Goal: Information Seeking & Learning: Find specific fact

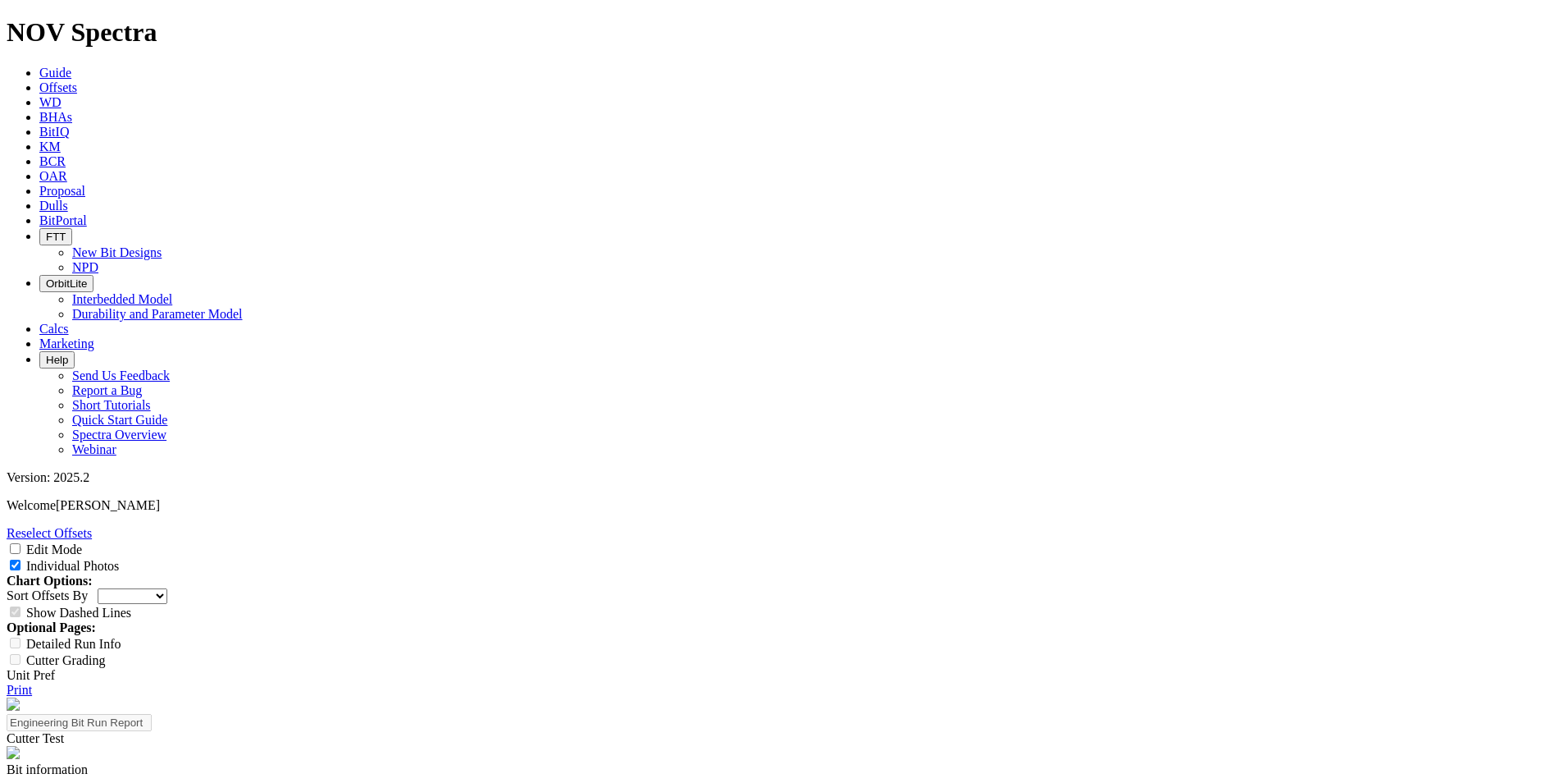
select select "Cutter"
click at [39, 80] on icon at bounding box center [39, 87] width 0 height 14
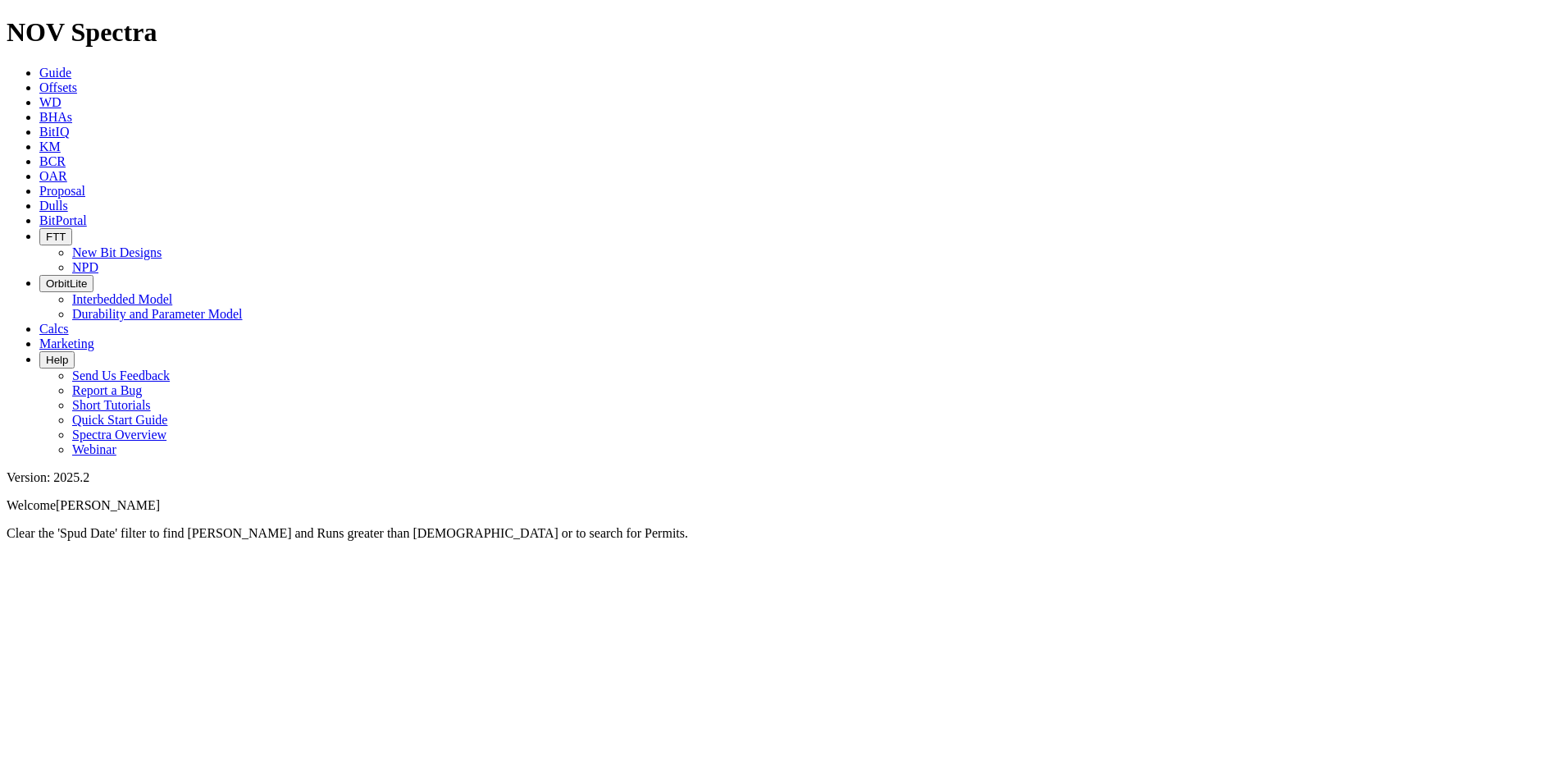
drag, startPoint x: 245, startPoint y: 21, endPoint x: 197, endPoint y: 28, distance: 48.5
click at [197, 541] on div at bounding box center [784, 541] width 1555 height 0
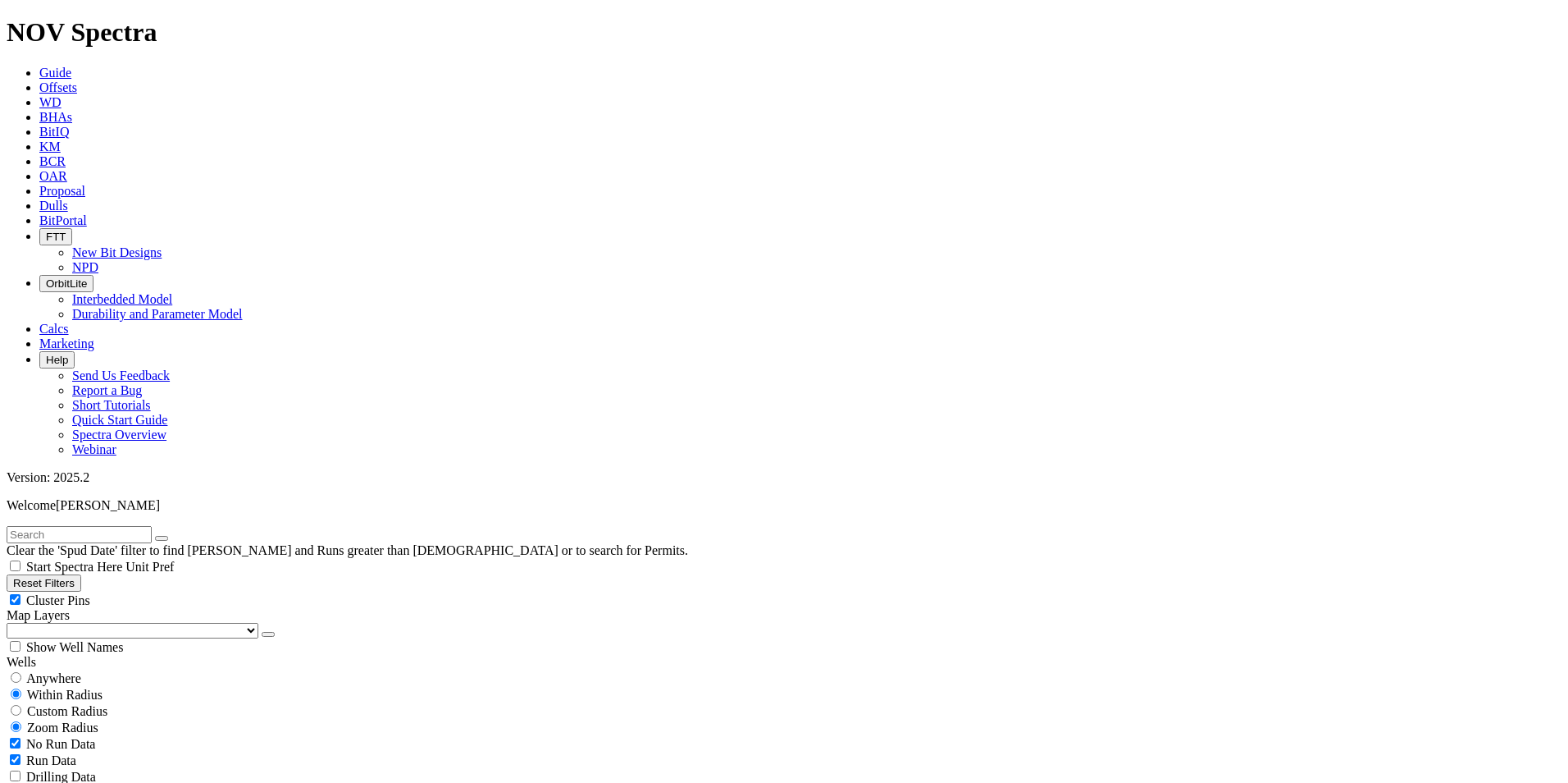
click at [13, 577] on icon "button" at bounding box center [13, 582] width 0 height 12
click at [21, 672] on input "radio" at bounding box center [15, 676] width 10 height 10
radio input "true"
radio input "false"
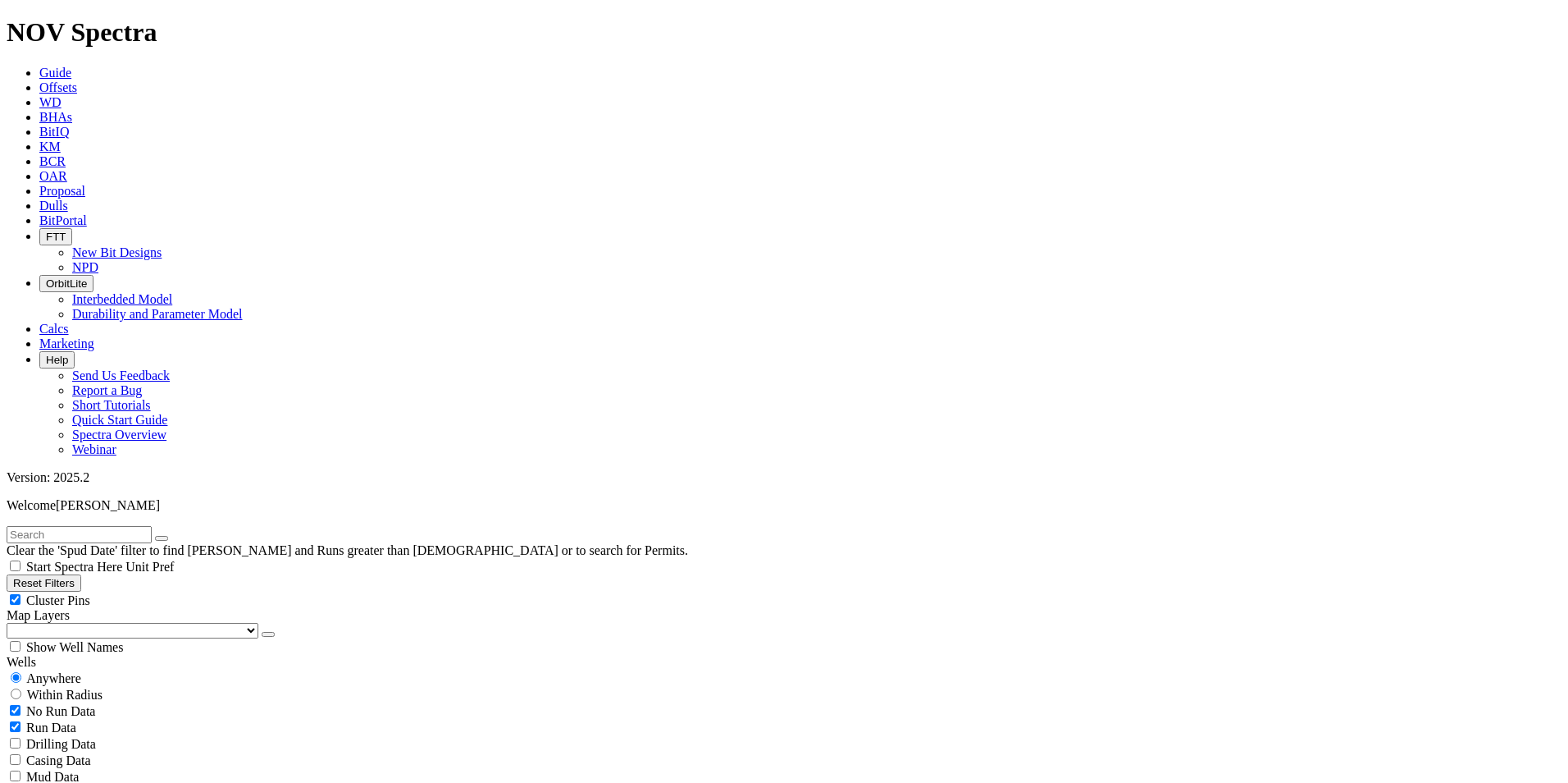
click at [125, 526] on input "text" at bounding box center [78, 534] width 145 height 17
paste input "FOSSUM 5301 43-35 4B"
type input "FOSSUM 5301 43-35 4B"
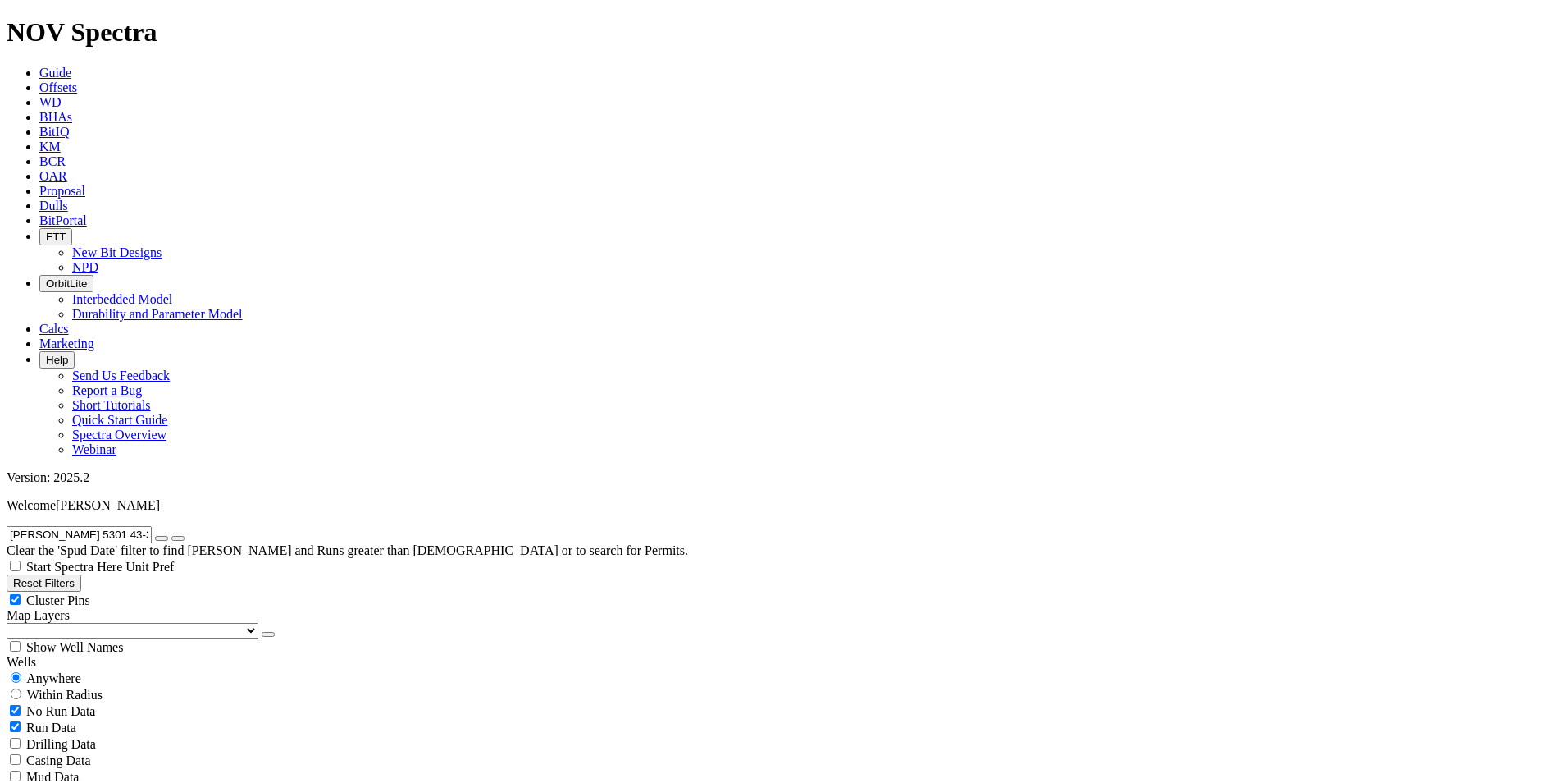
click at [162, 538] on icon "button" at bounding box center [162, 538] width 0 height 0
radio input "false"
radio input "true"
click at [81, 575] on button "Reset Filters" at bounding box center [44, 583] width 75 height 17
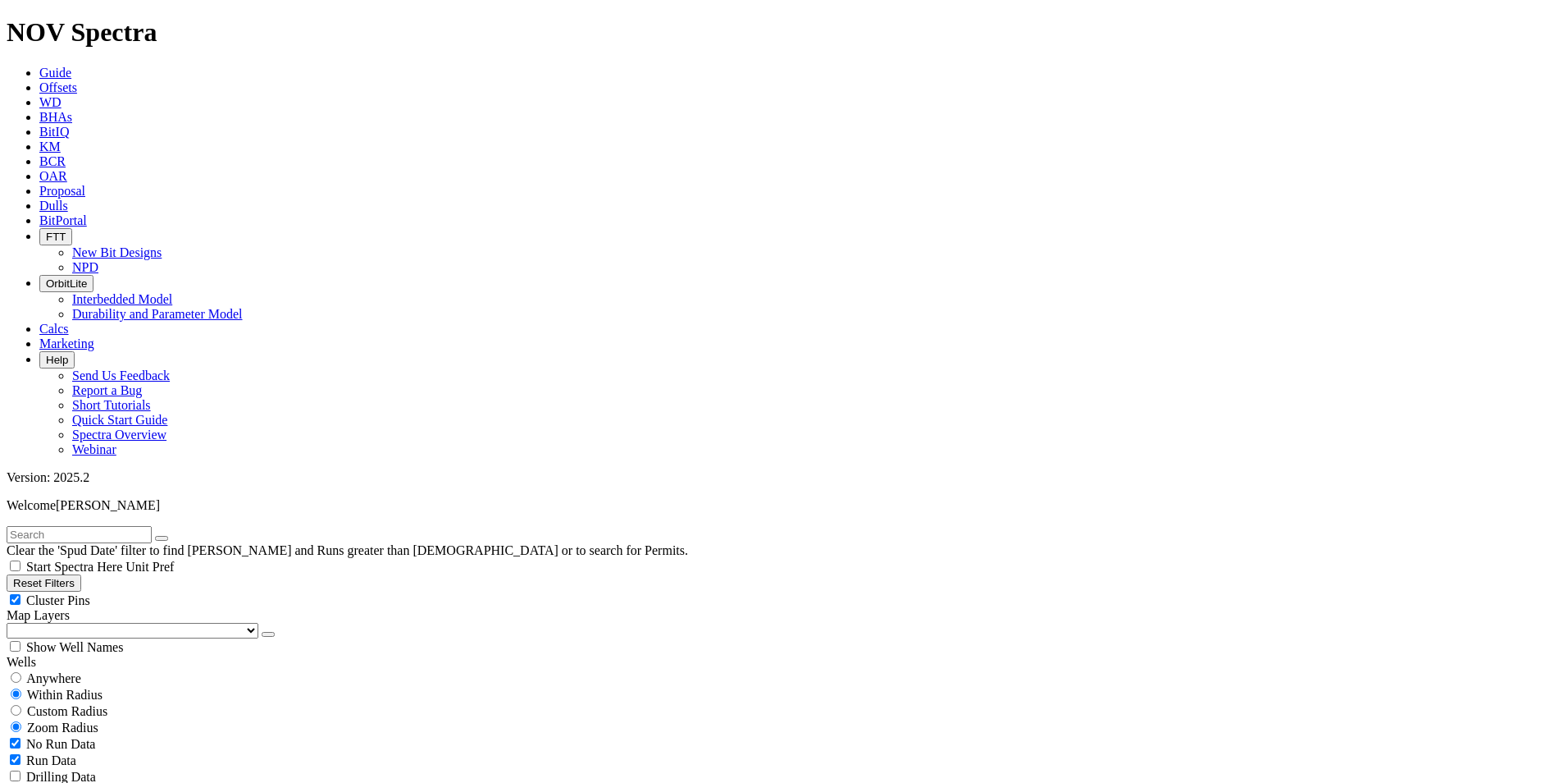
type input "[DATE]"
click at [21, 672] on input "radio" at bounding box center [15, 676] width 10 height 10
radio input "true"
radio input "false"
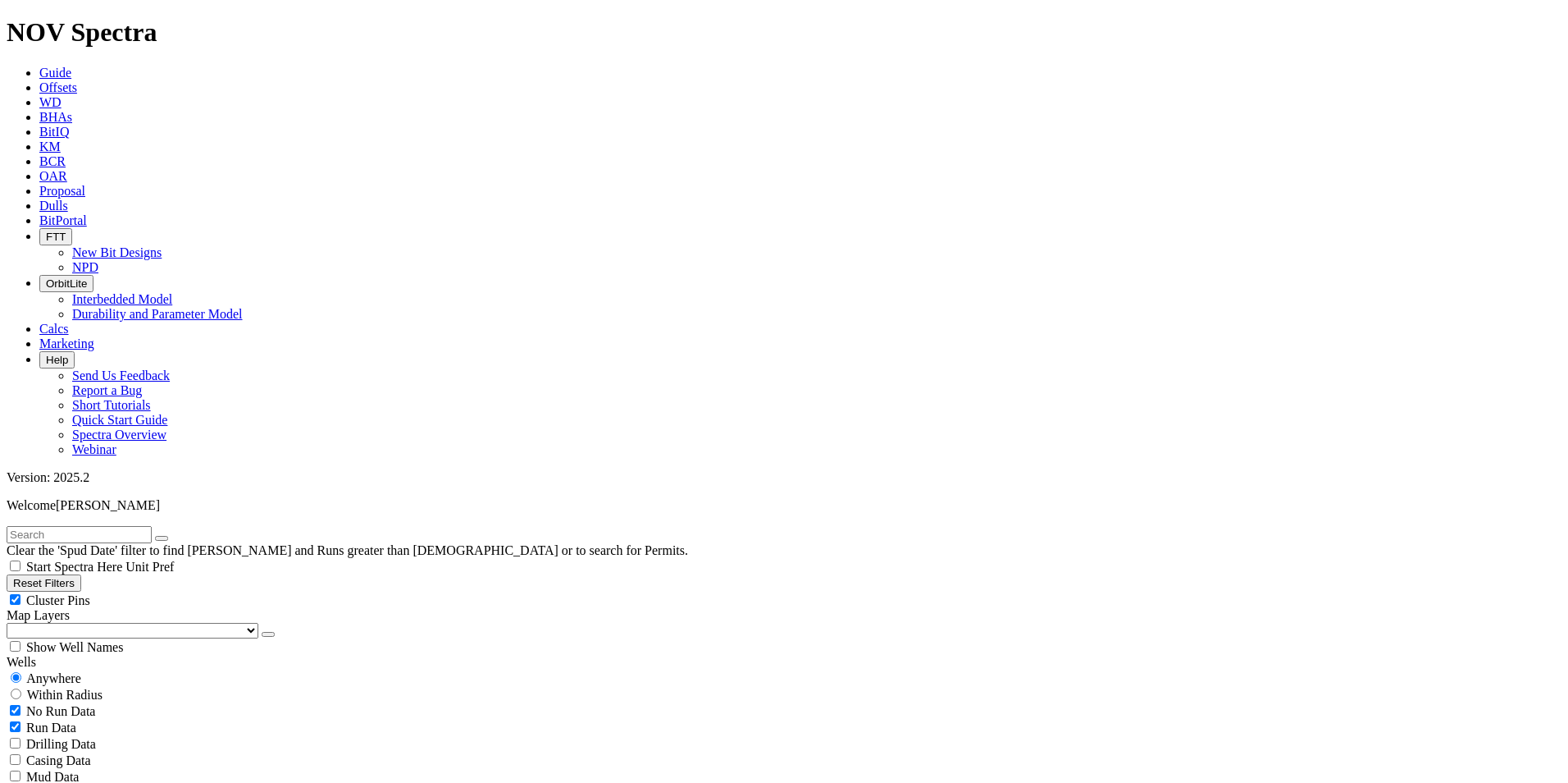
click at [133, 526] on input "text" at bounding box center [78, 534] width 145 height 17
paste input "FOSSUM 5301 43-45 4B"
type input "FOSSUM 5301 43-45 4B"
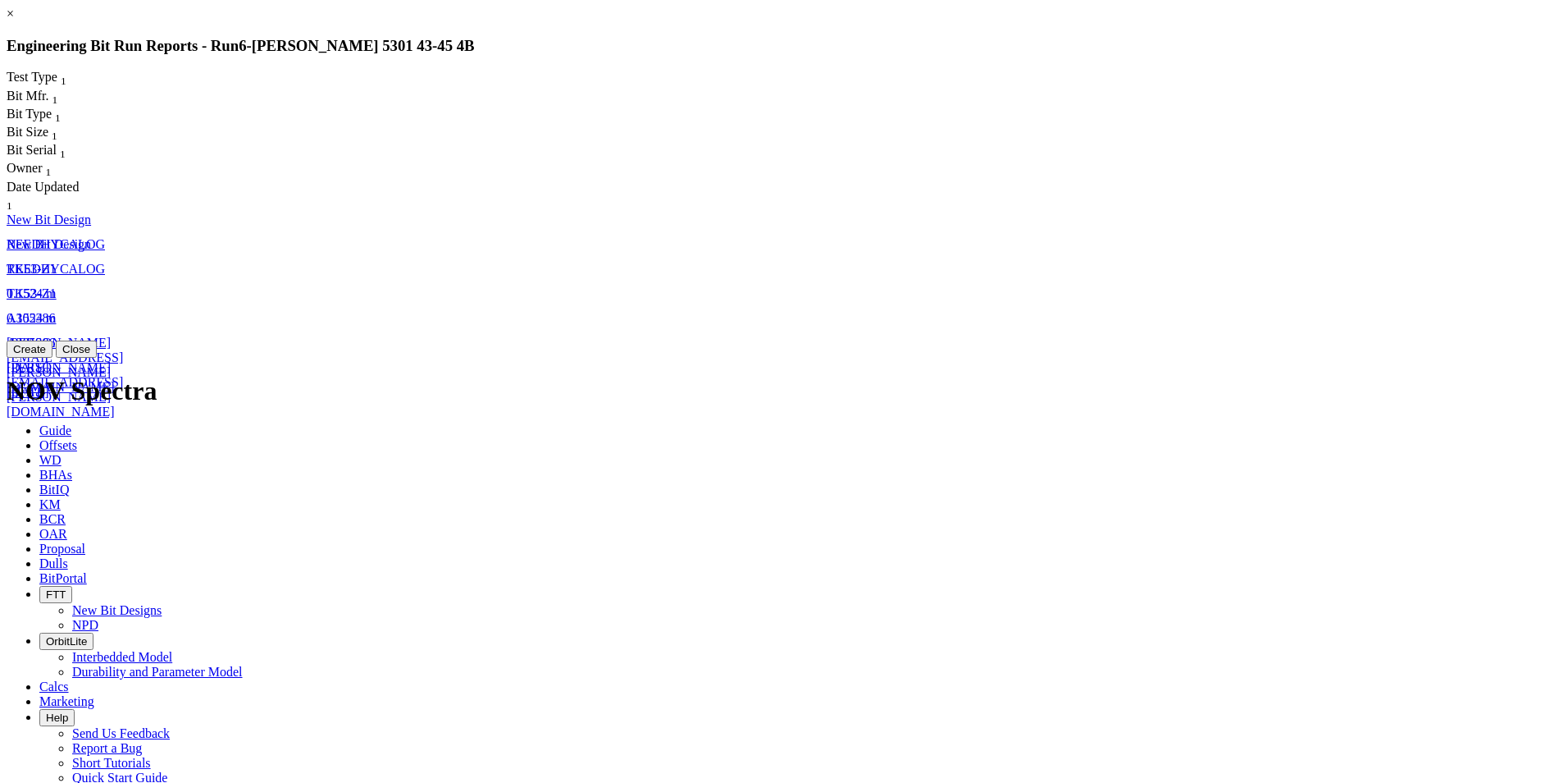
click at [43, 286] on span "0.1524" at bounding box center [24, 292] width 36 height 14
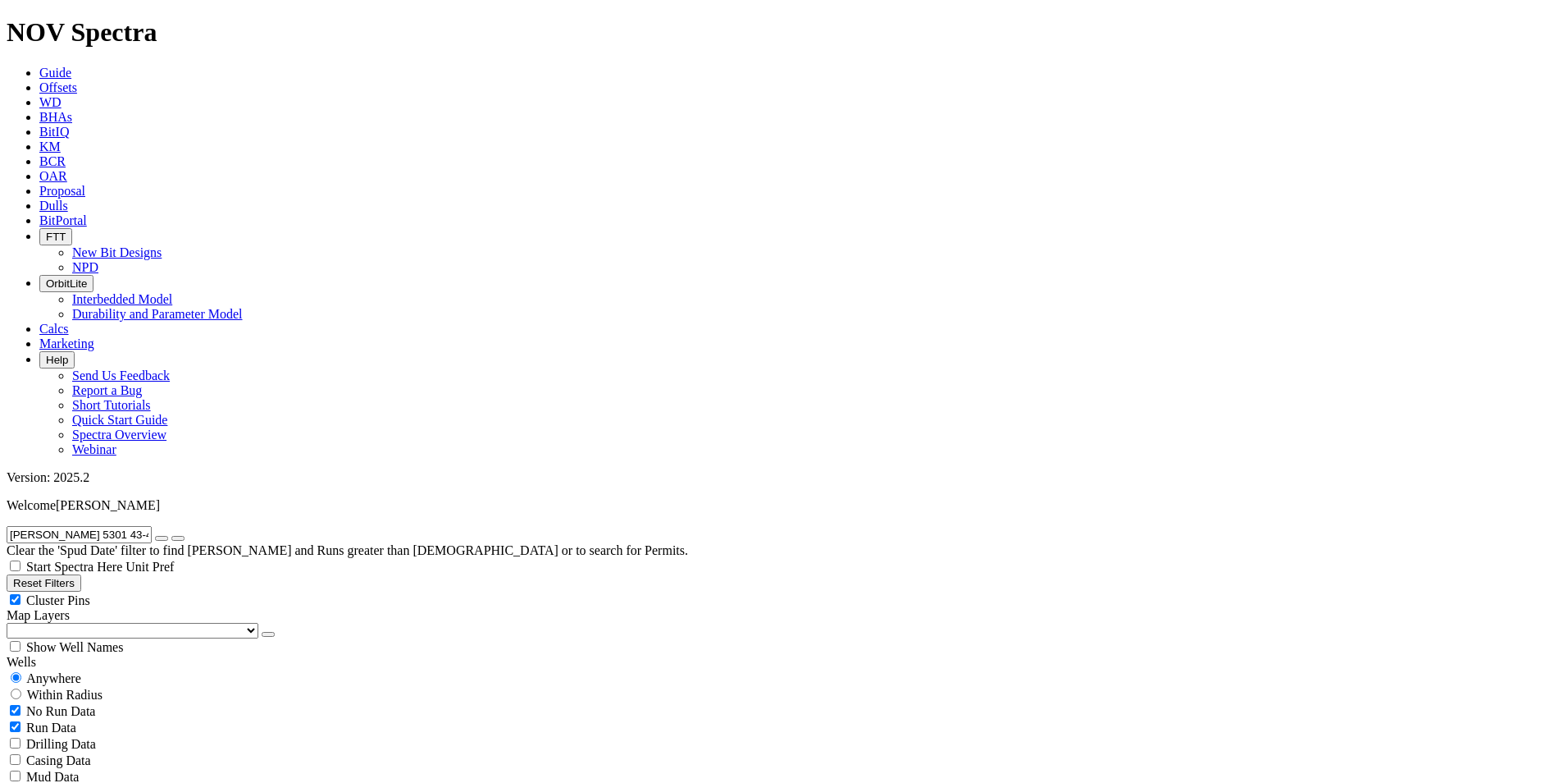
select select "New Bit Design"
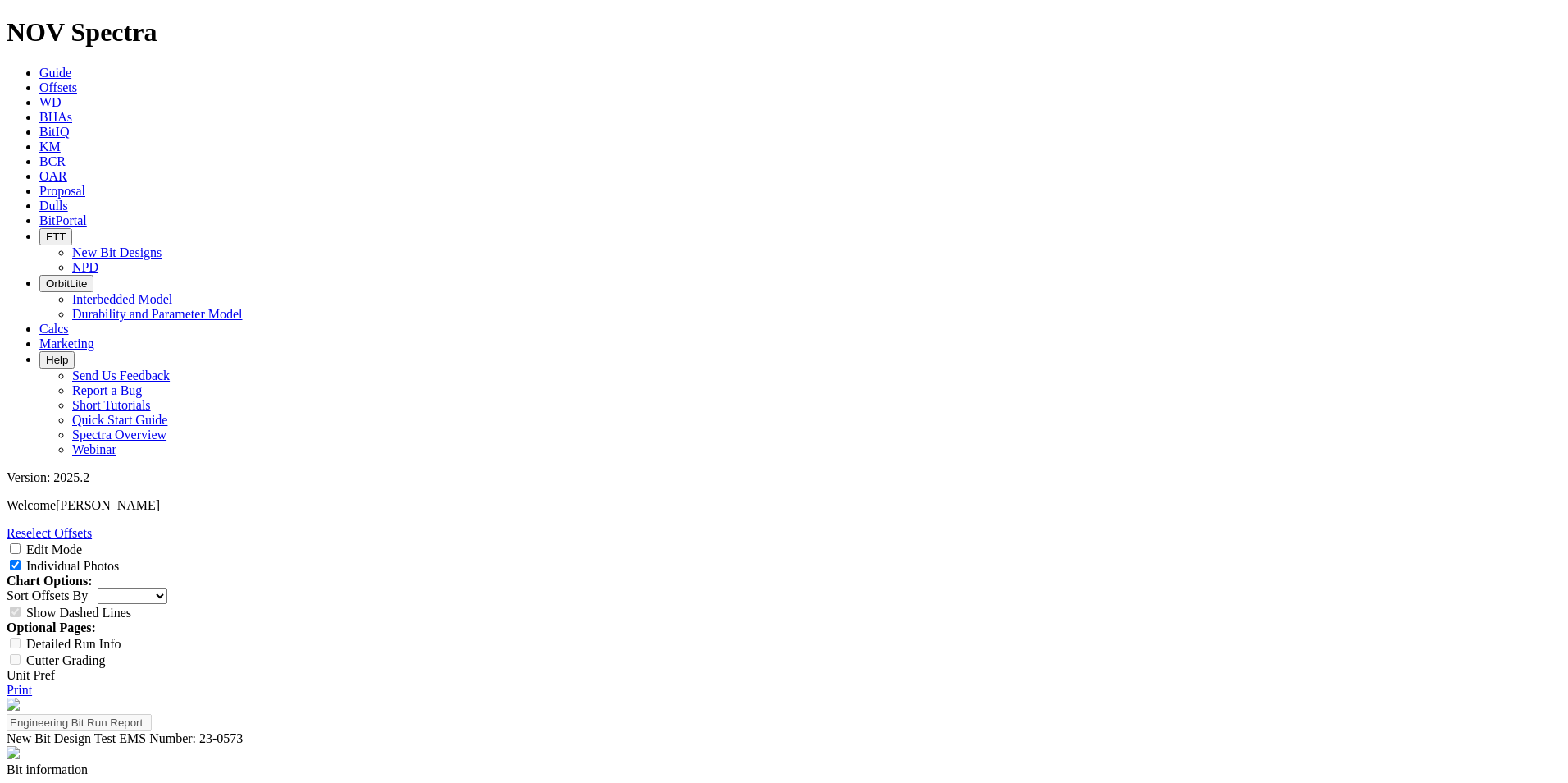
scroll to position [2214, 0]
drag, startPoint x: 769, startPoint y: 246, endPoint x: 770, endPoint y: 324, distance: 78.0
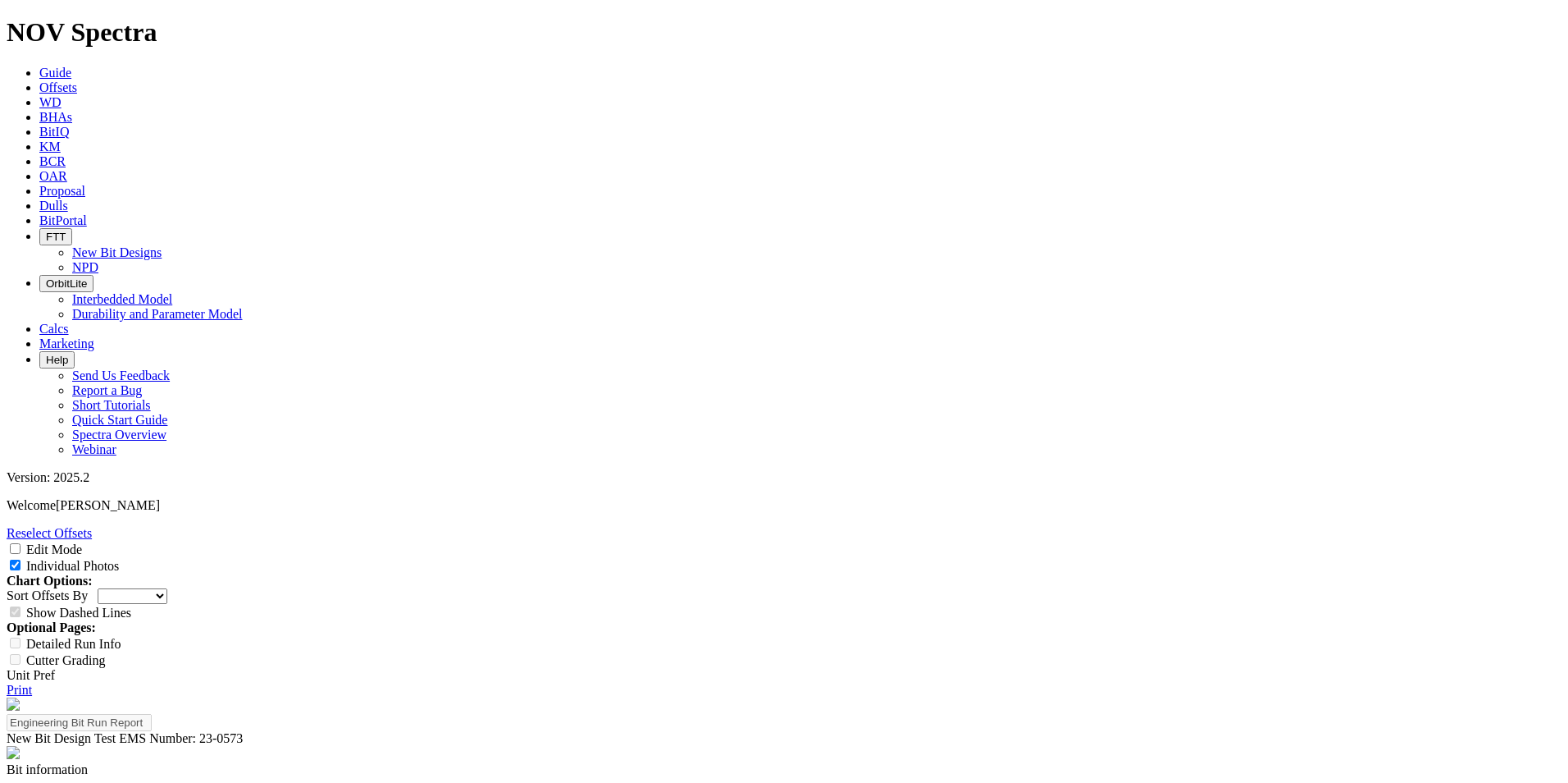
copy td "A296786"
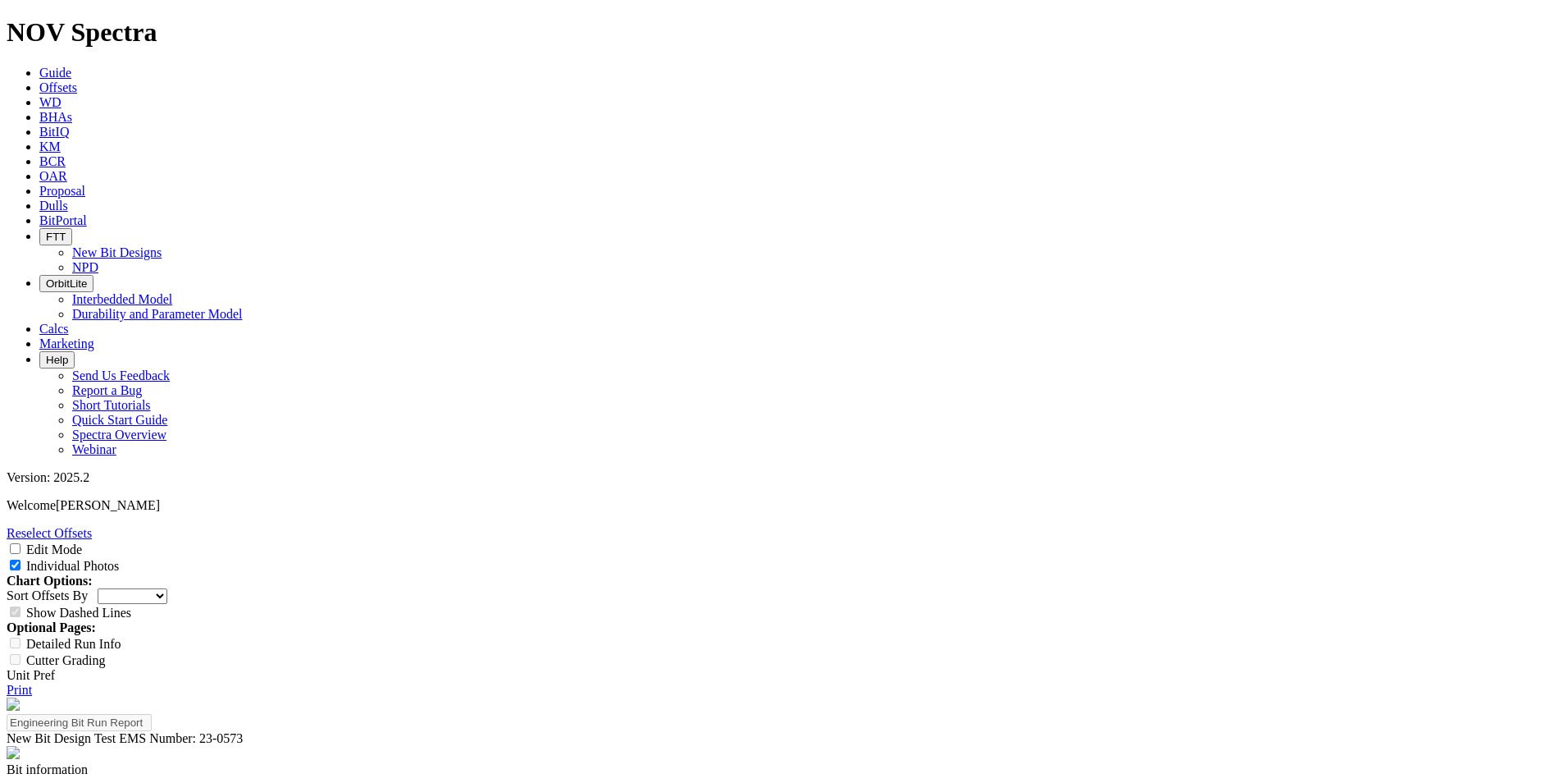
copy td "A303245"
copy td "A303553"
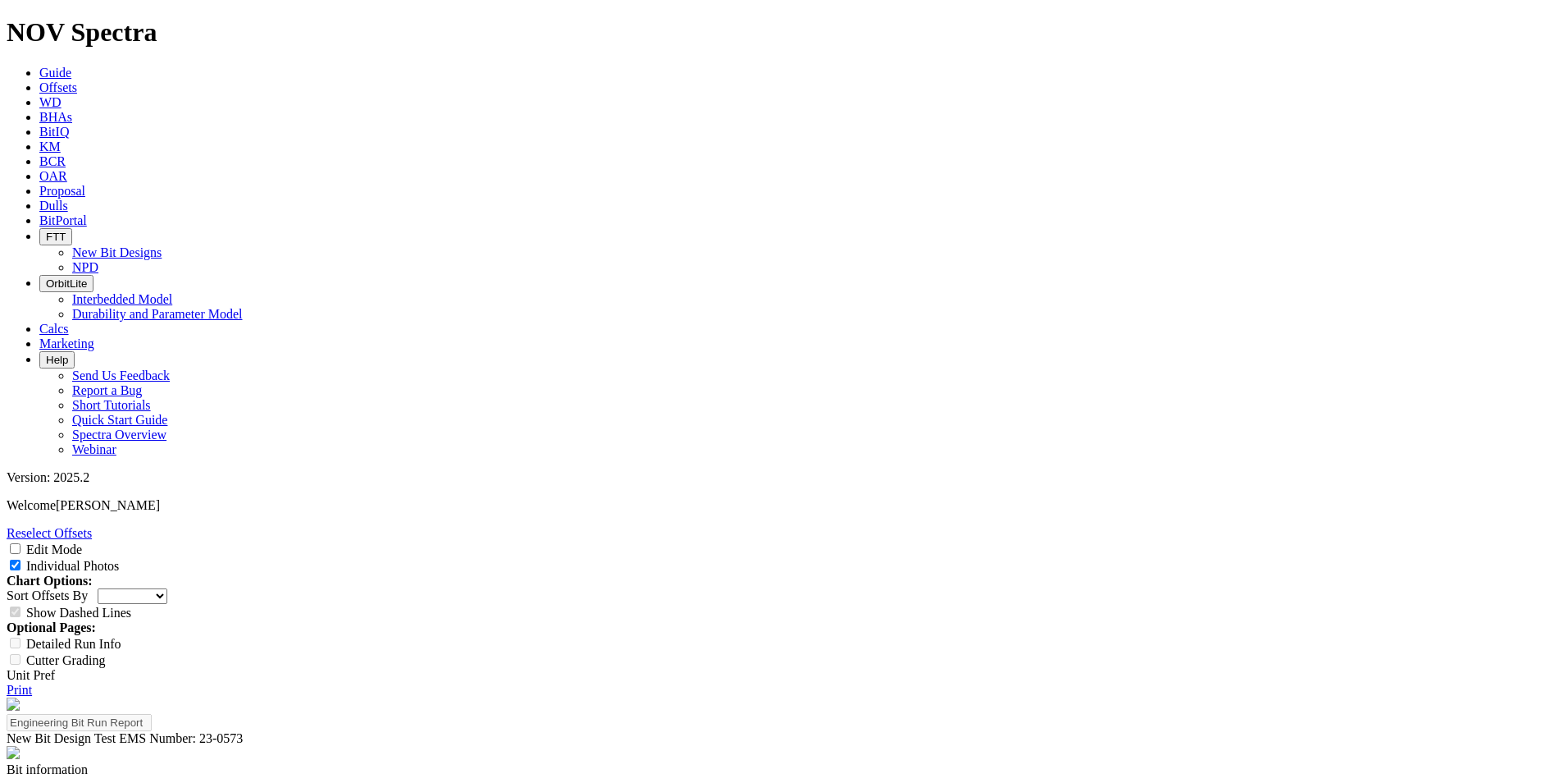
copy td "A294090"
copy td "A306799"
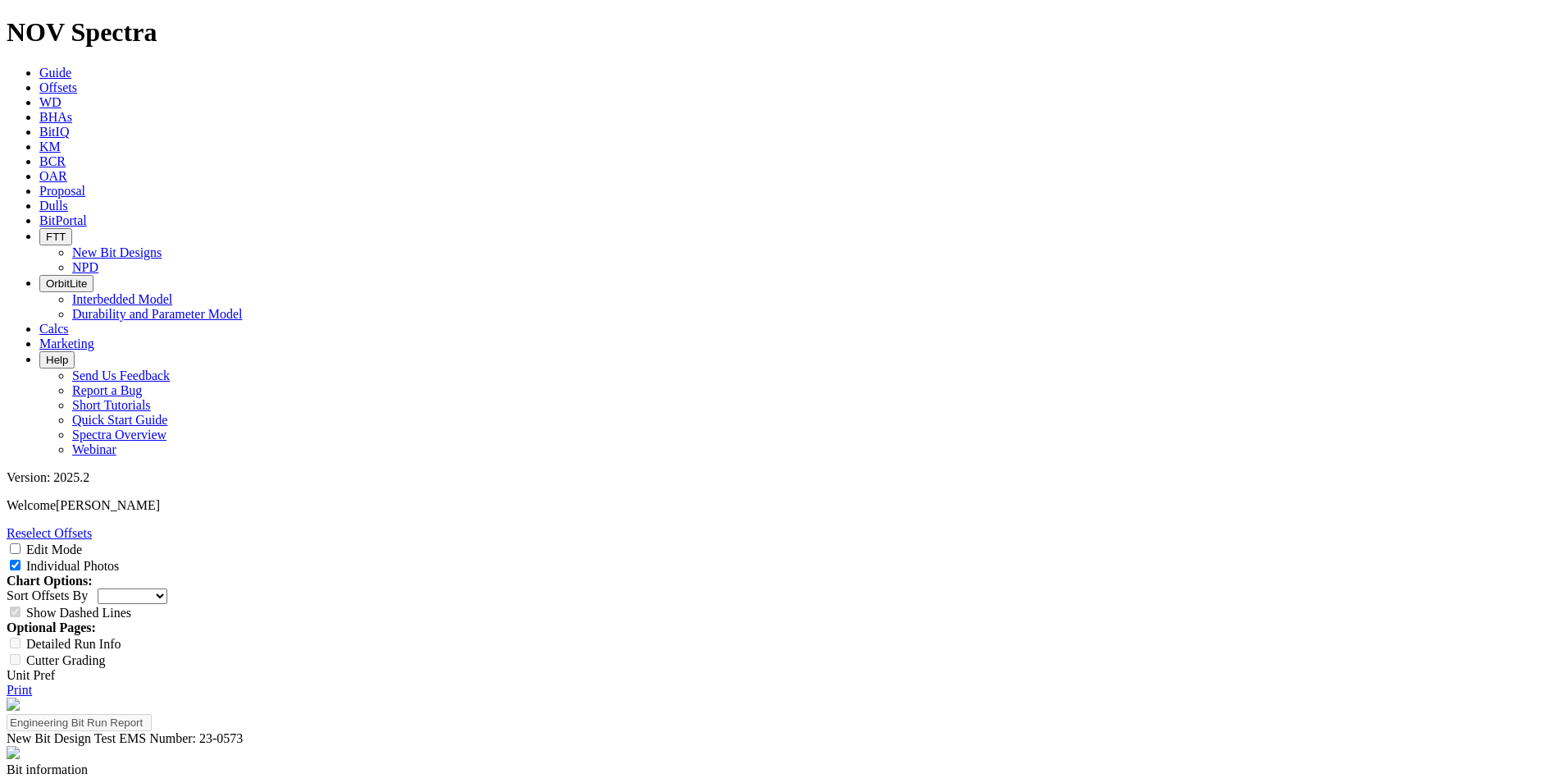
copy td "A301202"
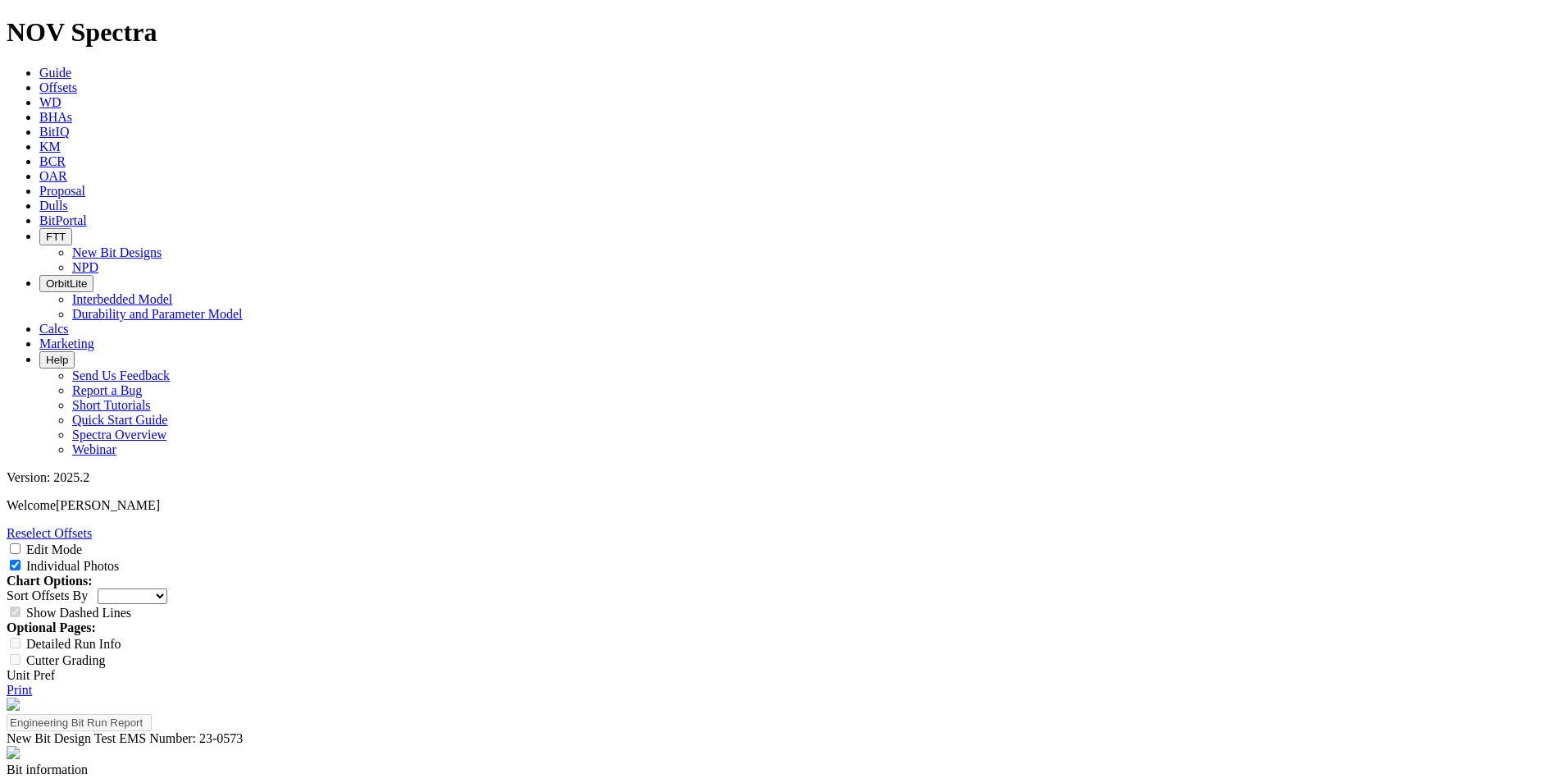
copy td "A291360"
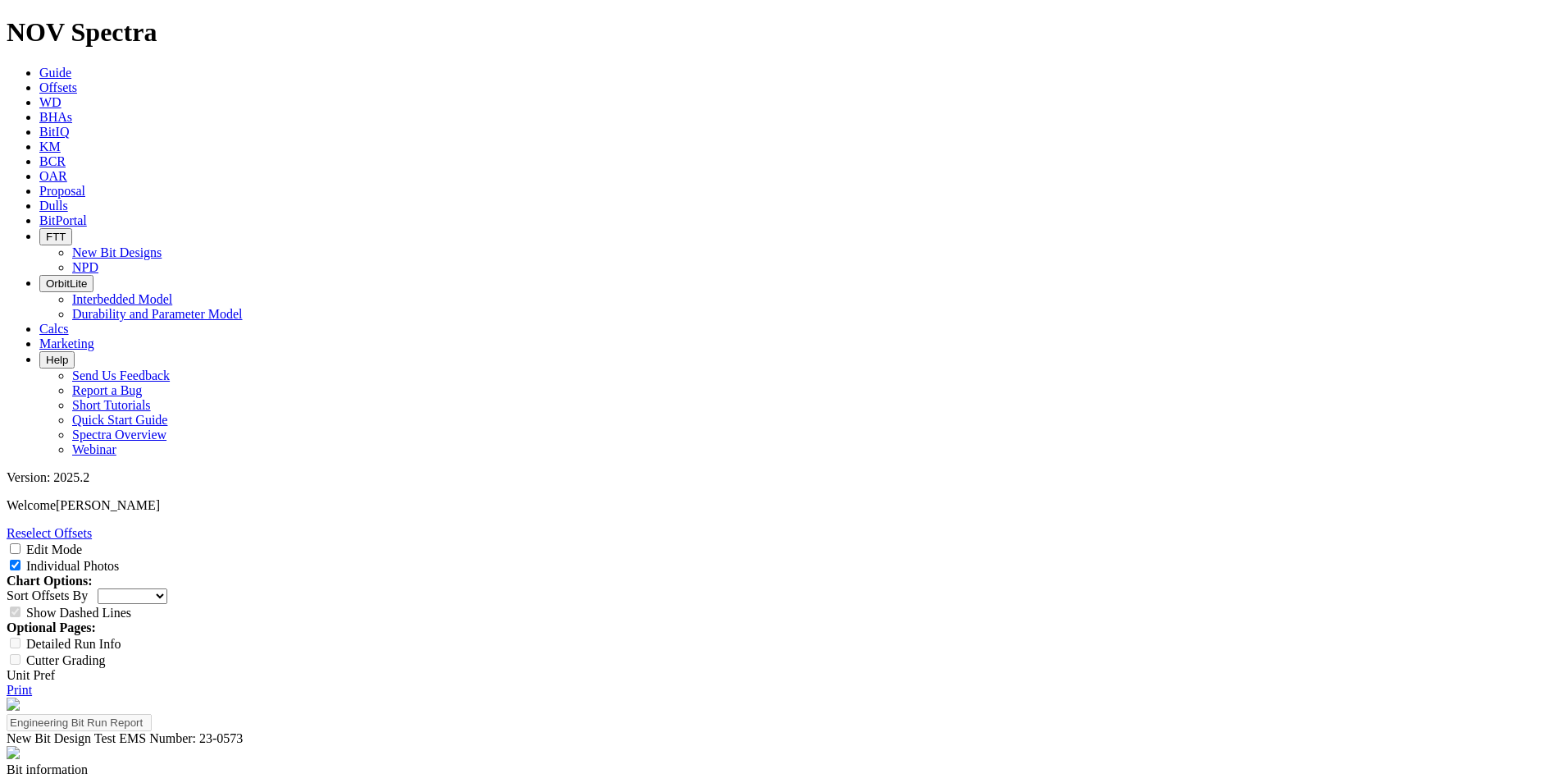
copy td "A290335"
copy td "A290599"
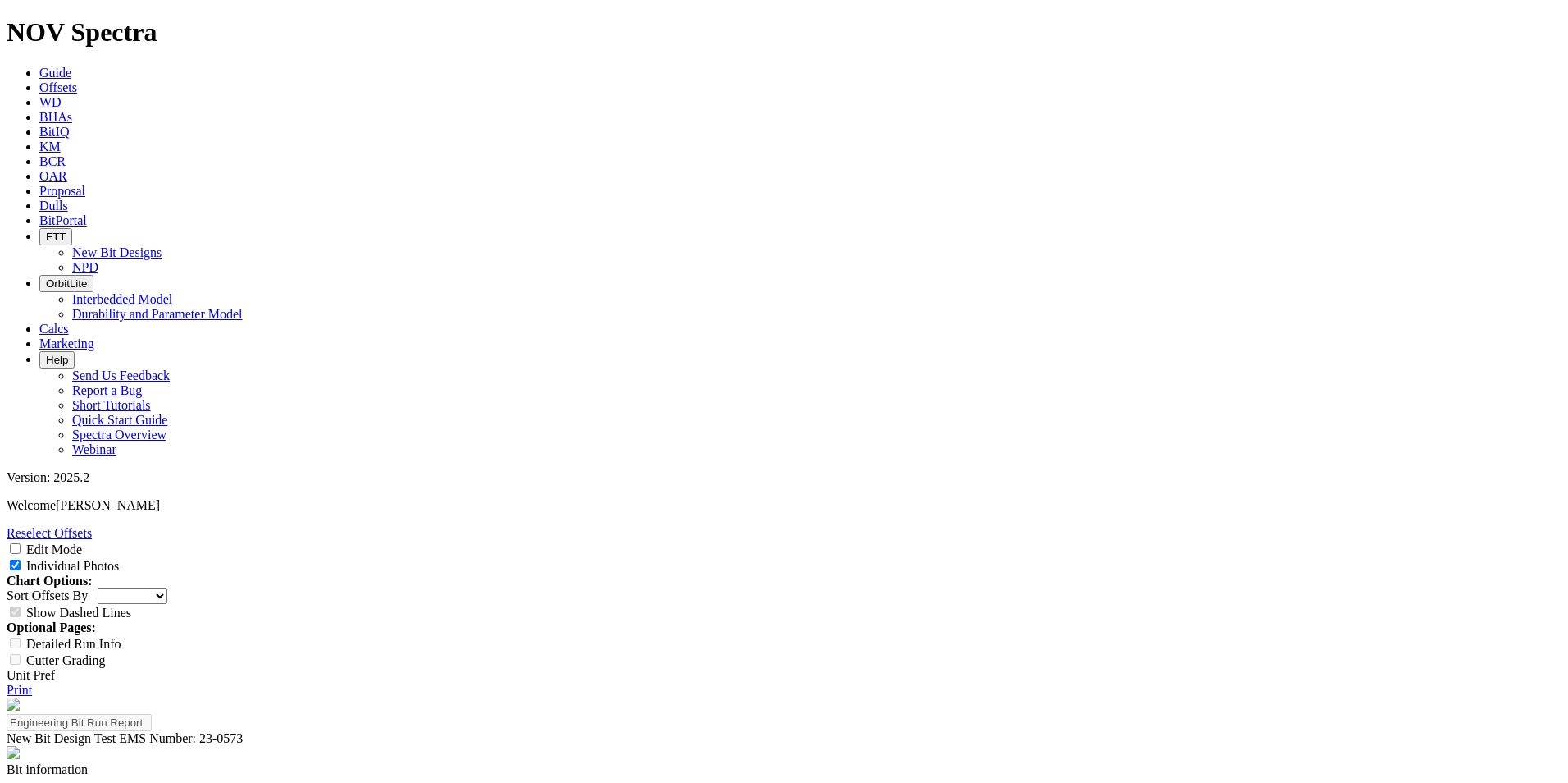
copy td "A296787"
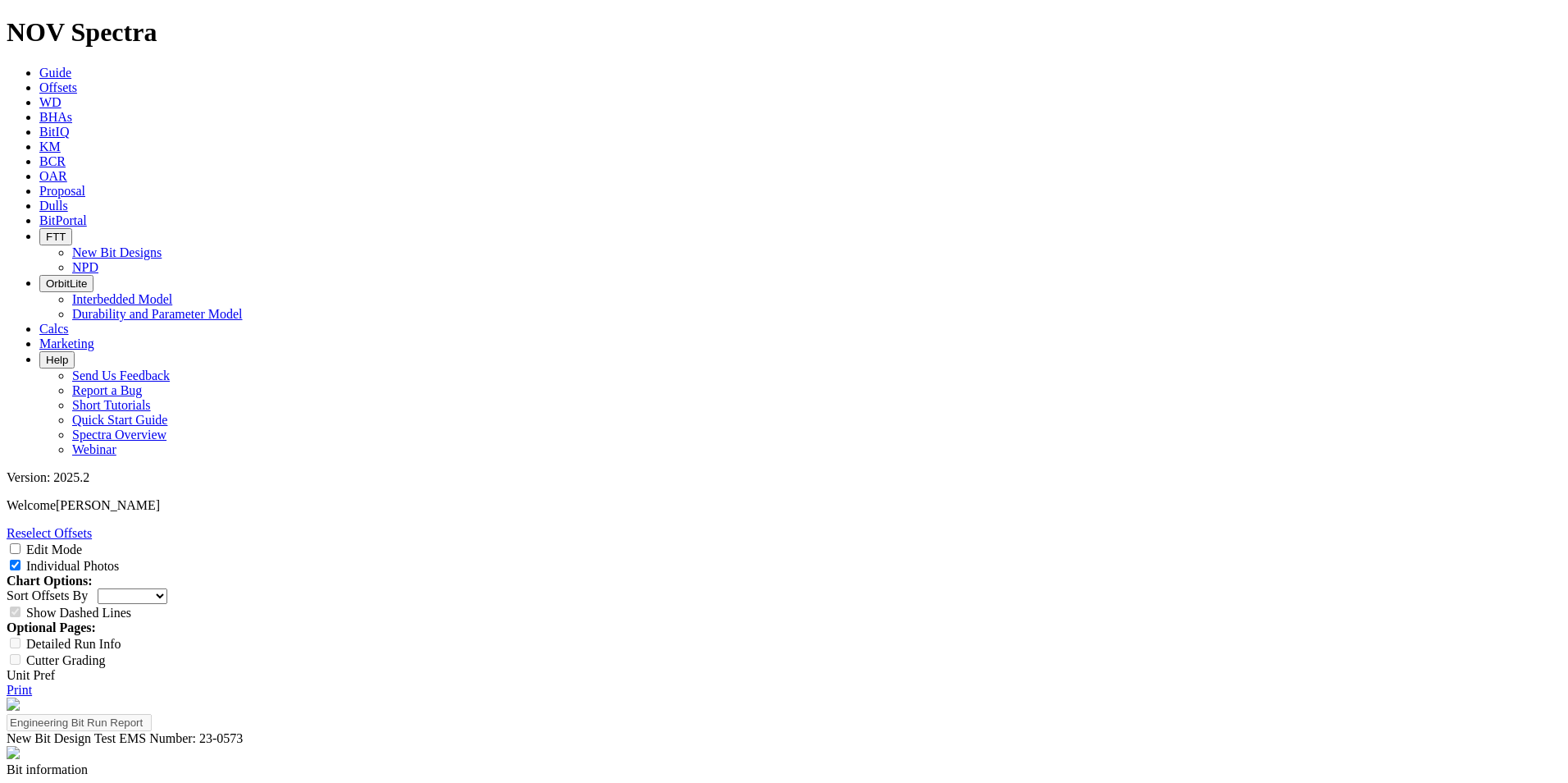
click at [32, 682] on link "Print" at bounding box center [19, 689] width 25 height 14
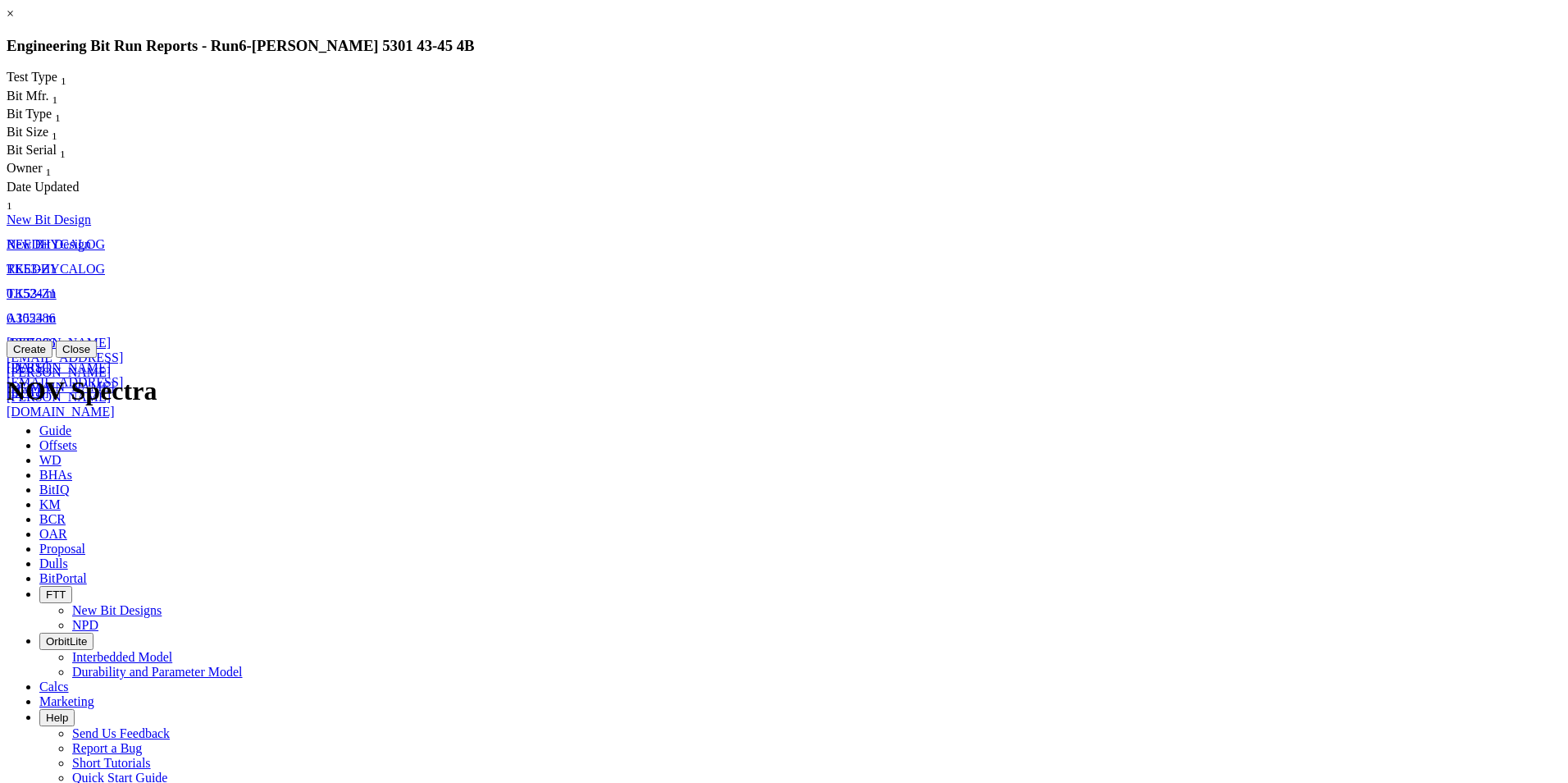
click at [56, 335] on link "A305386" at bounding box center [31, 342] width 49 height 14
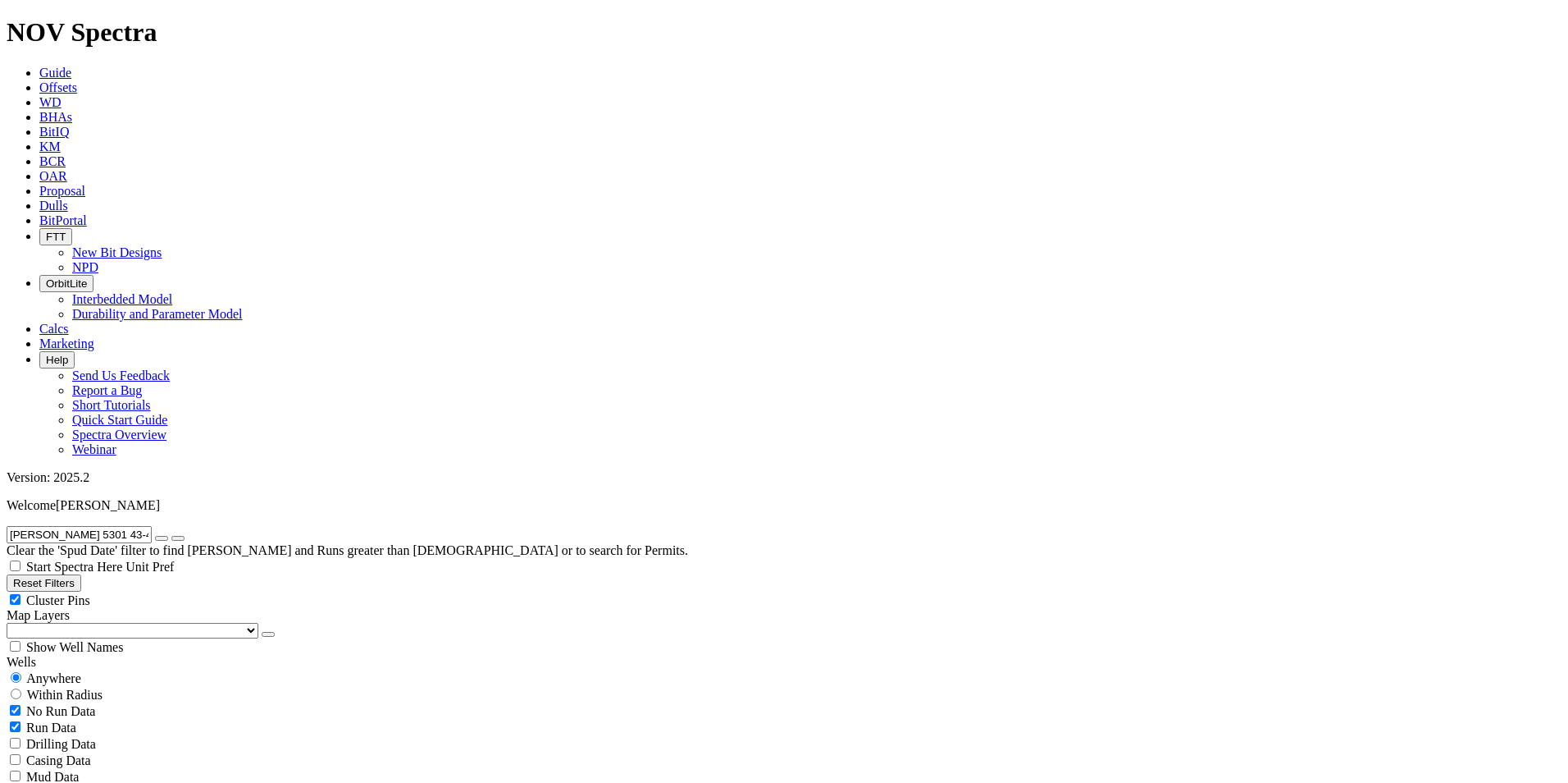
select select "New Bit Design"
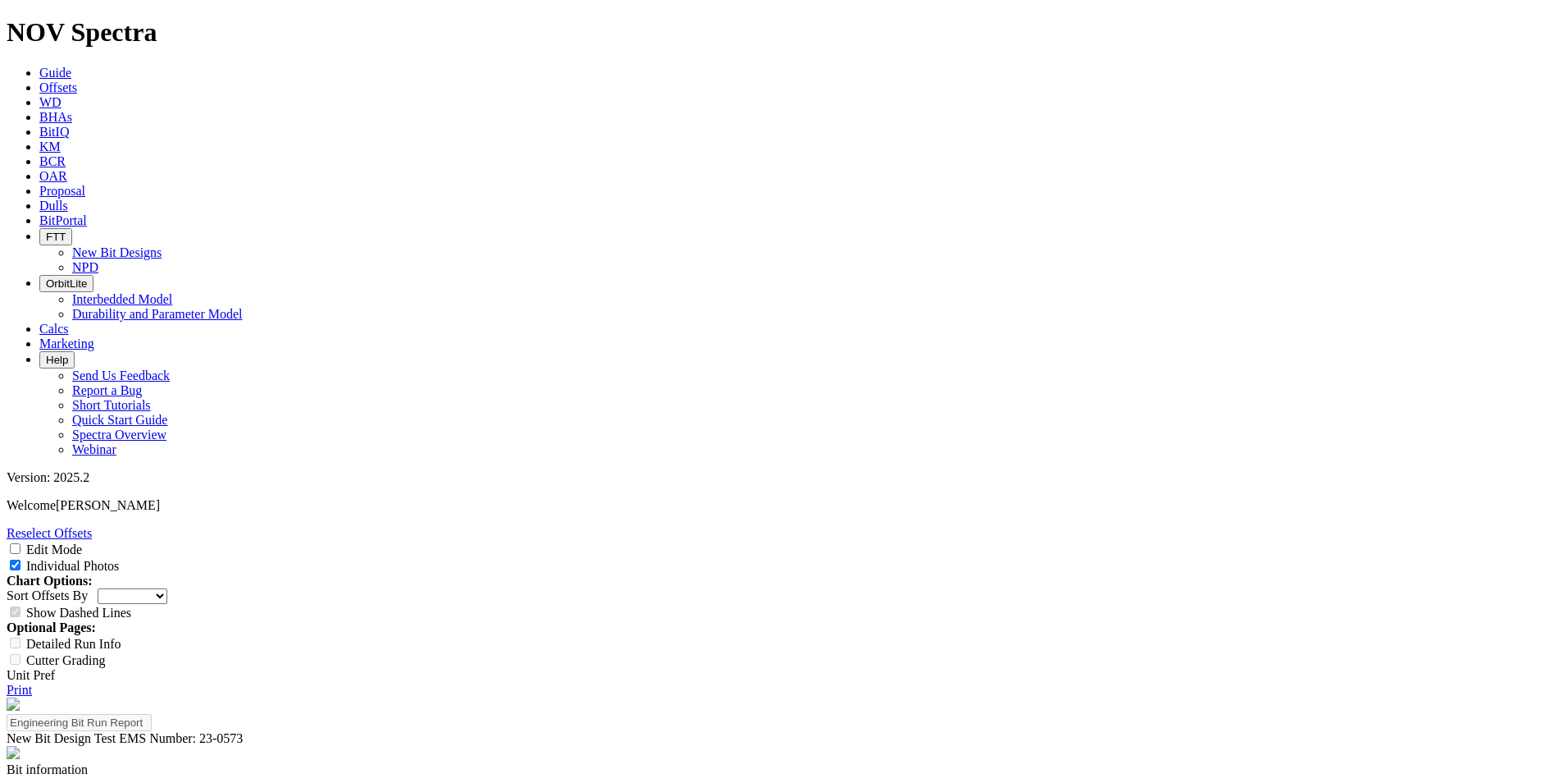
scroll to position [2379, 0]
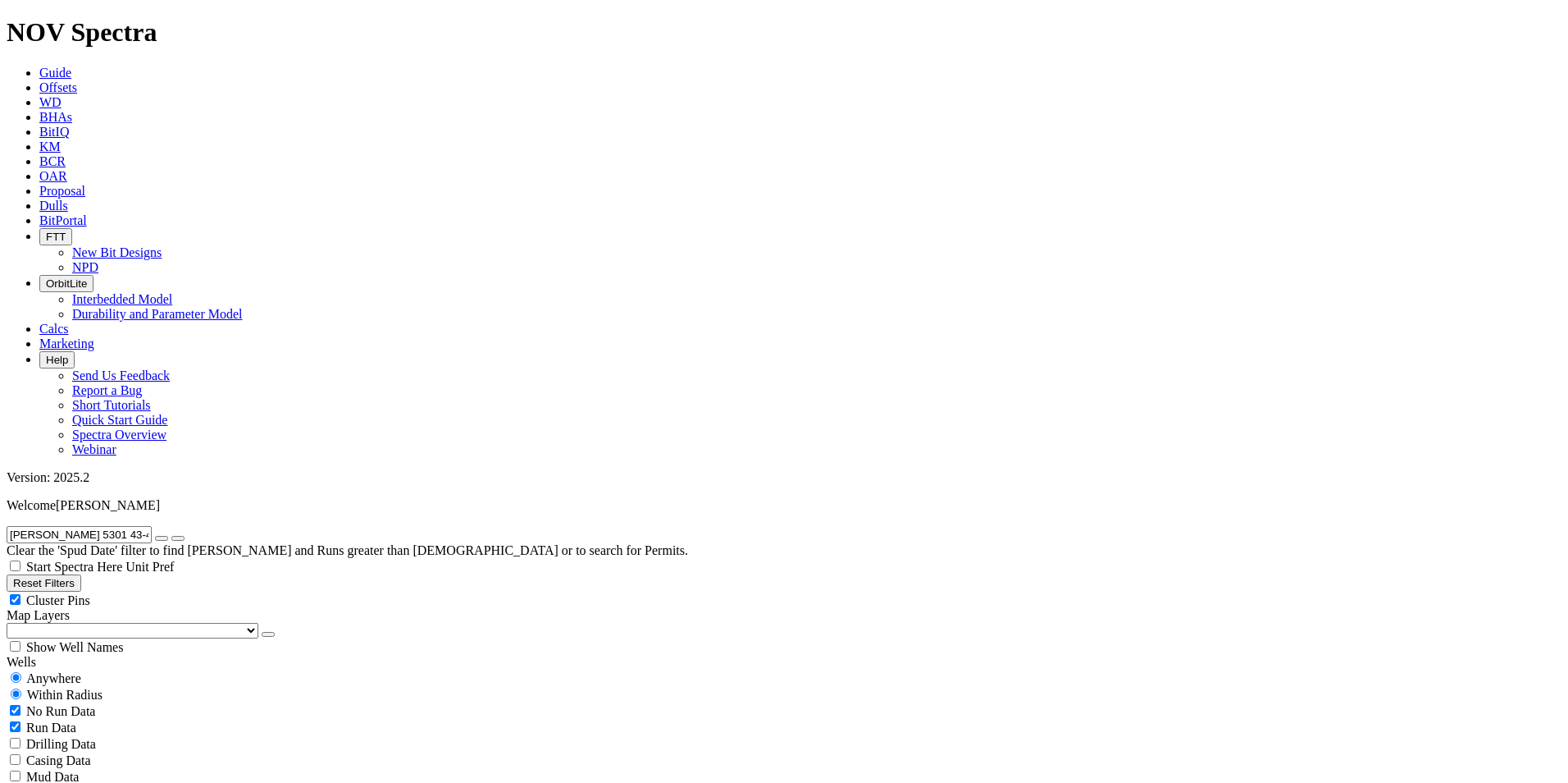
radio input "false"
radio input "true"
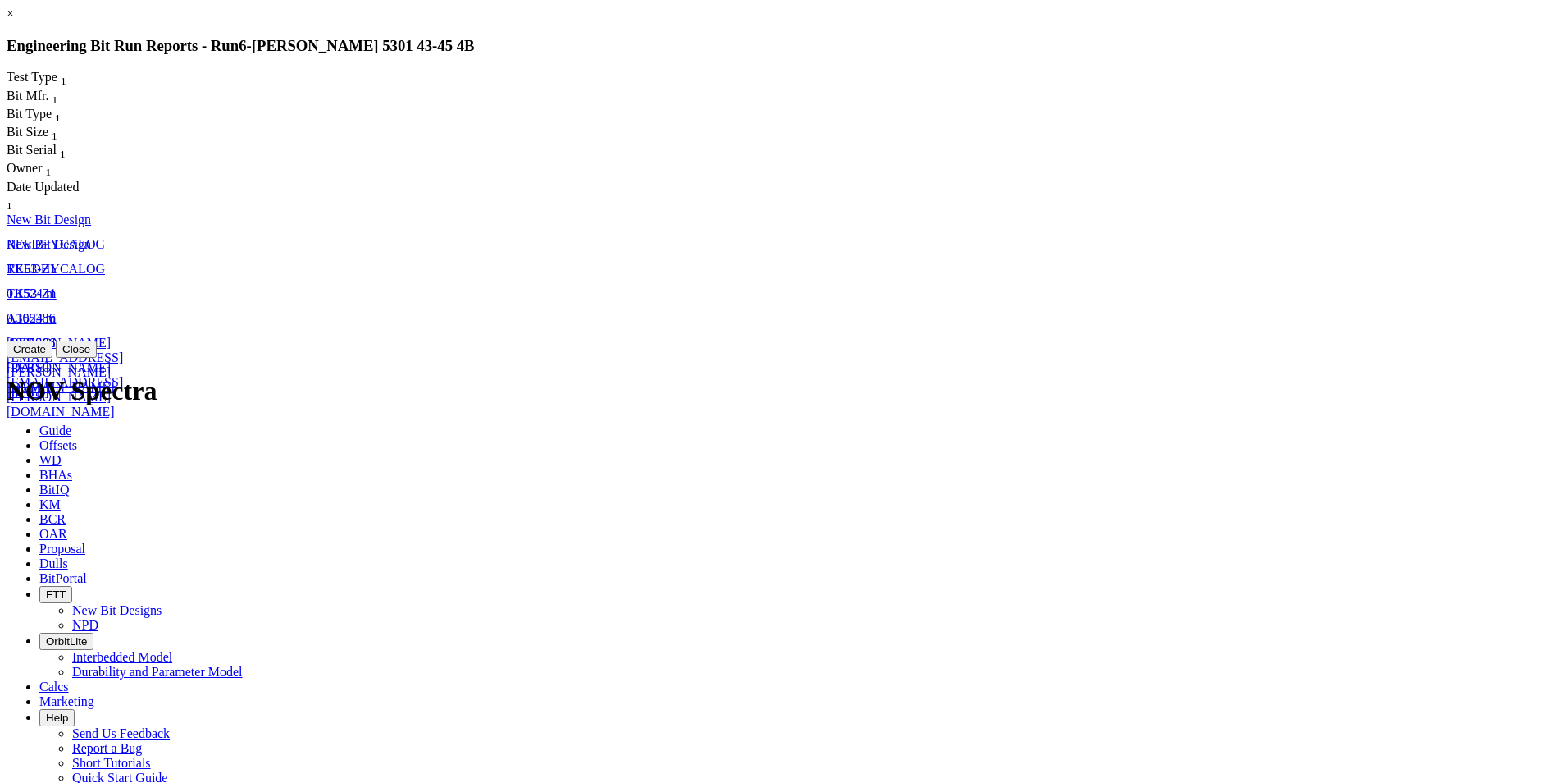
click at [43, 311] on span "0.1524" at bounding box center [24, 318] width 36 height 14
click at [636, 212] on div "New Bit Design REEDHYCALOG TK53-Z1 0.1524 m A305386 david.gagnon@nov.com 3-Jun-…" at bounding box center [321, 335] width 629 height 246
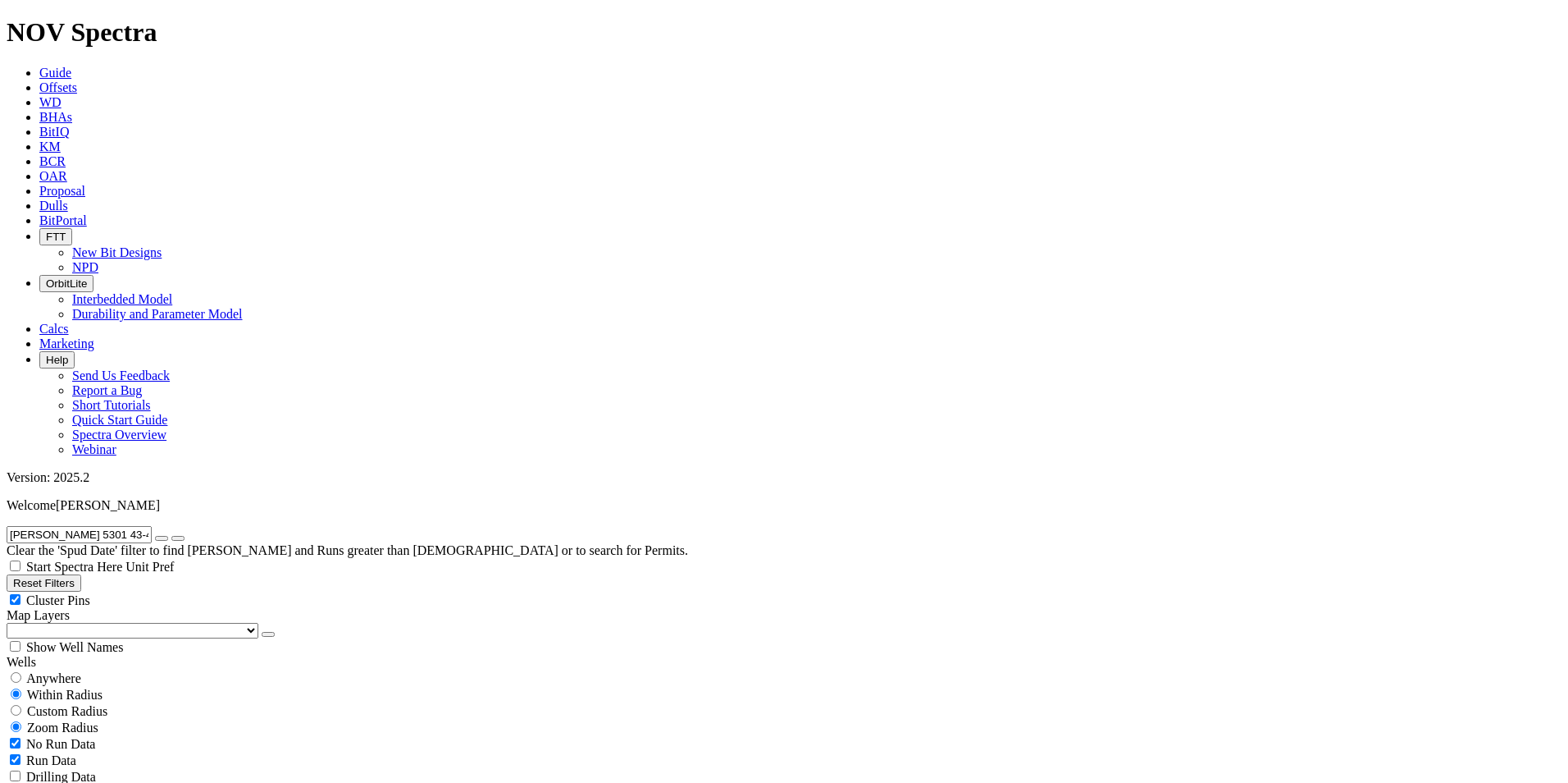
select select "New Bit Design"
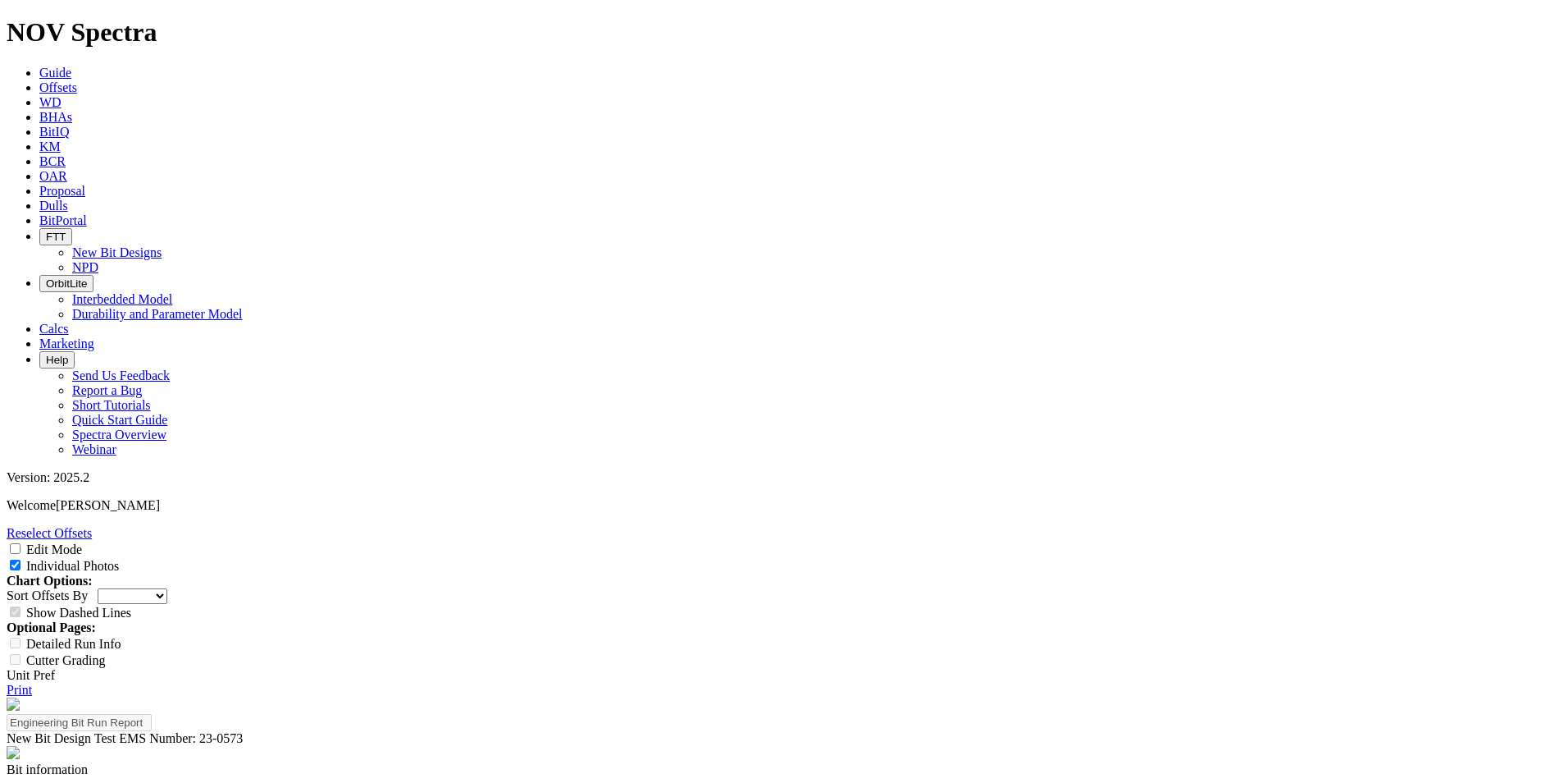
scroll to position [2133, 0]
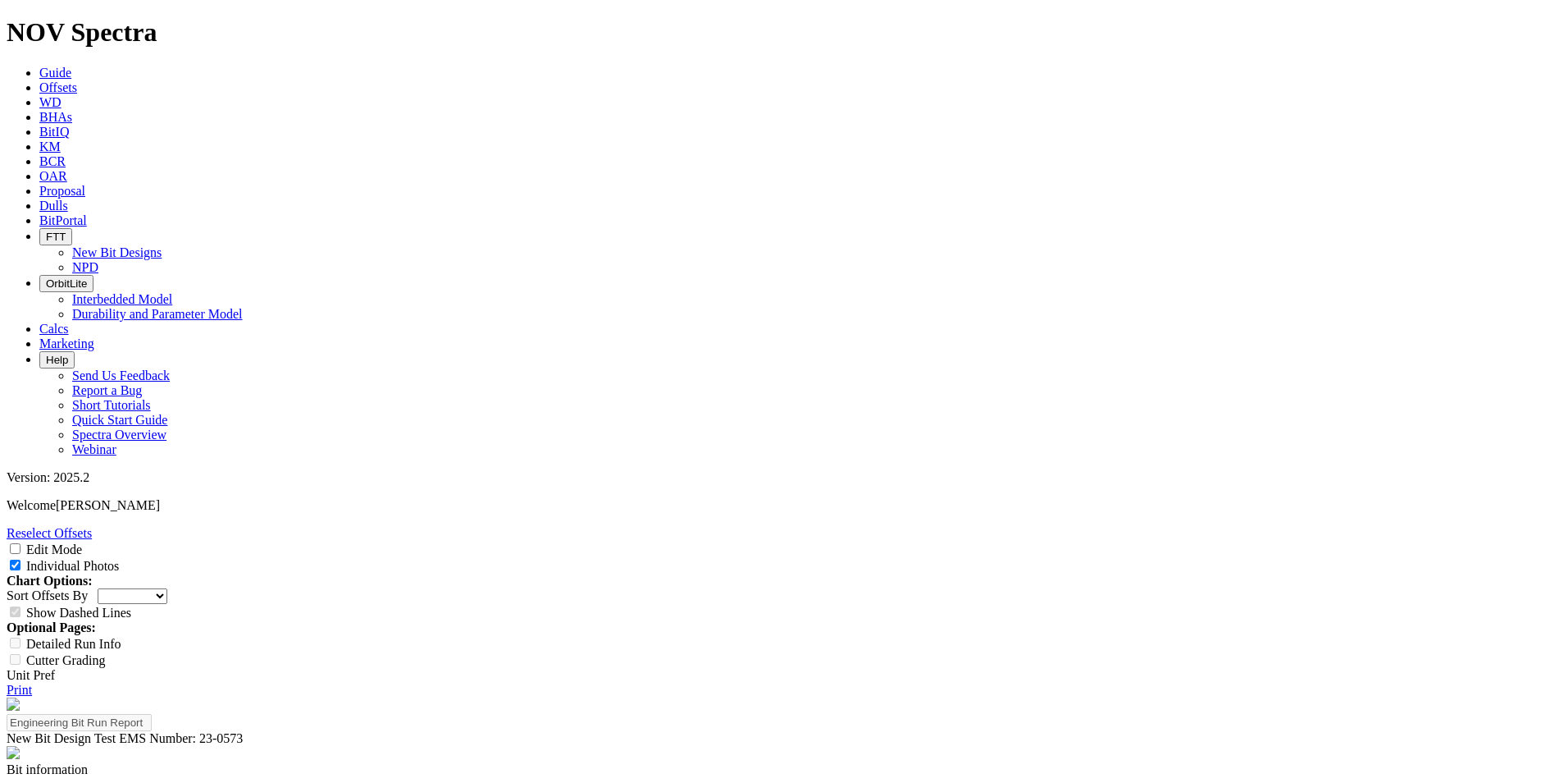
click at [32, 682] on link "Print" at bounding box center [19, 689] width 25 height 14
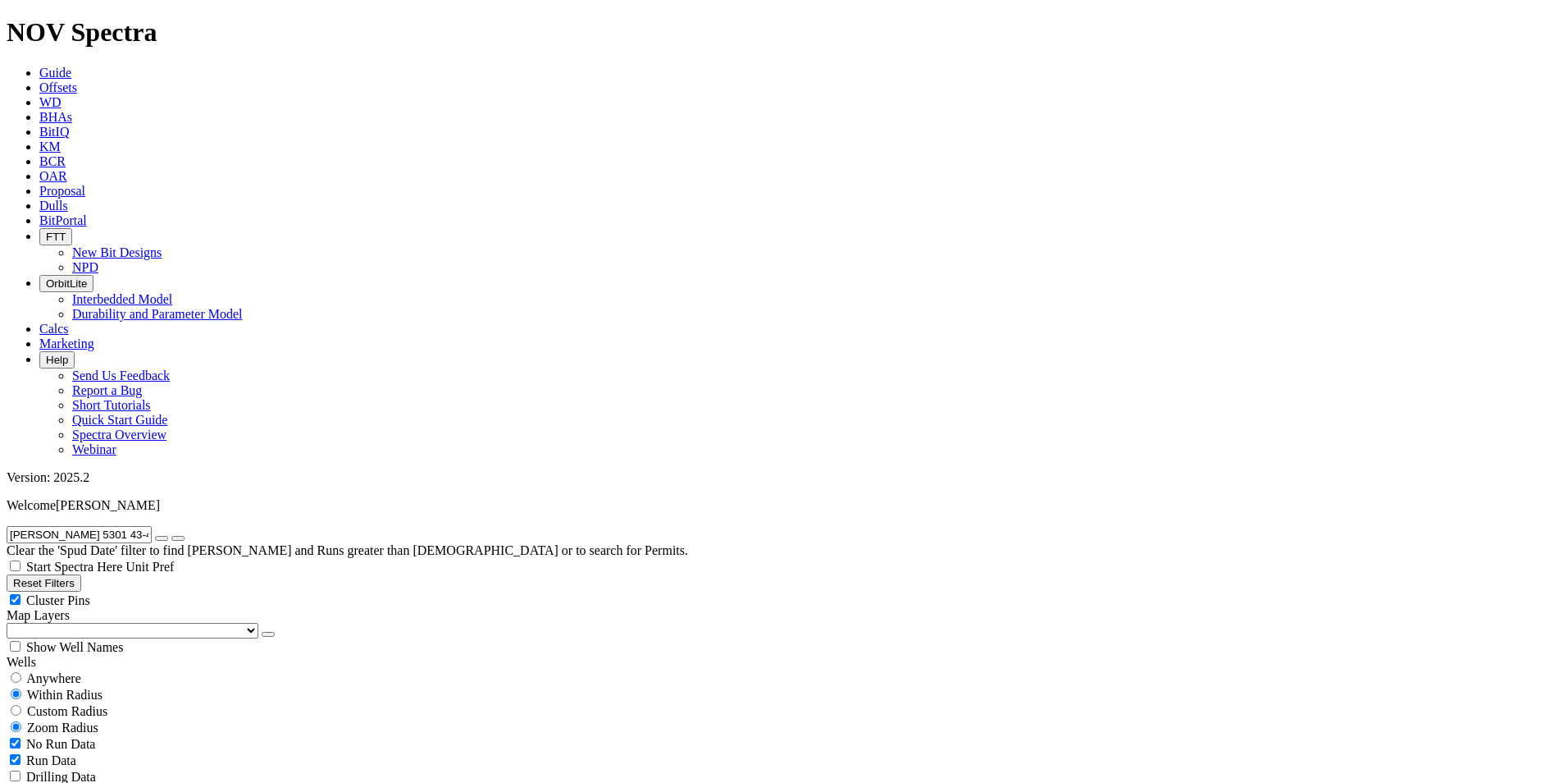
click at [78, 575] on button "Reset Filters" at bounding box center [44, 583] width 75 height 17
type input "[DATE]"
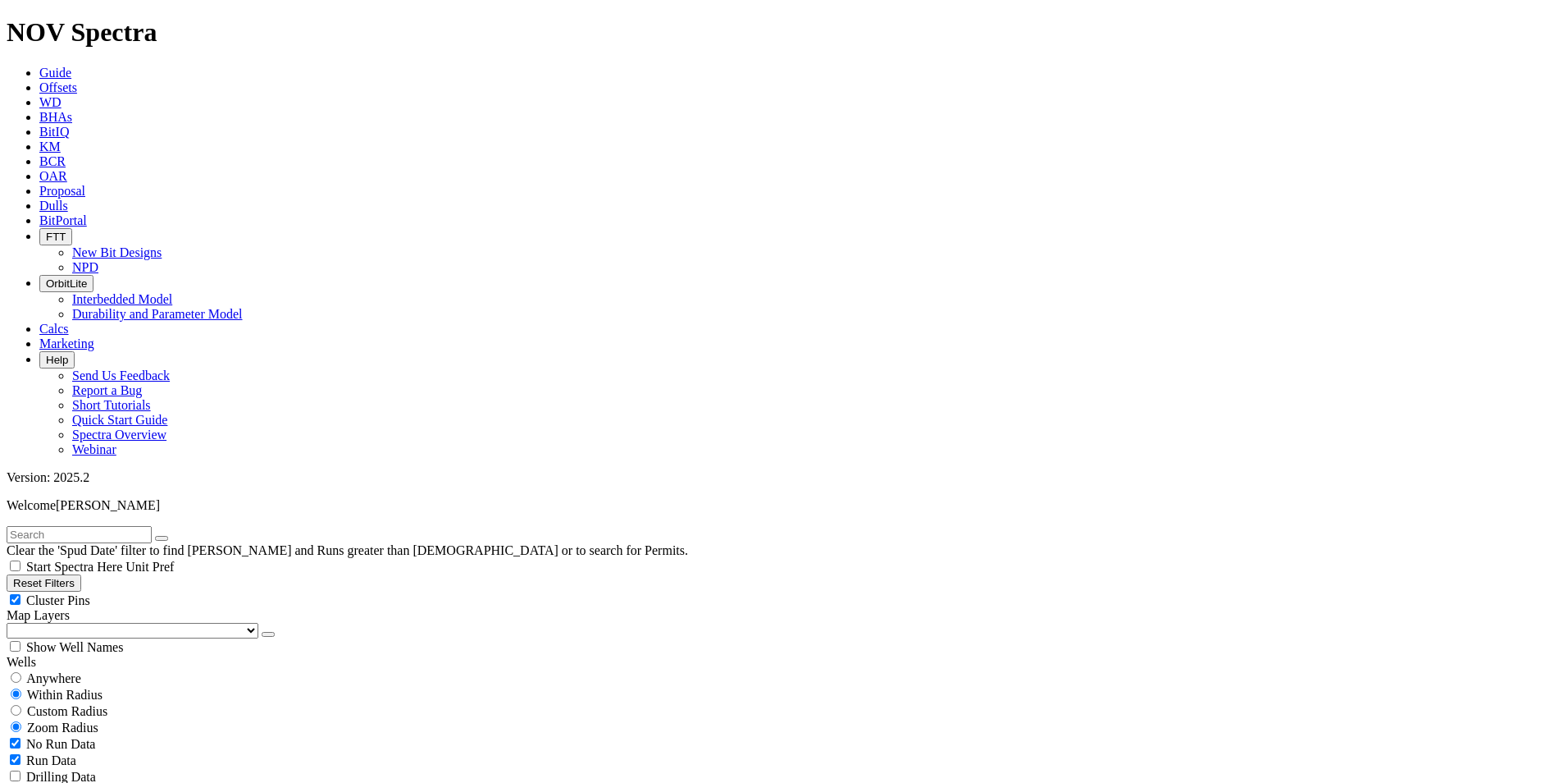
click at [21, 672] on input "radio" at bounding box center [15, 676] width 10 height 10
radio input "true"
radio input "false"
click at [132, 526] on input "text" at bounding box center [78, 534] width 145 height 17
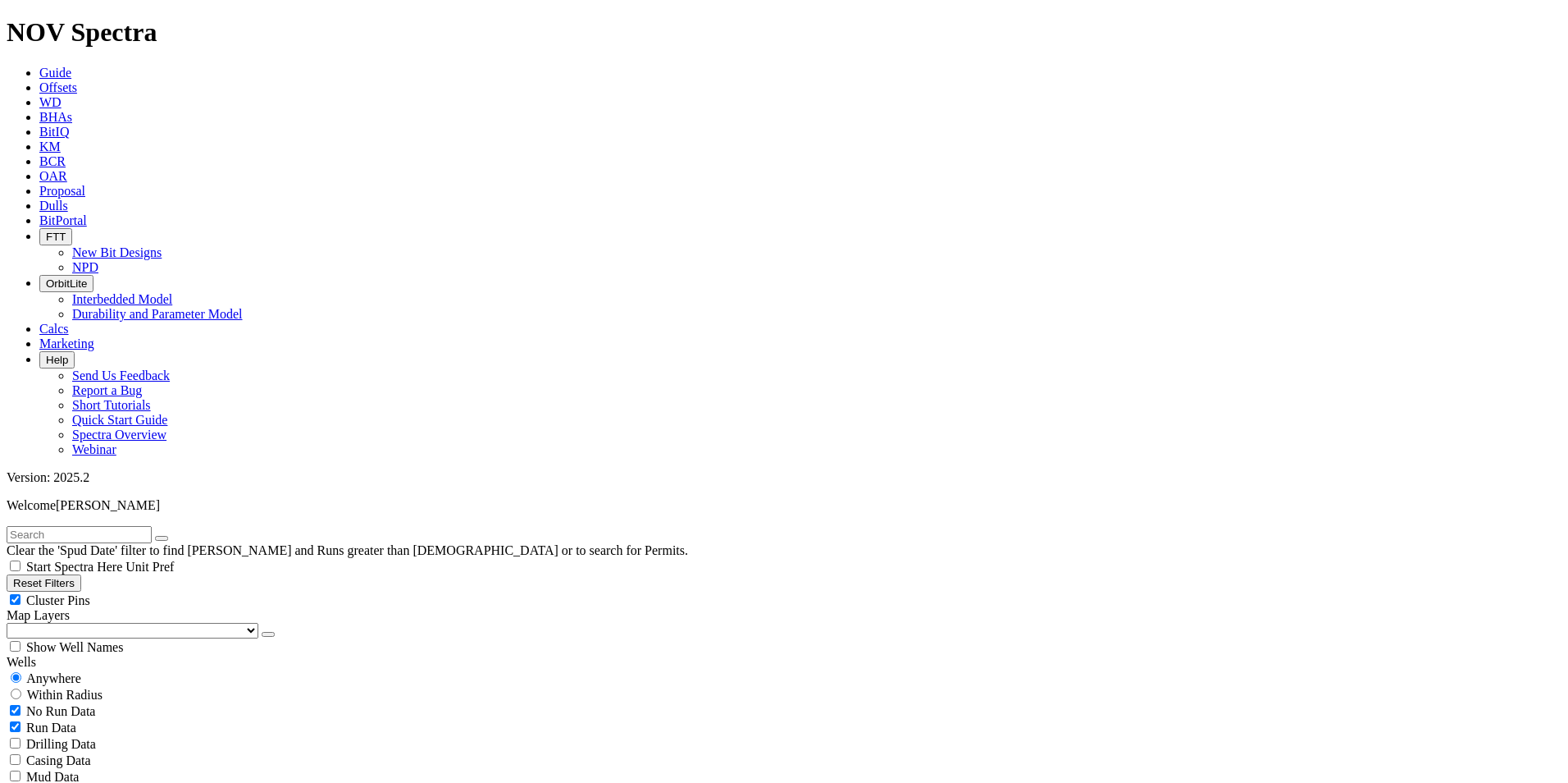
paste input "FREDERICK 3-10 6H"
type input "FREDERICK 3-10 6H"
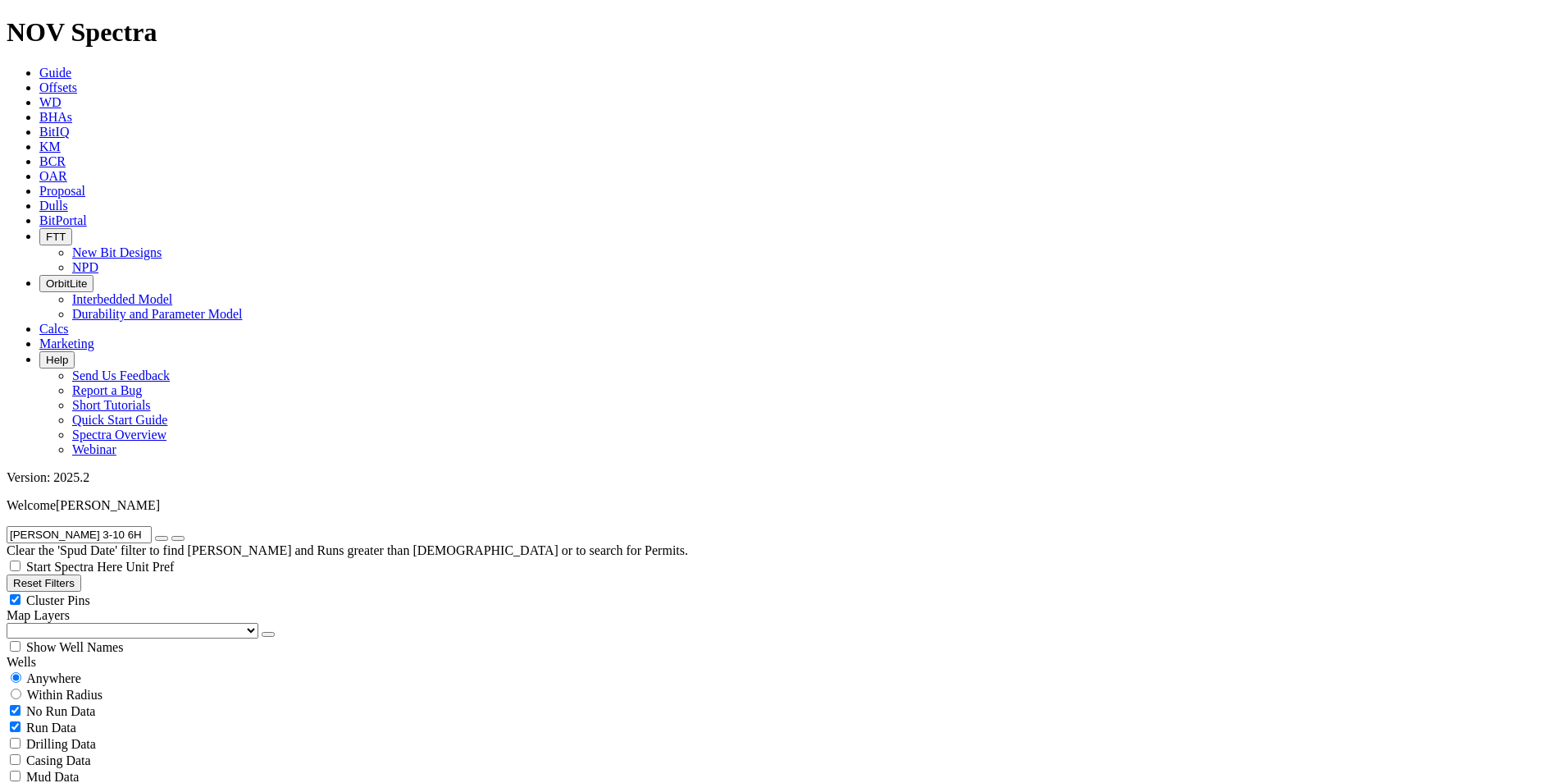
click at [50, 575] on button "Reset Filters" at bounding box center [44, 583] width 75 height 17
radio input "false"
radio input "true"
type input "[DATE]"
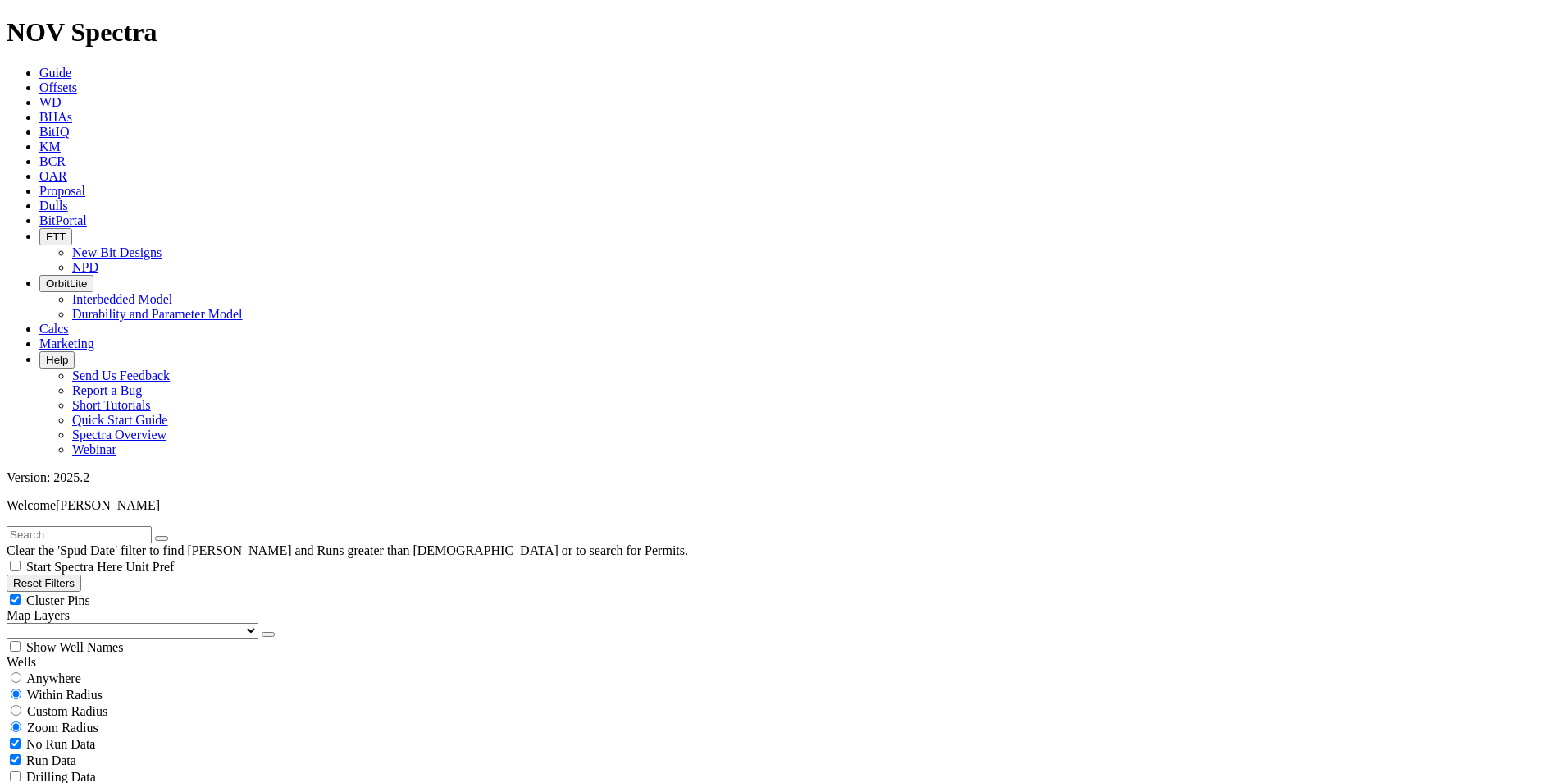
click at [53, 671] on span "Anywhere" at bounding box center [53, 677] width 55 height 14
radio input "true"
radio input "false"
click at [127, 526] on input "text" at bounding box center [78, 534] width 145 height 17
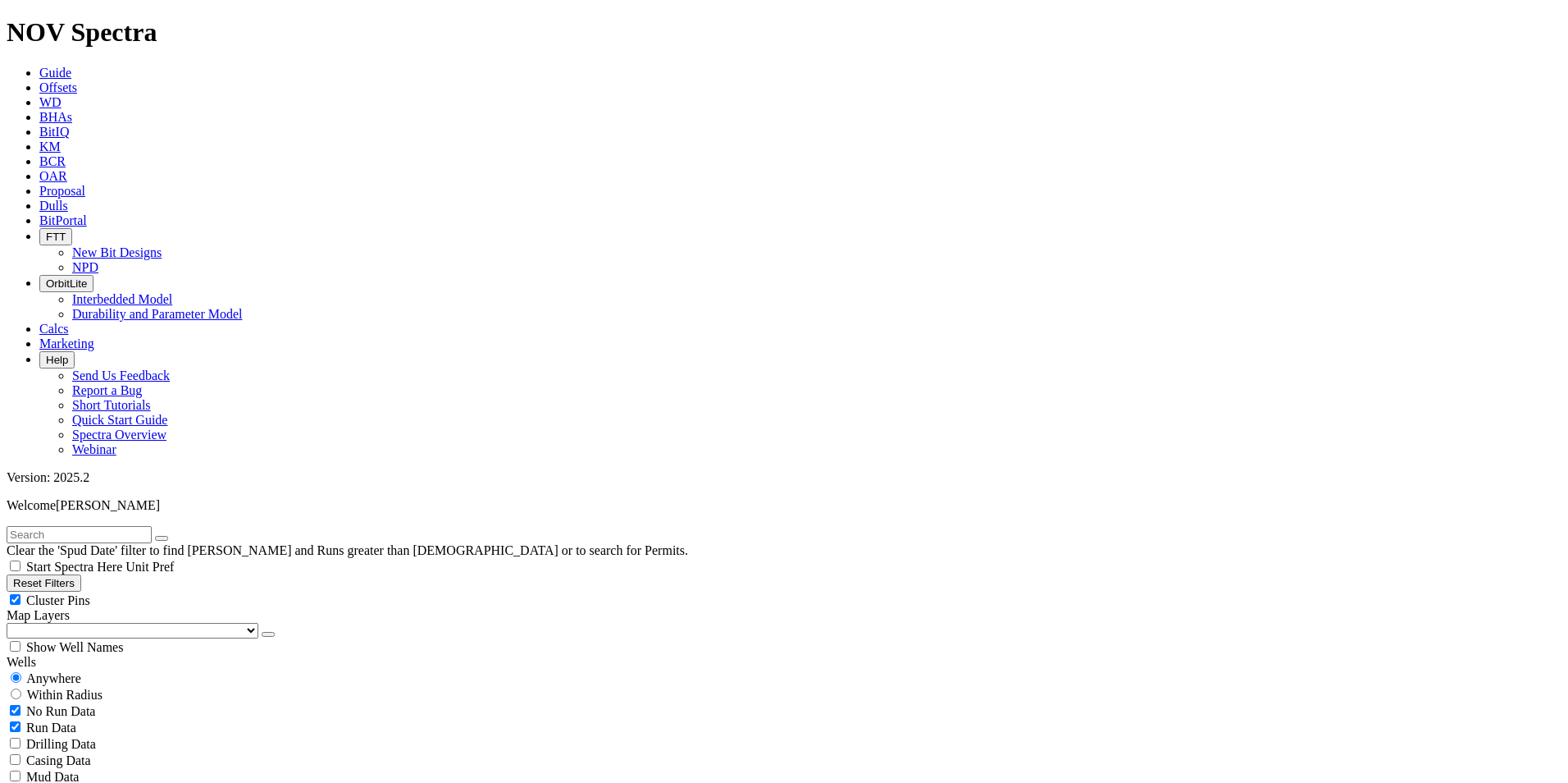
paste input "FRITZ 20-29-32 2H"
type input "FRITZ 20-29-32 2H"
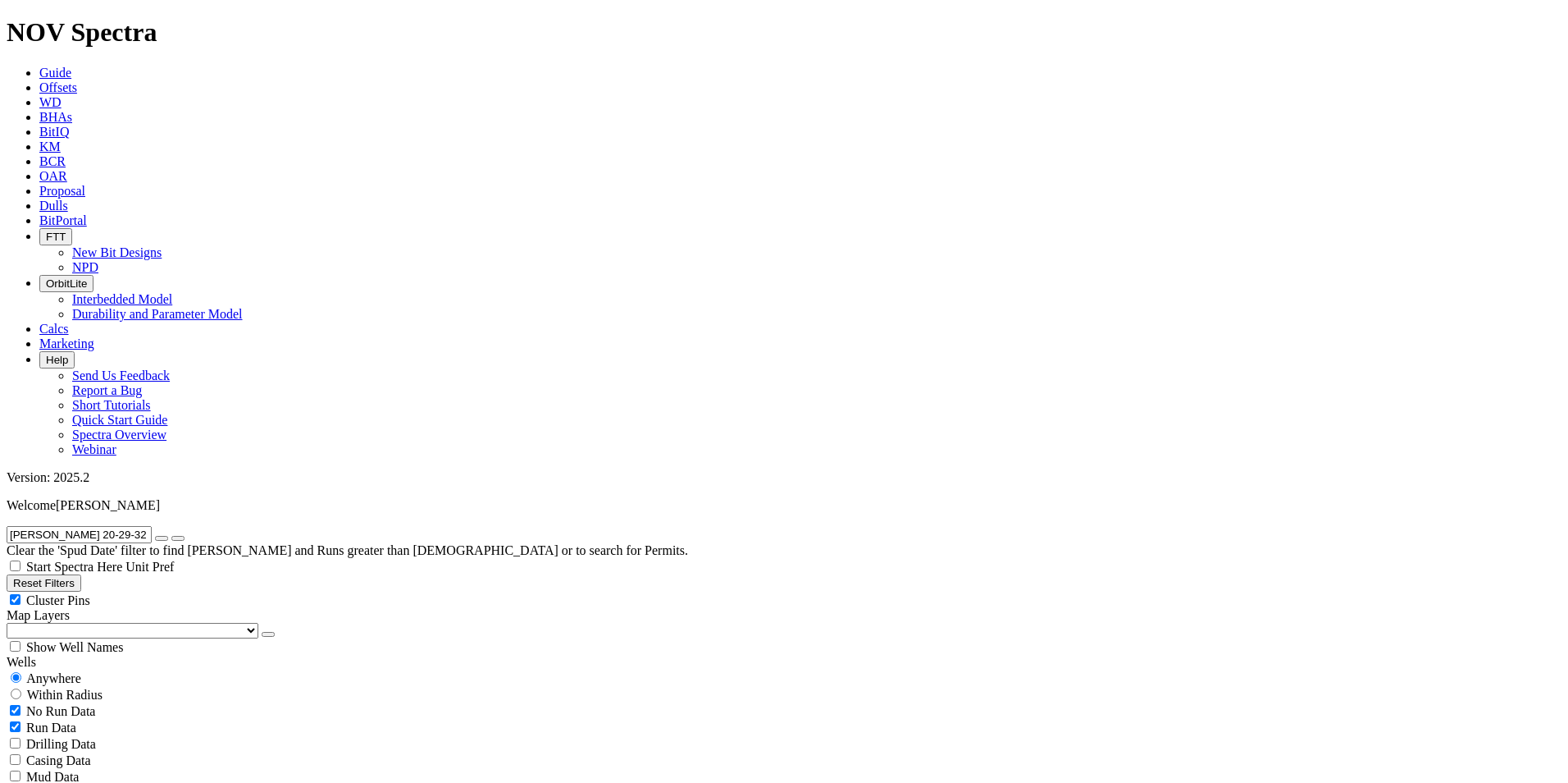
click at [59, 575] on button "Reset Filters" at bounding box center [44, 583] width 75 height 17
radio input "false"
radio input "true"
type input "[DATE]"
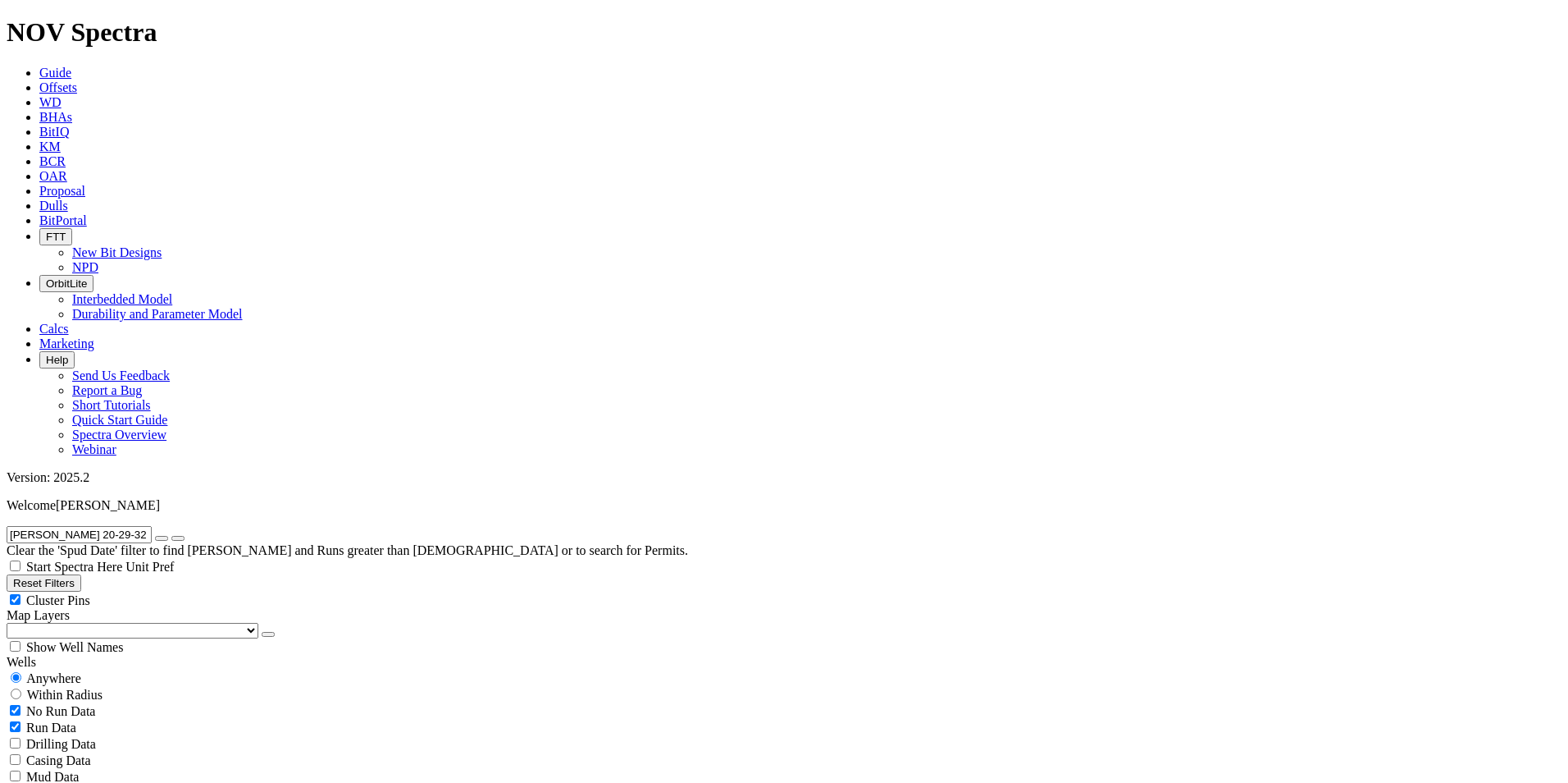
type input "[DATE]"
click at [64, 671] on span "Anywhere" at bounding box center [53, 677] width 55 height 14
radio input "true"
radio input "false"
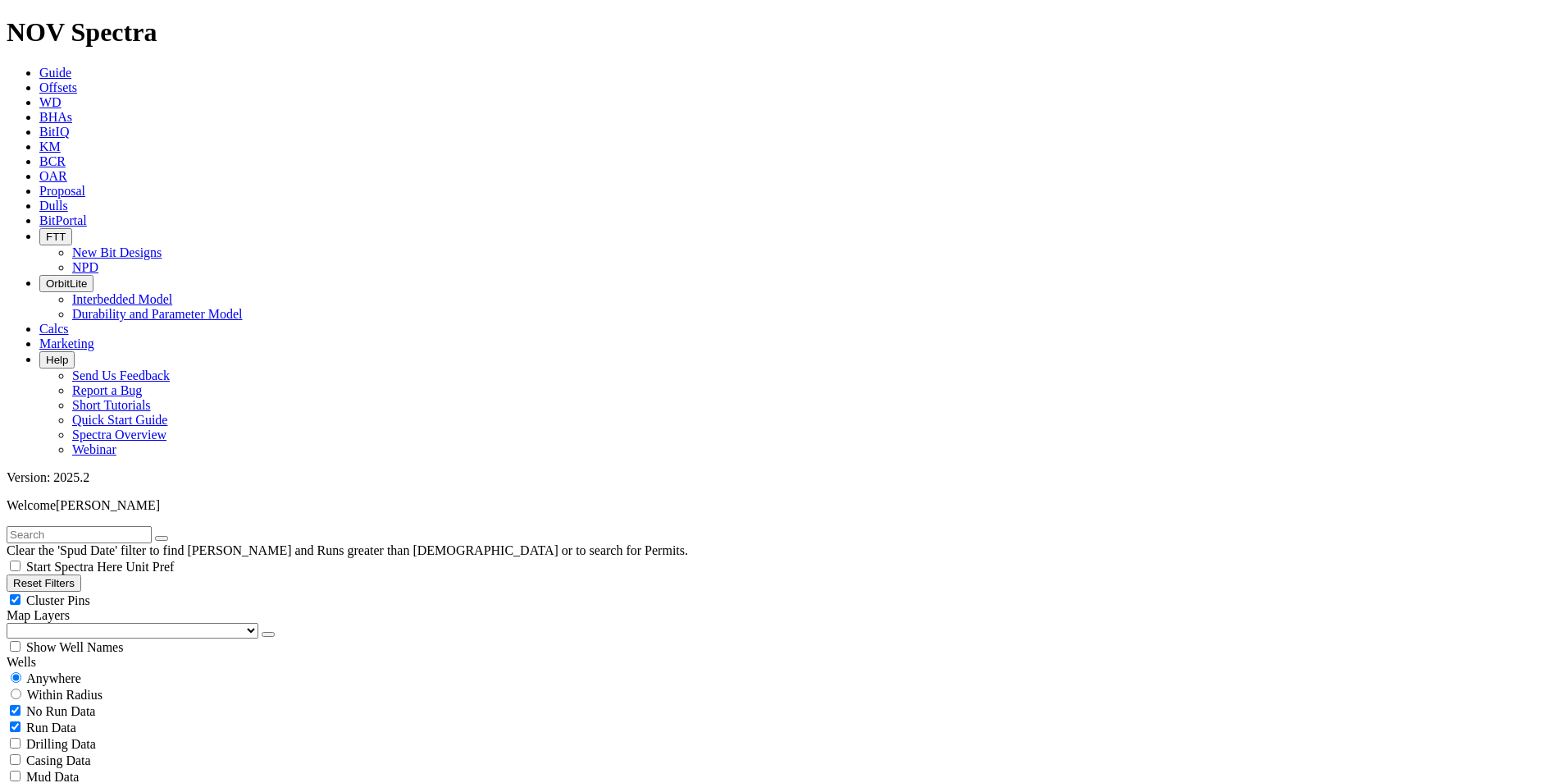
click at [116, 526] on input "text" at bounding box center [78, 534] width 145 height 17
paste input "FRITZ 20-29-32 3H"
type input "FRITZ 20-29-32 3H"
click at [79, 575] on button "Reset Filters" at bounding box center [44, 583] width 75 height 17
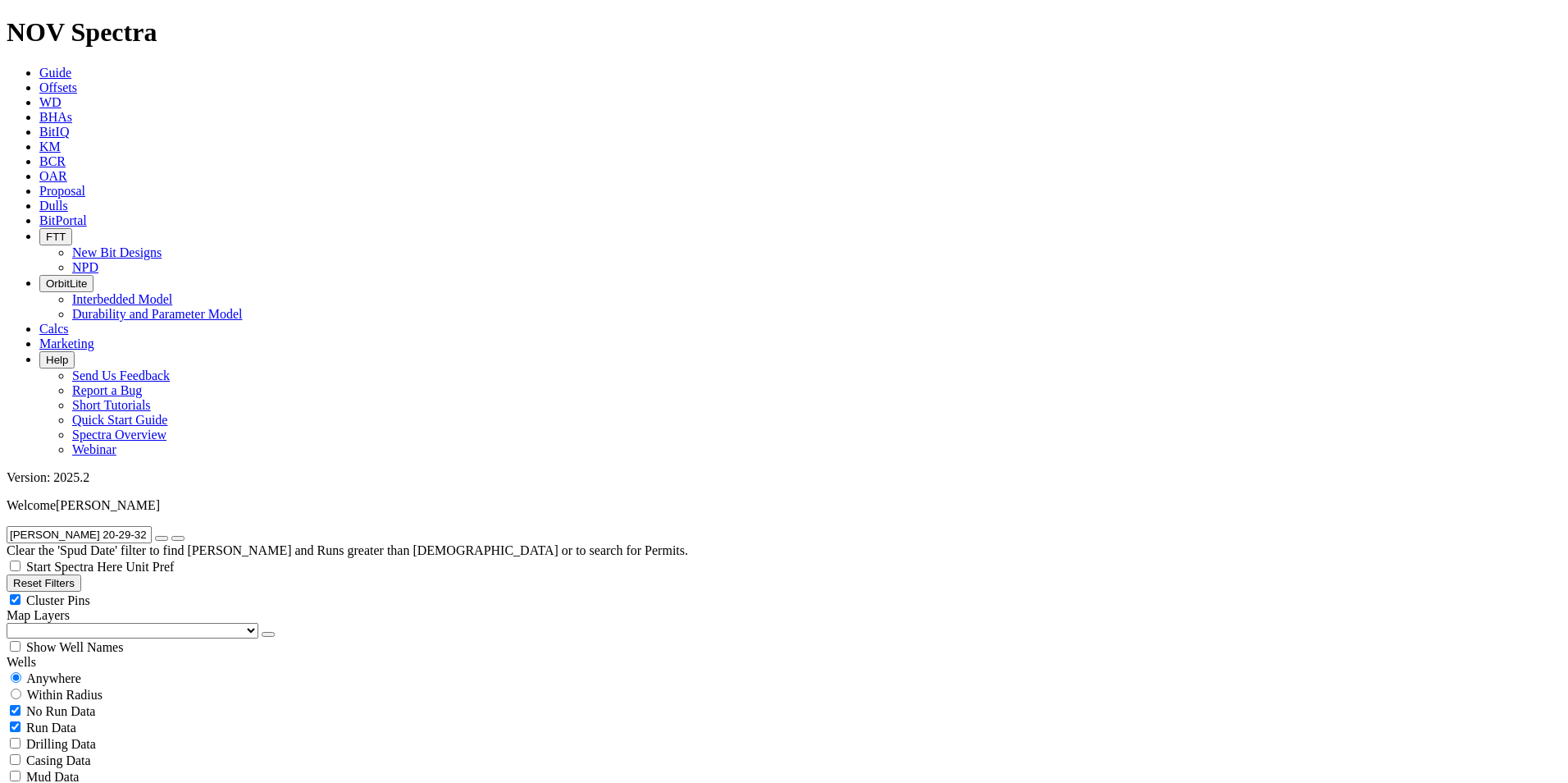
radio input "false"
radio input "true"
type input "[DATE]"
click at [62, 671] on span "Anywhere" at bounding box center [53, 677] width 55 height 14
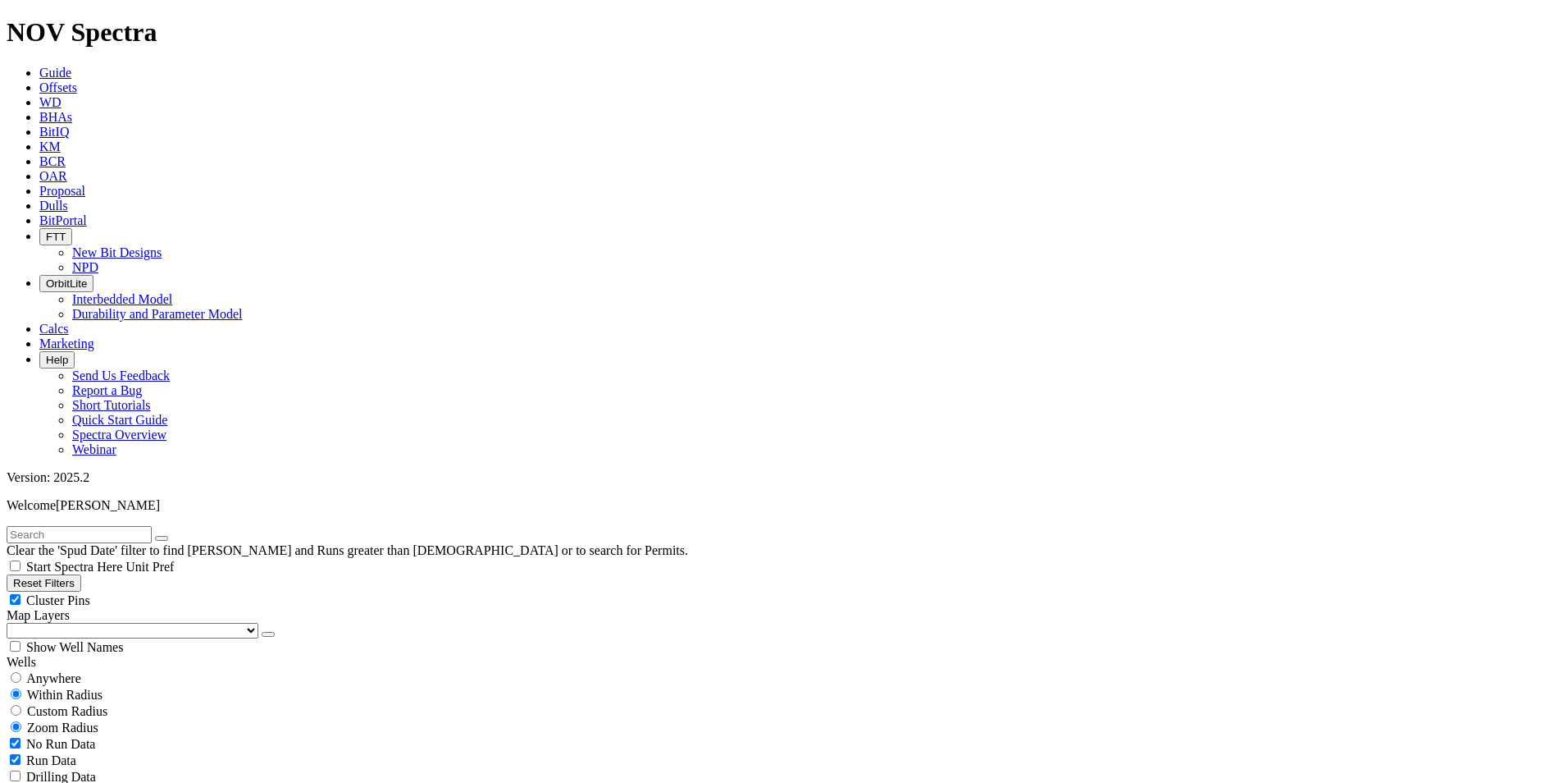
radio input "true"
radio input "false"
click at [115, 526] on input "text" at bounding box center [78, 534] width 145 height 17
paste input "[PERSON_NAME] RANCH B922H"
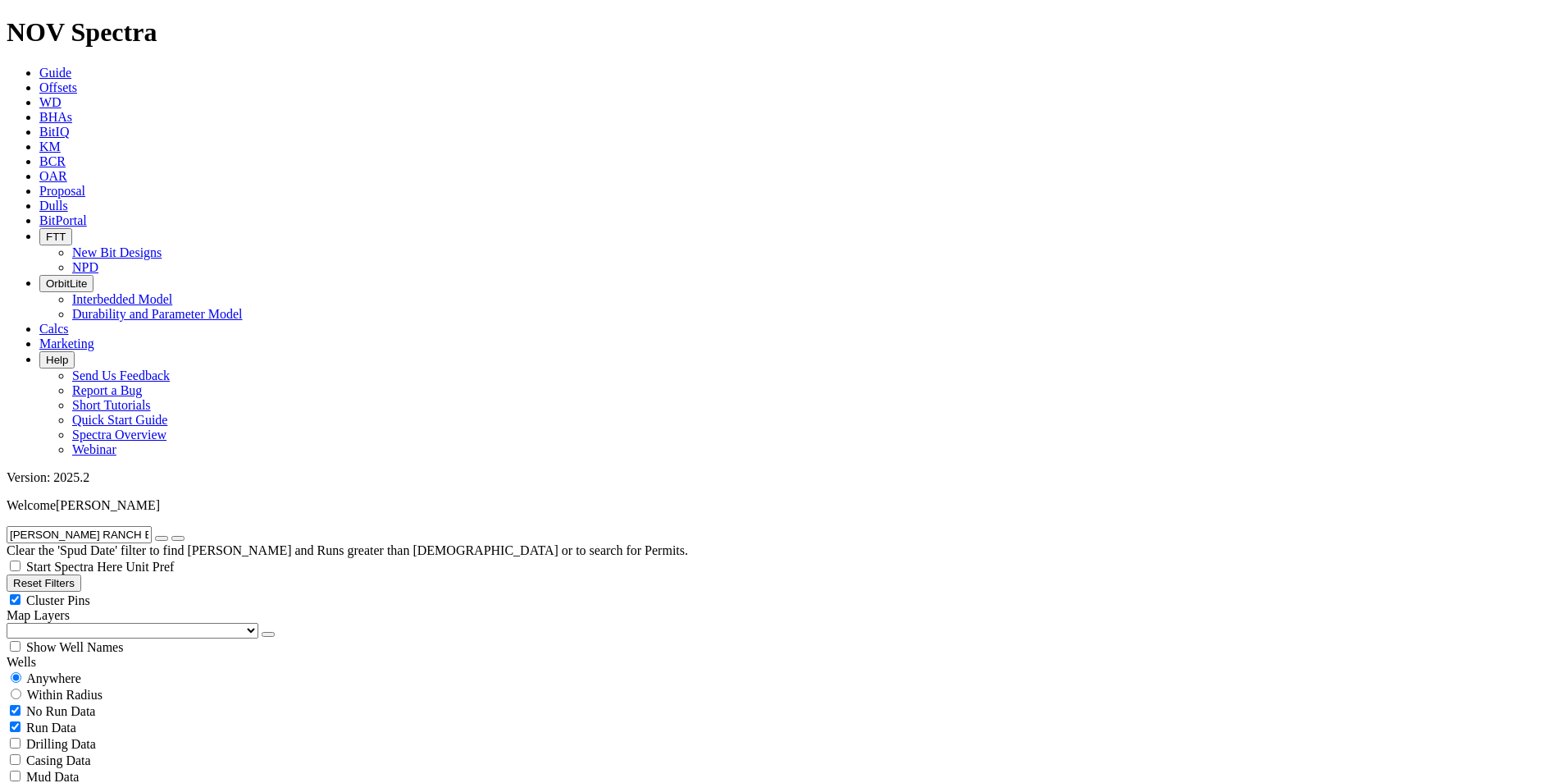
type input "[PERSON_NAME] RANCH B922H"
click at [70, 575] on button "Reset Filters" at bounding box center [44, 583] width 75 height 17
radio input "false"
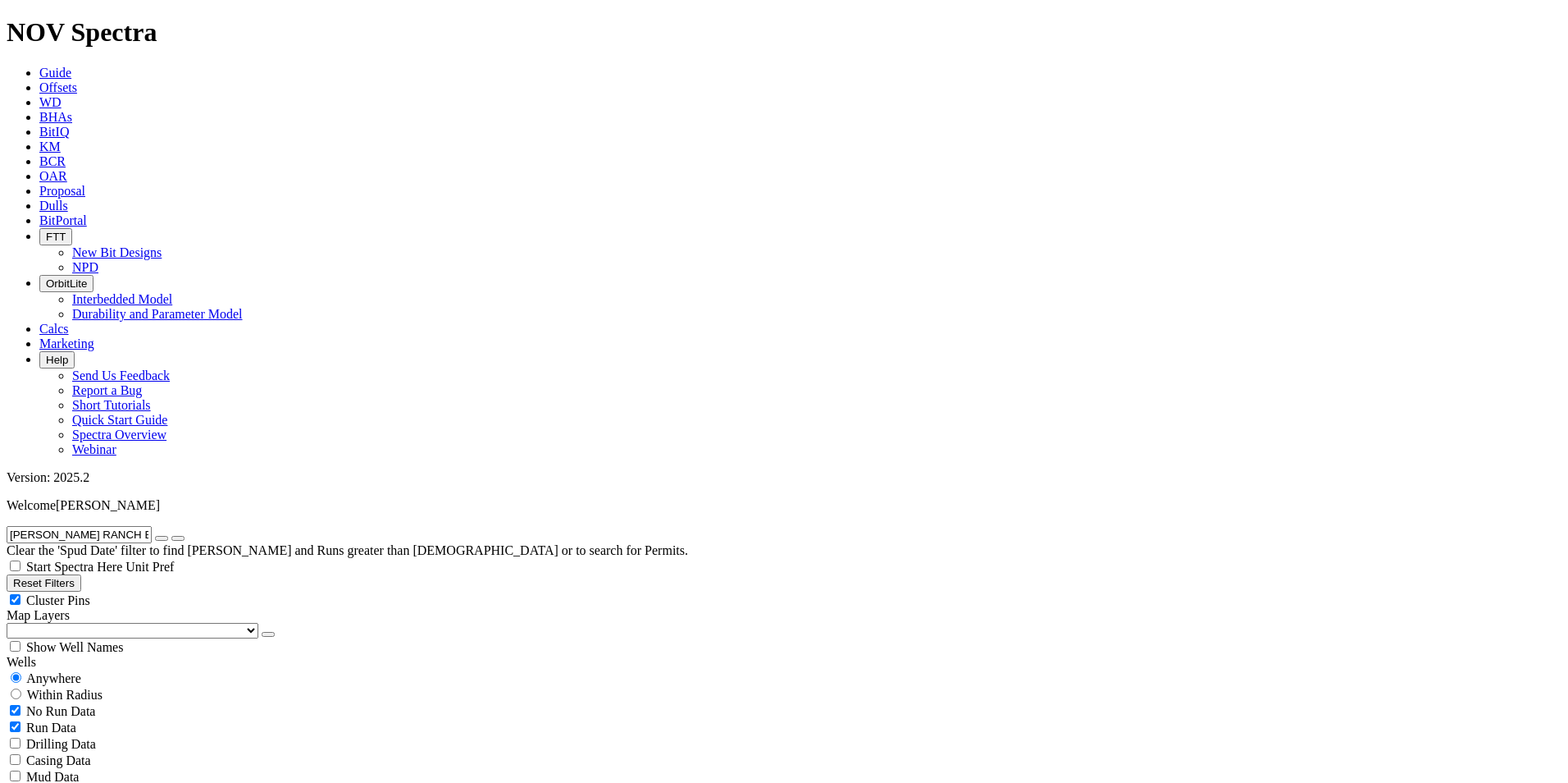
radio input "true"
type input "[DATE]"
click at [68, 671] on span "Anywhere" at bounding box center [53, 677] width 55 height 14
radio input "true"
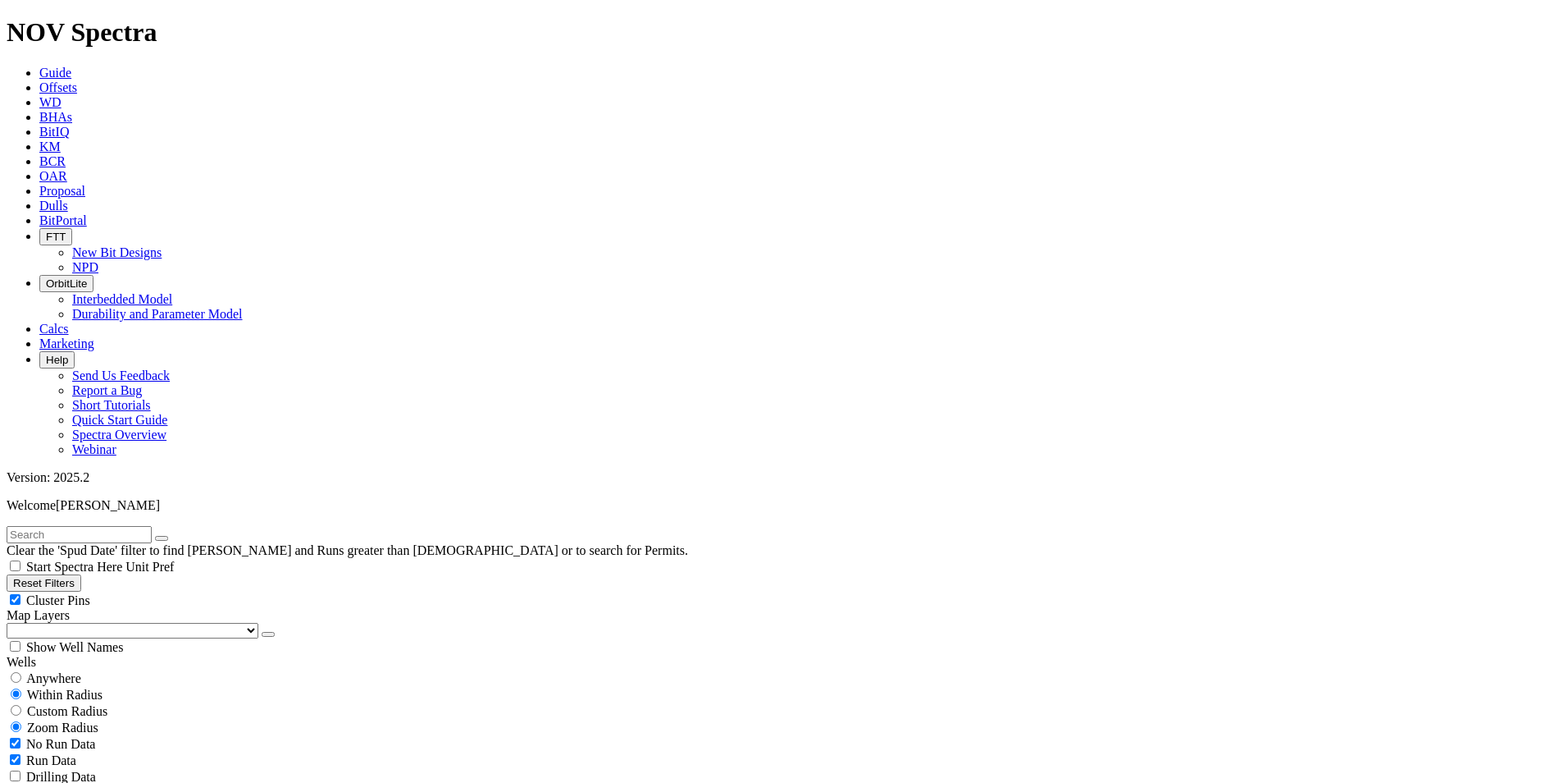
radio input "false"
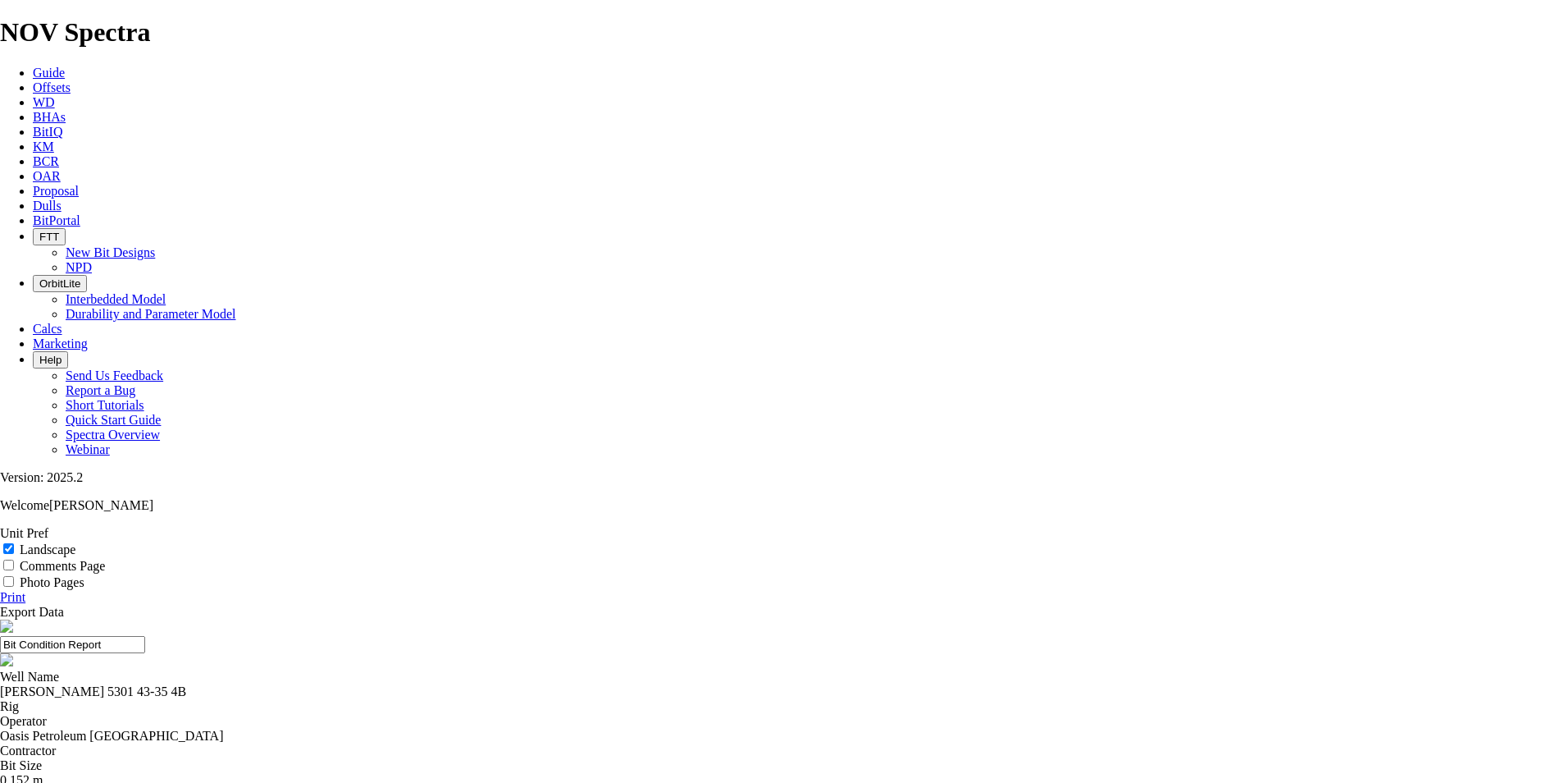
copy div "A305386"
click at [25, 590] on link "Print" at bounding box center [12, 596] width 25 height 14
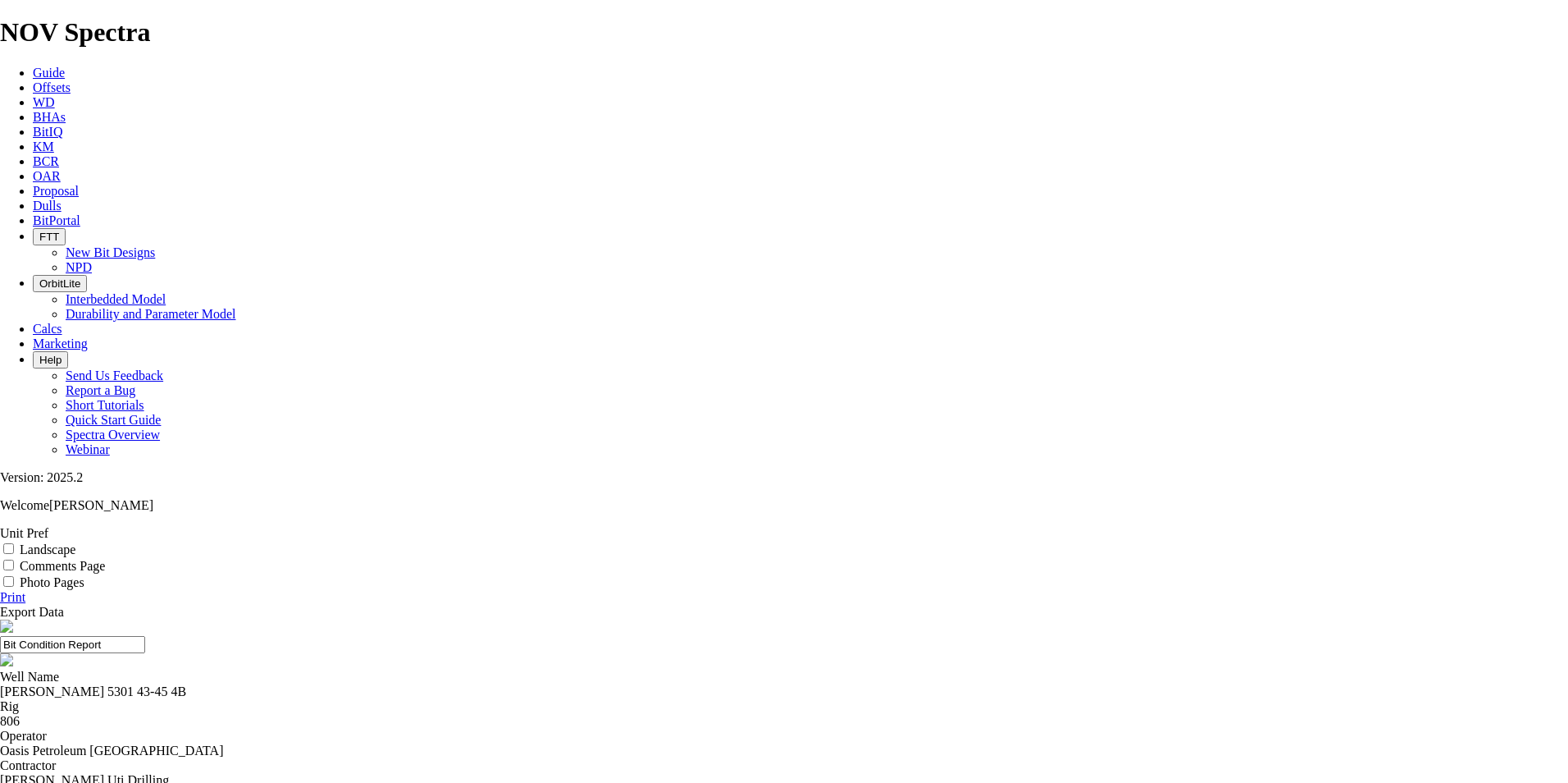
copy div "A306797"
click at [25, 590] on link "Print" at bounding box center [12, 596] width 25 height 14
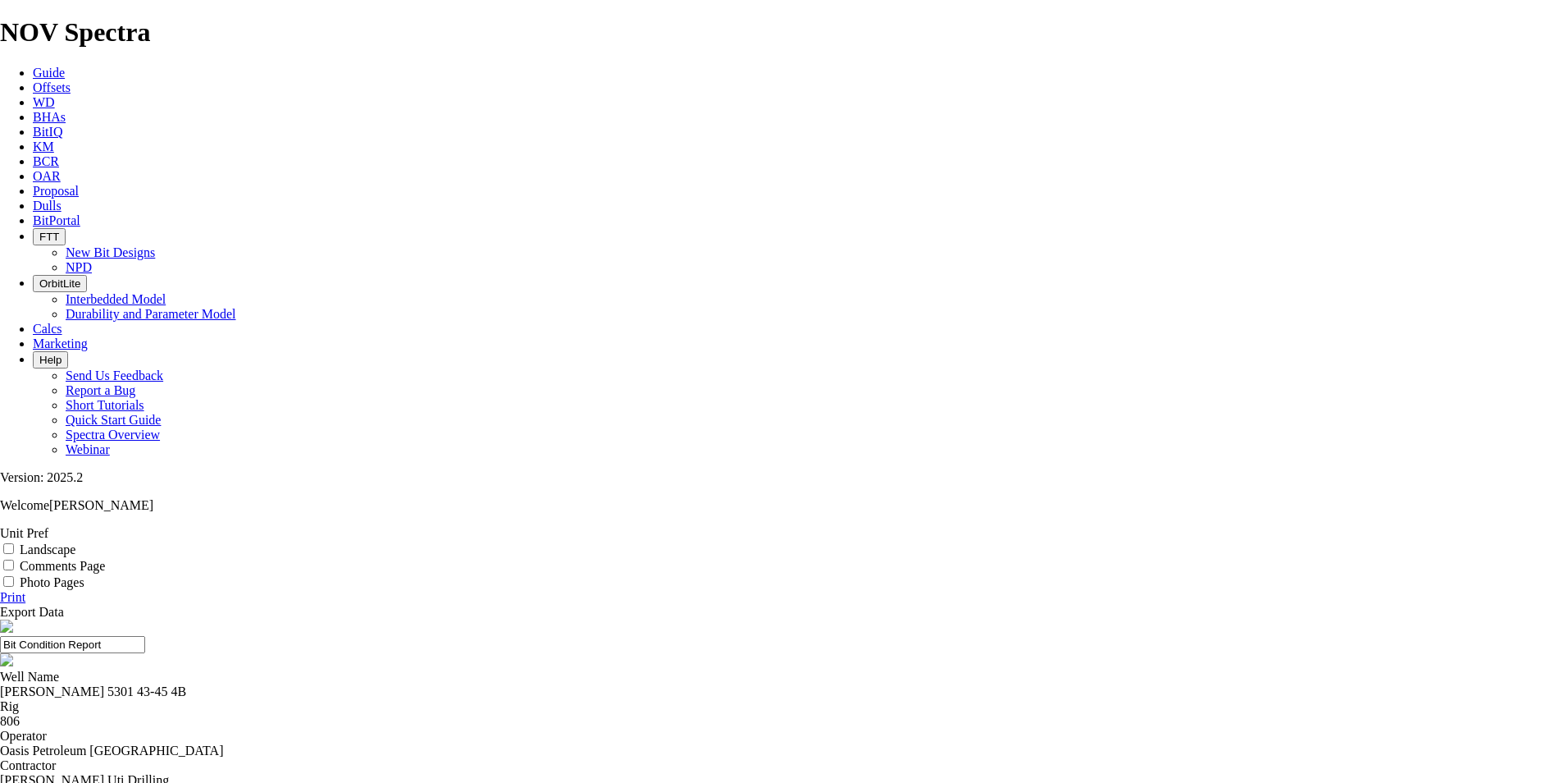
drag, startPoint x: 1175, startPoint y: 259, endPoint x: 1510, endPoint y: 520, distance: 424.7
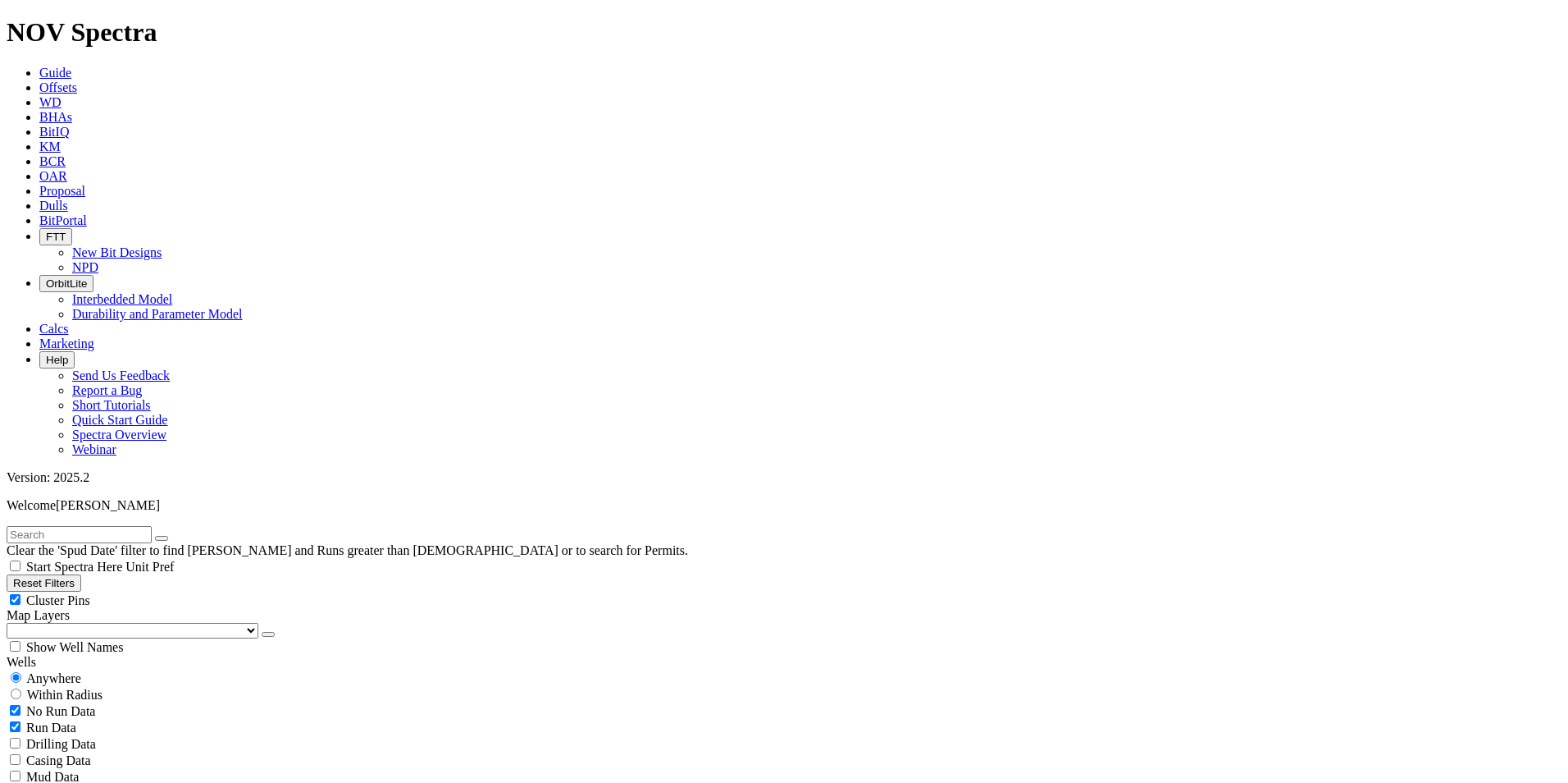
click at [132, 526] on input "text" at bounding box center [78, 534] width 145 height 17
paste input "GANSAR A2"
type input "GANSAR A2"
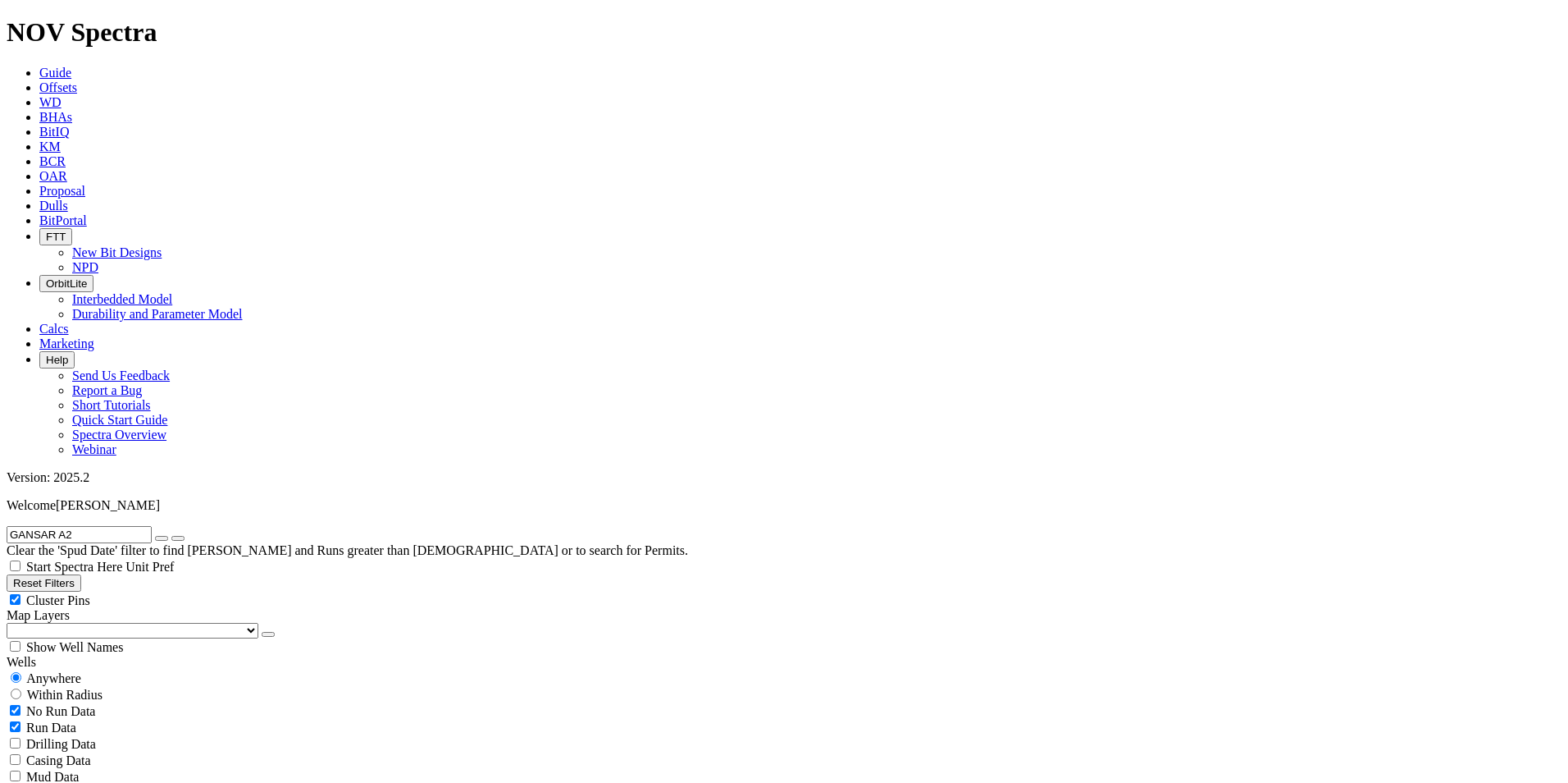
click at [81, 575] on button "Reset Filters" at bounding box center [44, 583] width 75 height 17
radio input "false"
radio input "true"
type input "[DATE]"
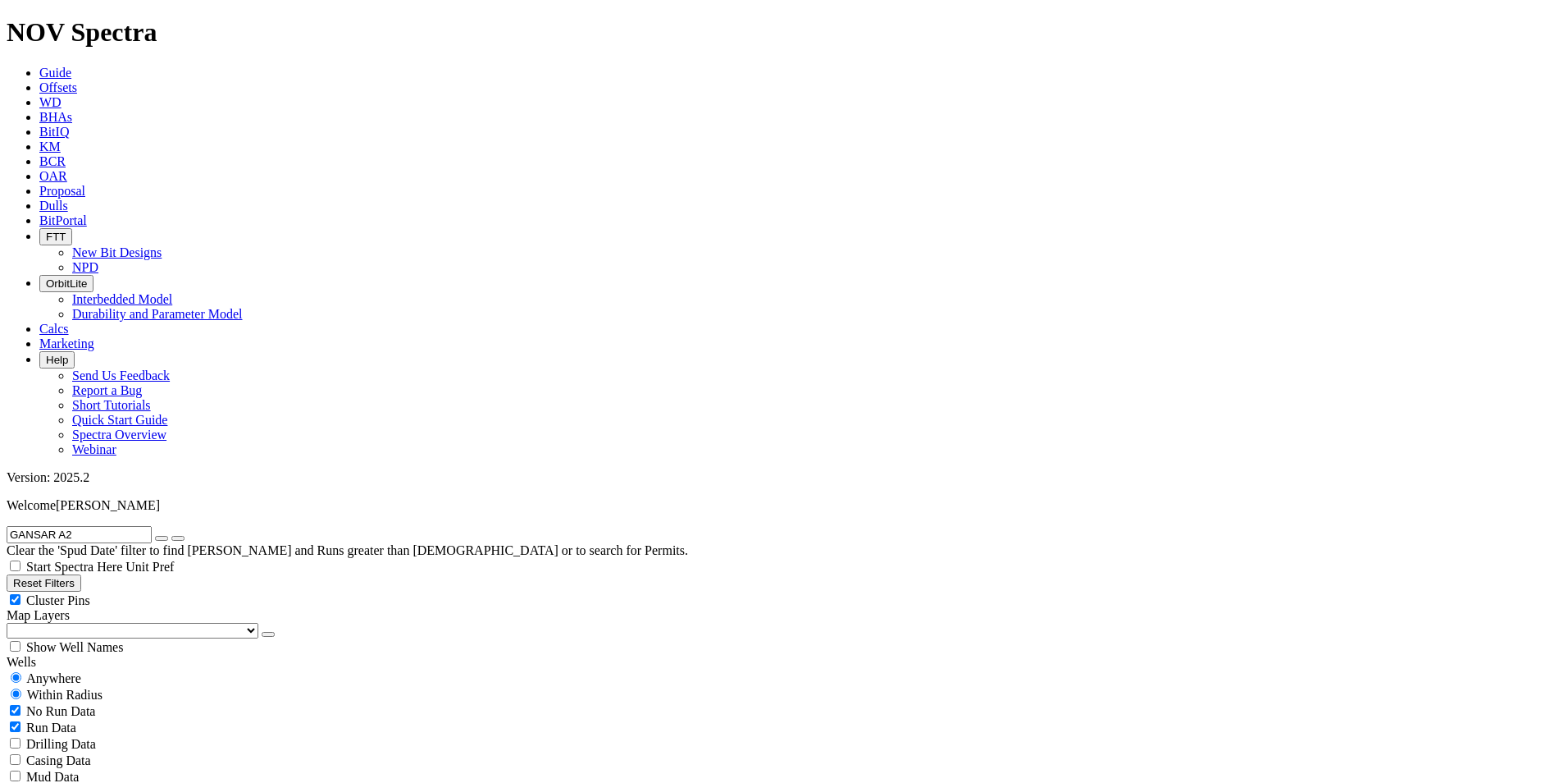
type input "[DATE]"
click at [54, 671] on span "Anywhere" at bounding box center [53, 677] width 55 height 14
radio input "true"
radio input "false"
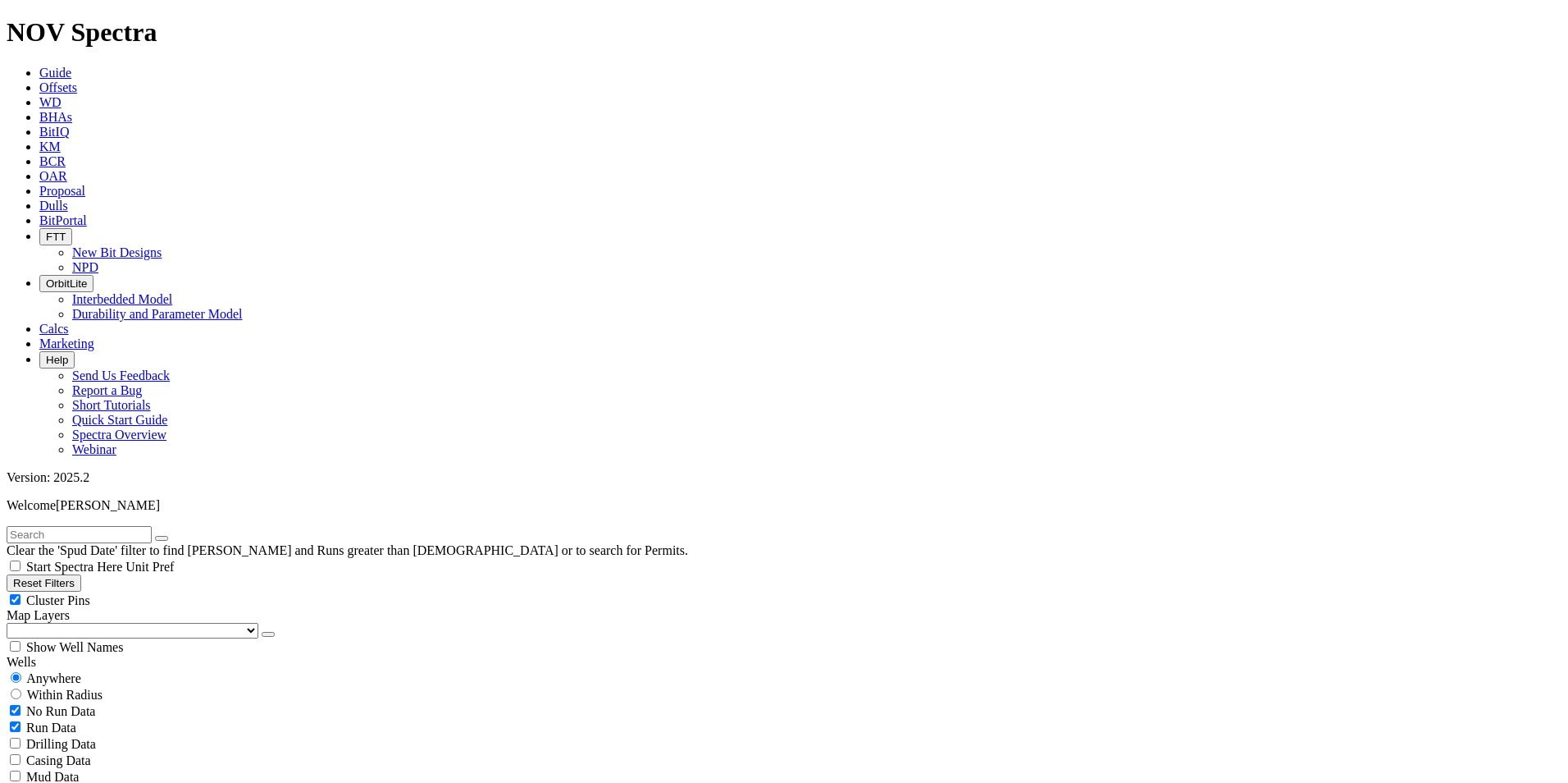
click at [97, 526] on input "text" at bounding box center [78, 534] width 145 height 17
paste input "[PERSON_NAME] THE MOUNTAINEER 23-24 A 1LS"
type input "[PERSON_NAME] THE MOUNTAINEER 23-24 A 1LS"
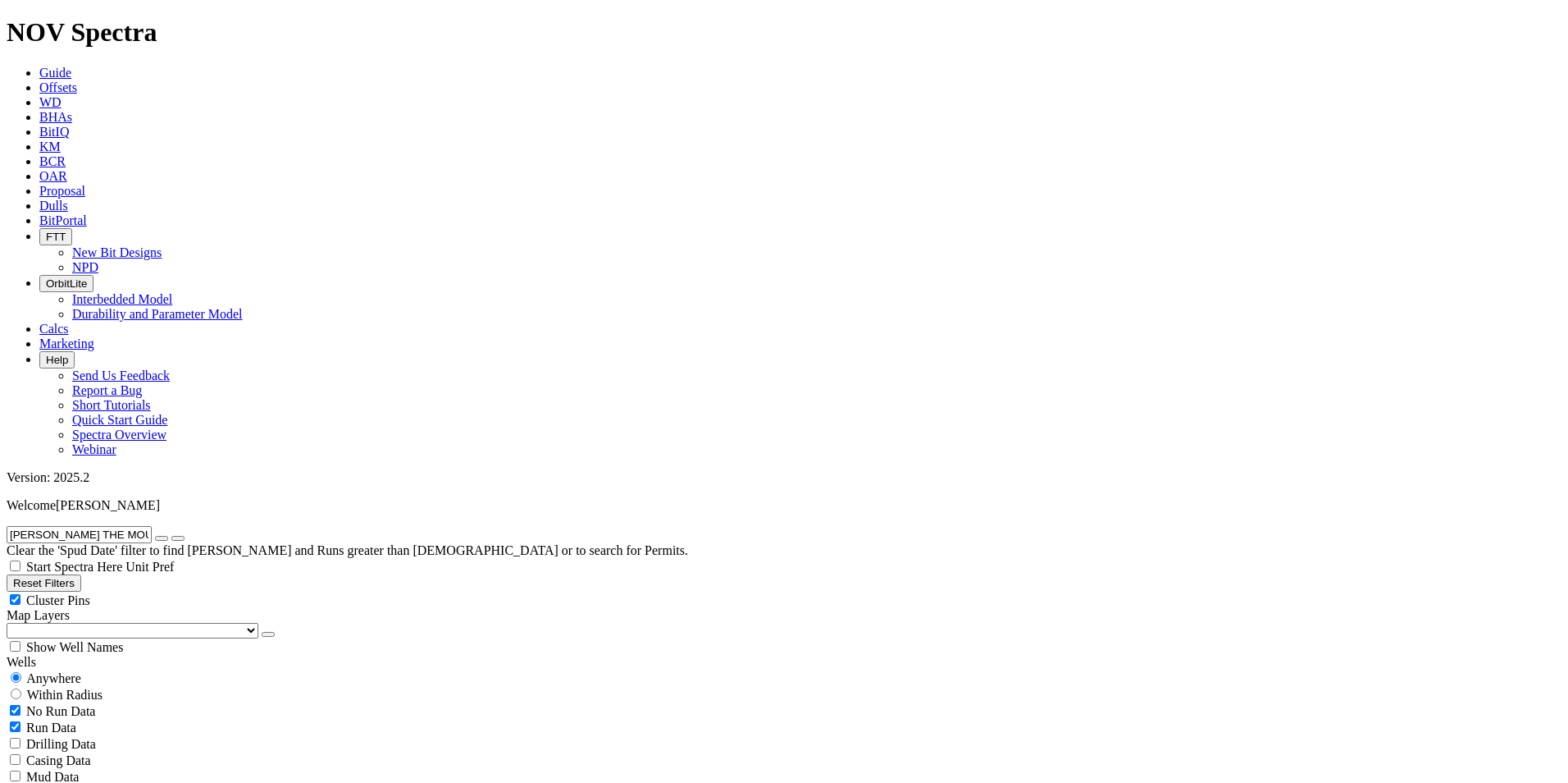
click at [54, 575] on button "Reset Filters" at bounding box center [44, 583] width 75 height 17
radio input "false"
radio input "true"
type input "[DATE]"
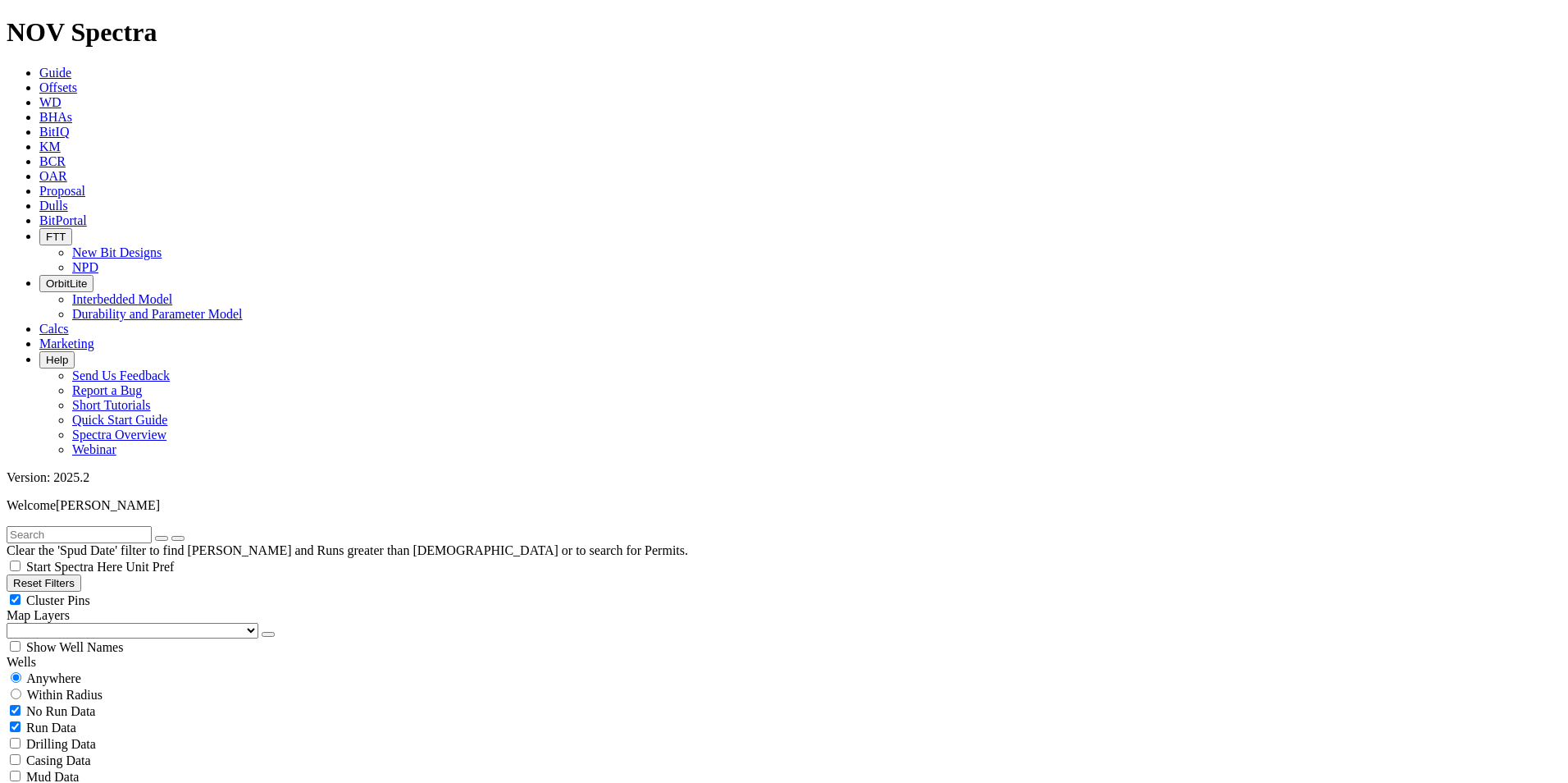
type input "[DATE]"
click at [57, 671] on span "Anywhere" at bounding box center [53, 677] width 55 height 14
radio input "true"
radio input "false"
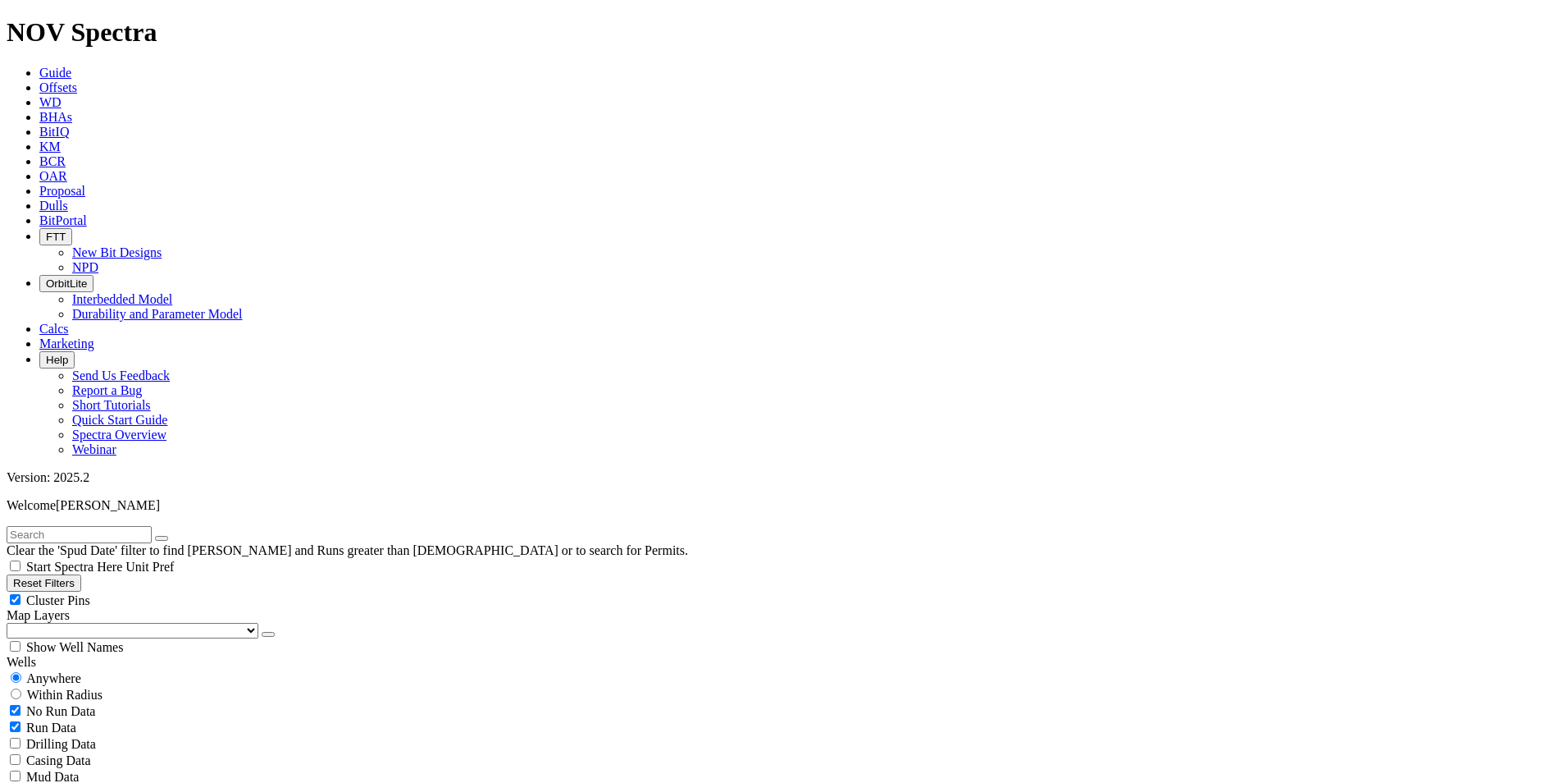
click at [100, 526] on input "text" at bounding box center [78, 534] width 145 height 17
paste input "[PERSON_NAME] THE MOUNTAINEER 23-24 A 1WA"
type input "[PERSON_NAME] THE MOUNTAINEER 23-24 A 1WA"
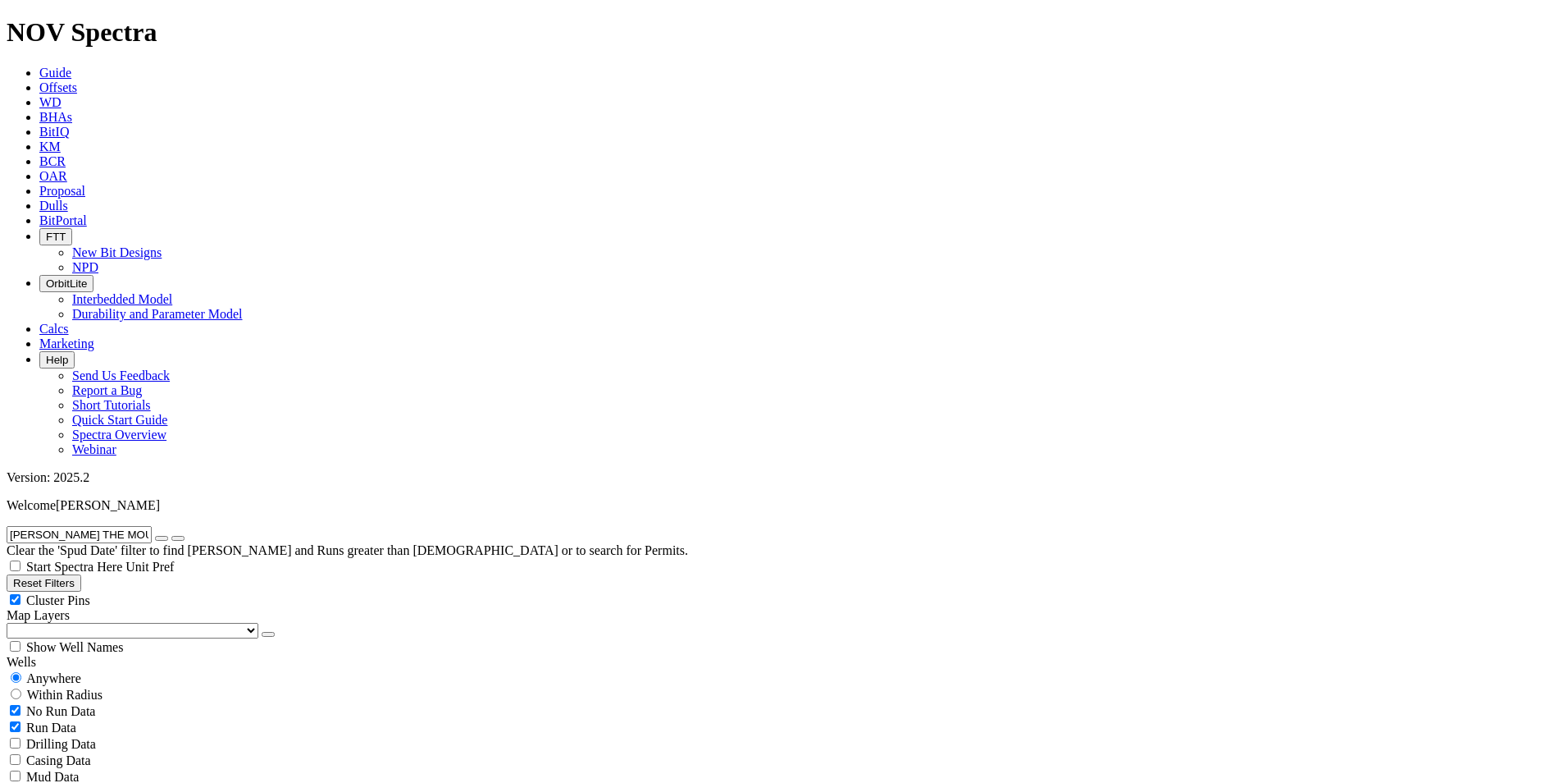
click at [81, 575] on button "Reset Filters" at bounding box center [44, 583] width 75 height 17
radio input "false"
radio input "true"
type input "[DATE]"
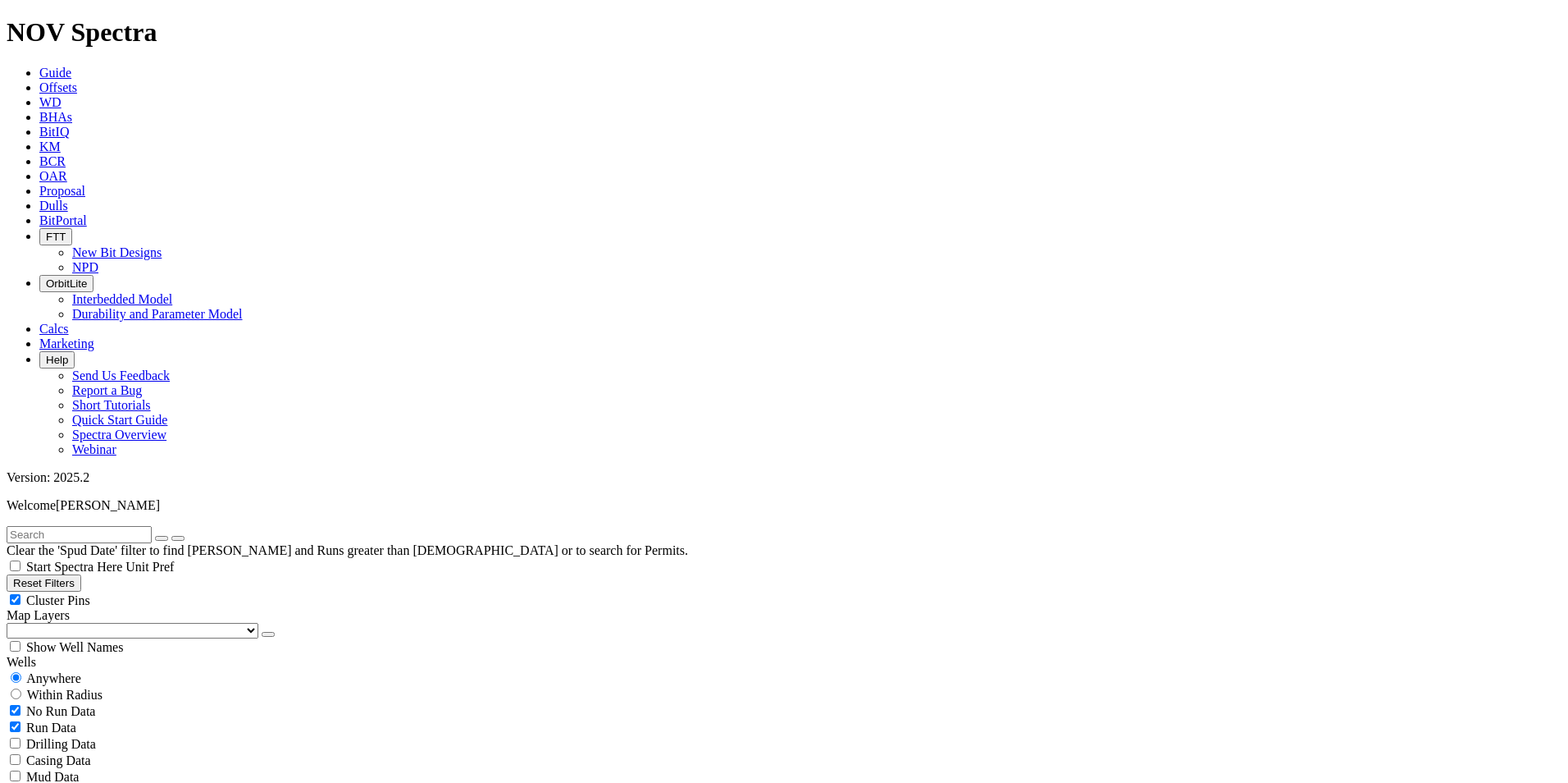
type input "[DATE]"
click at [91, 526] on input "text" at bounding box center [78, 534] width 145 height 17
paste input "GCOS-06"
type input "GCOS-06"
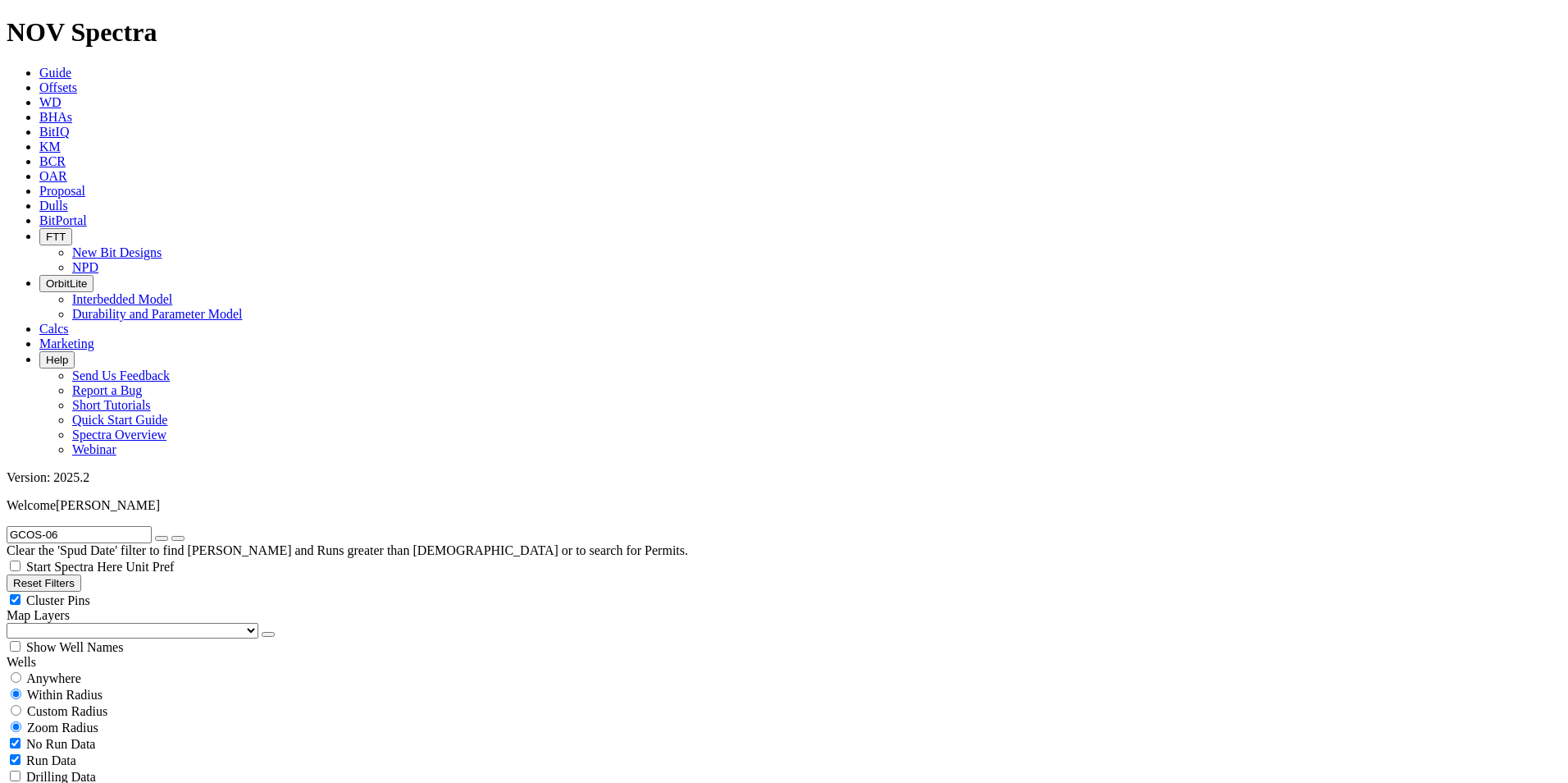
click at [21, 672] on input "radio" at bounding box center [15, 676] width 10 height 10
radio input "true"
radio input "false"
click at [72, 575] on button "Reset Filters" at bounding box center [44, 583] width 75 height 17
radio input "false"
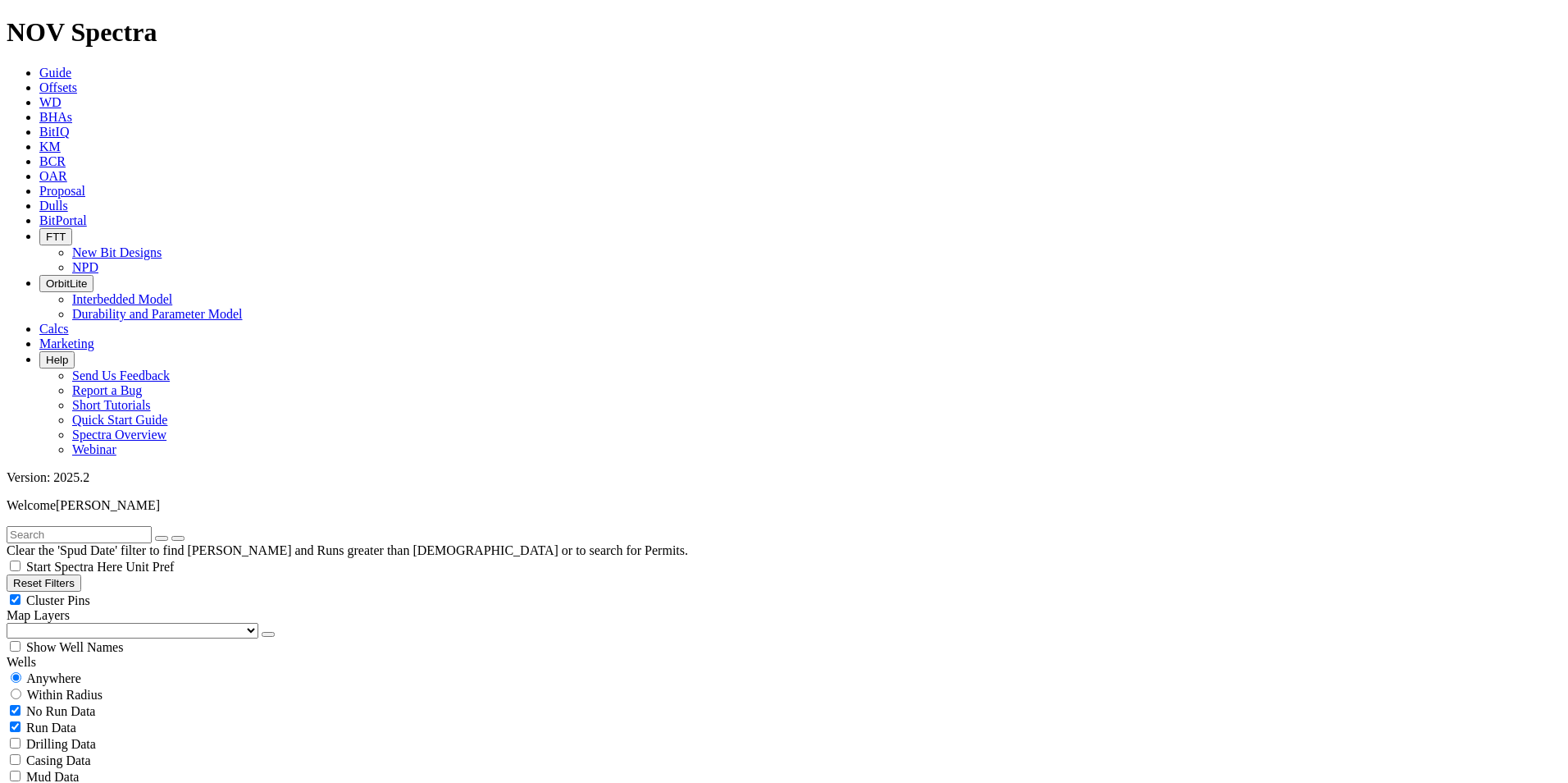
radio input "true"
type input "[DATE]"
click at [21, 672] on input "radio" at bounding box center [15, 676] width 10 height 10
radio input "true"
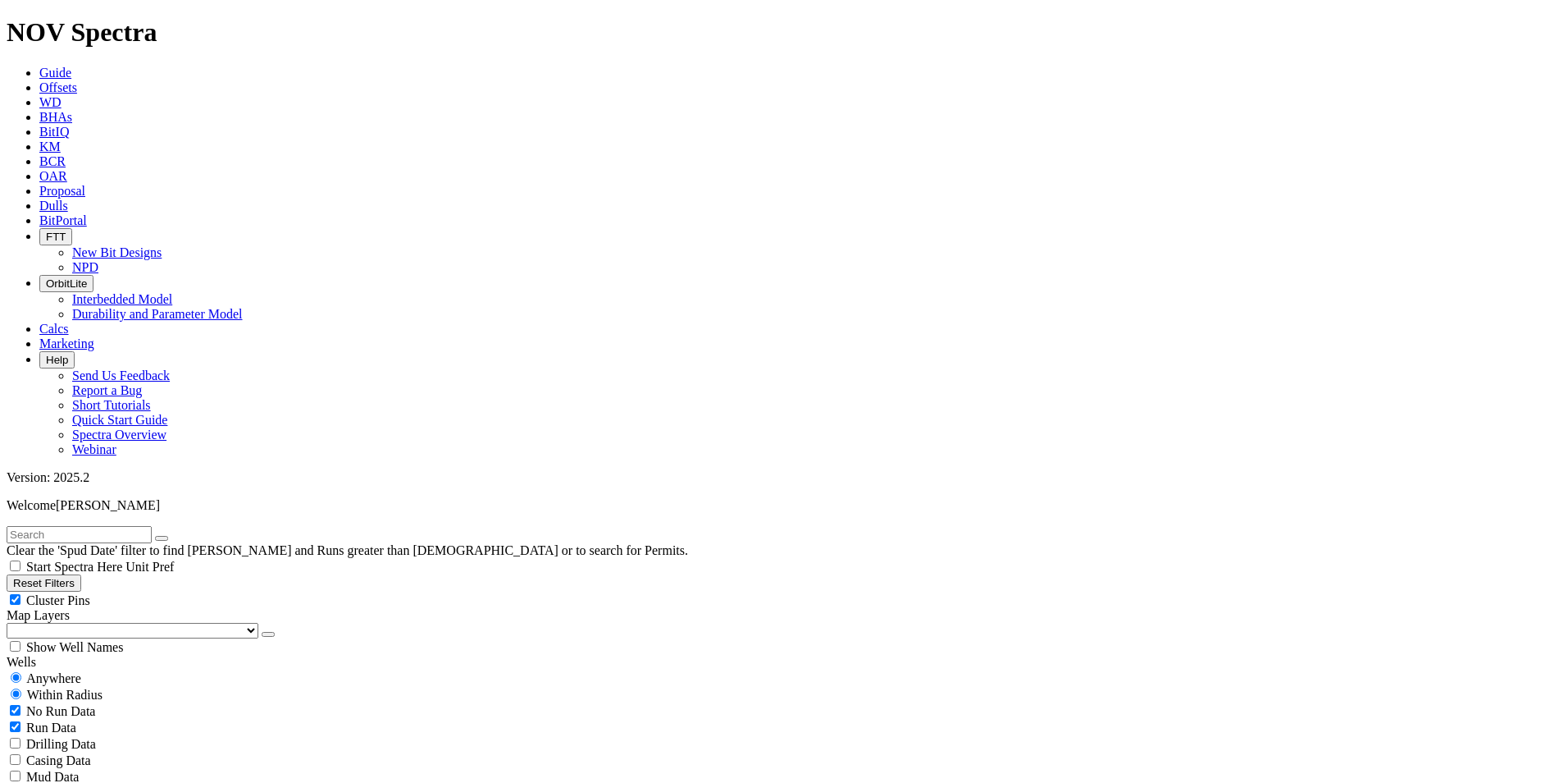
radio input "false"
click at [88, 526] on input "text" at bounding box center [78, 534] width 145 height 17
paste input "GCOS-06"
type input "GCOS-06"
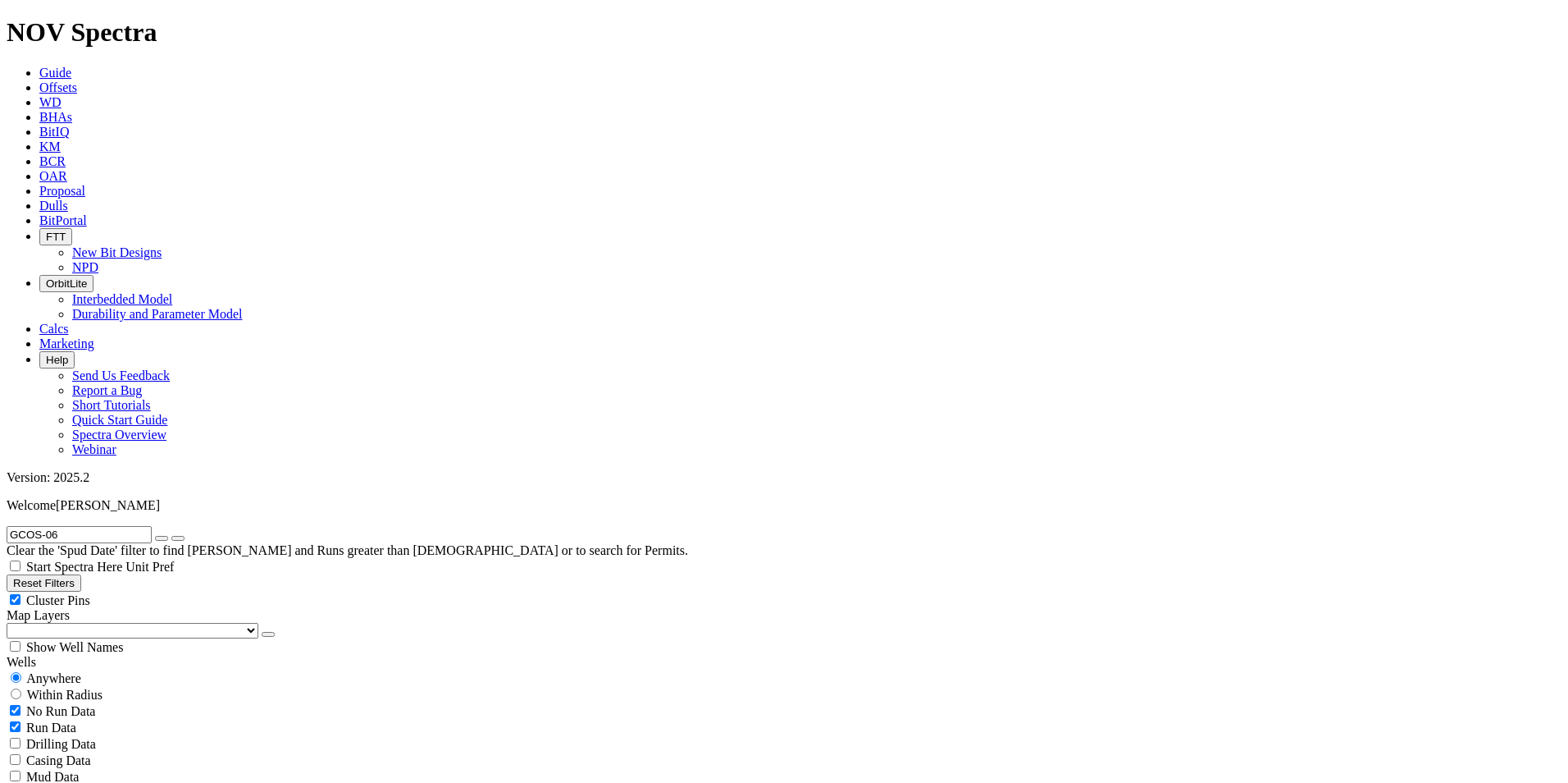
click at [81, 575] on button "Reset Filters" at bounding box center [44, 583] width 75 height 17
radio input "false"
radio input "true"
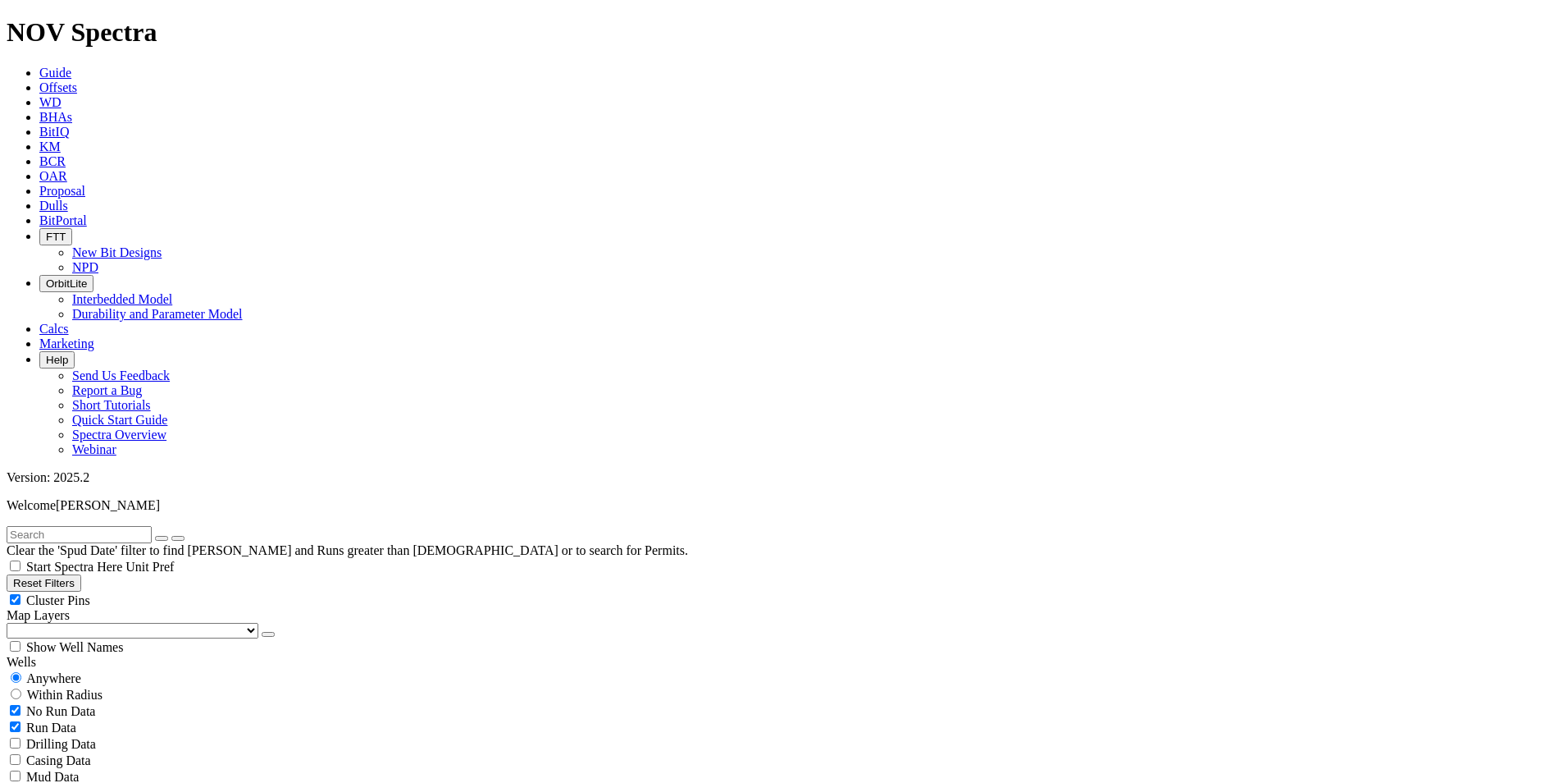
type input "[DATE]"
click at [63, 671] on span "Anywhere" at bounding box center [53, 677] width 55 height 14
radio input "true"
radio input "false"
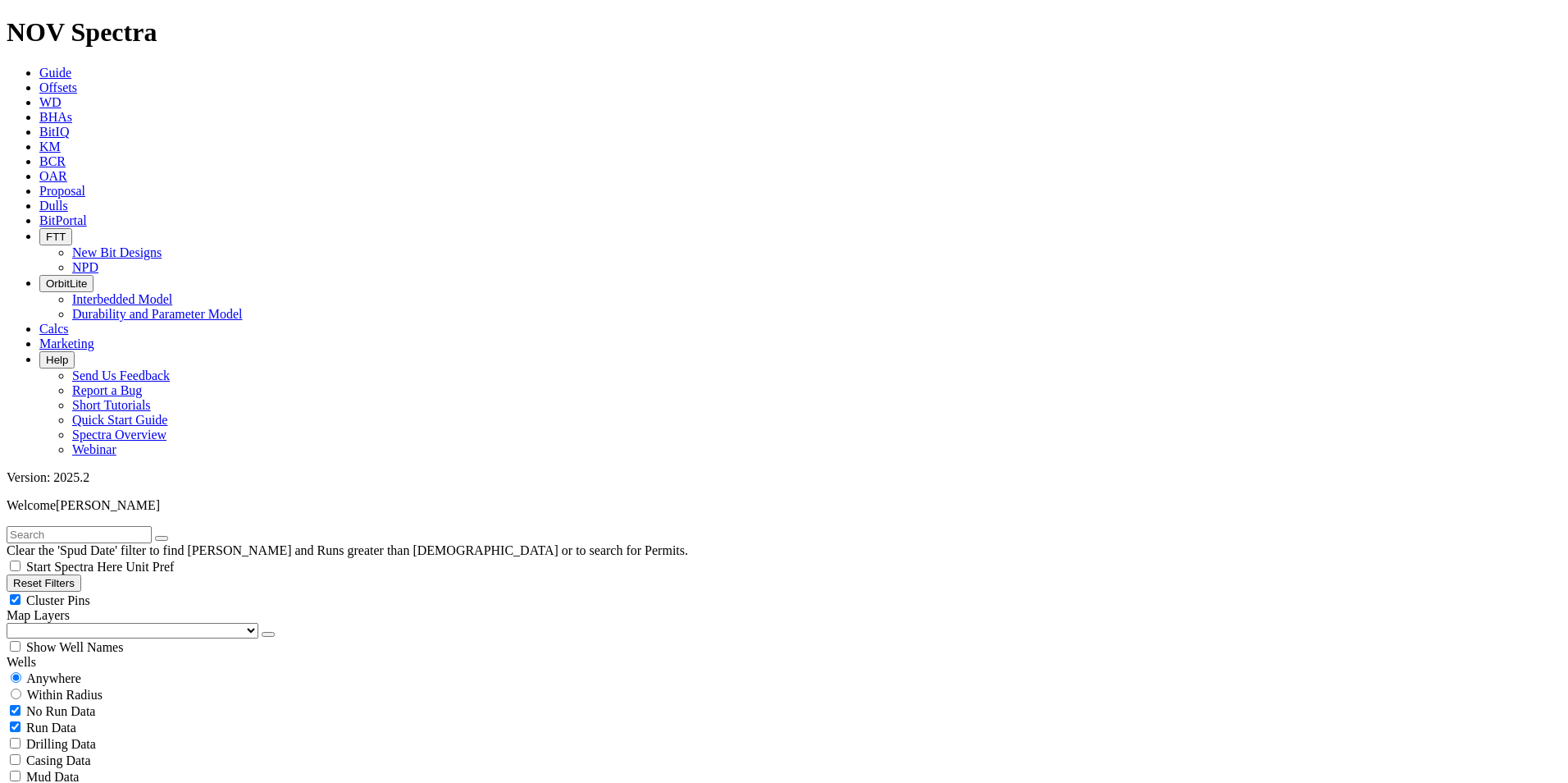
click at [91, 526] on input "text" at bounding box center [78, 534] width 145 height 17
paste input "GEORAGE FEDERAL 5304 12-24 3B"
type input "GEORAGE FEDERAL 5304 12-24 3B"
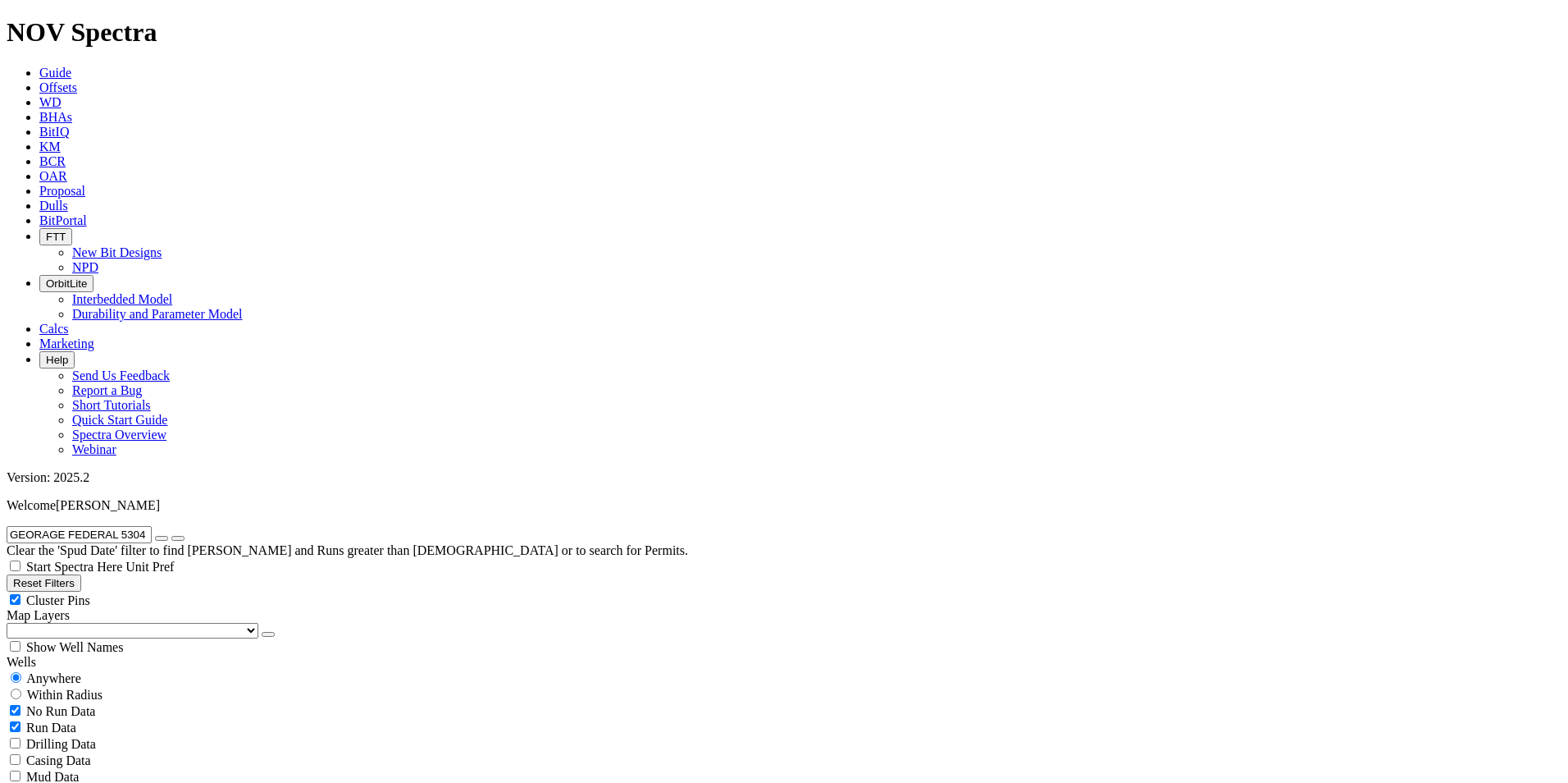
click at [162, 538] on icon "button" at bounding box center [162, 538] width 0 height 0
radio input "false"
radio input "true"
click at [79, 575] on button "Reset Filters" at bounding box center [44, 583] width 75 height 17
type input "[DATE]"
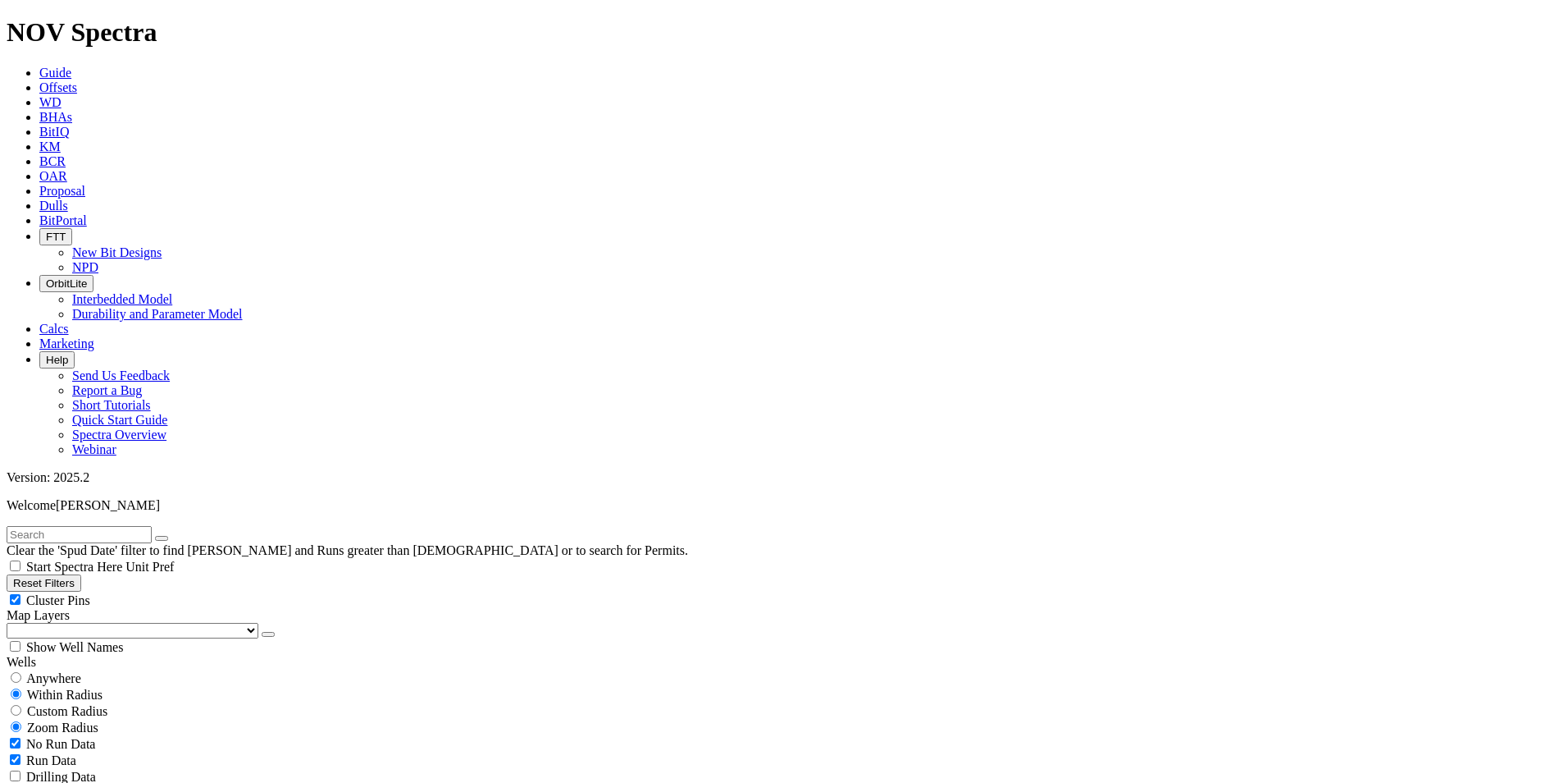
type input "[DATE]"
click at [38, 671] on span "Anywhere" at bounding box center [53, 677] width 55 height 14
radio input "true"
radio input "false"
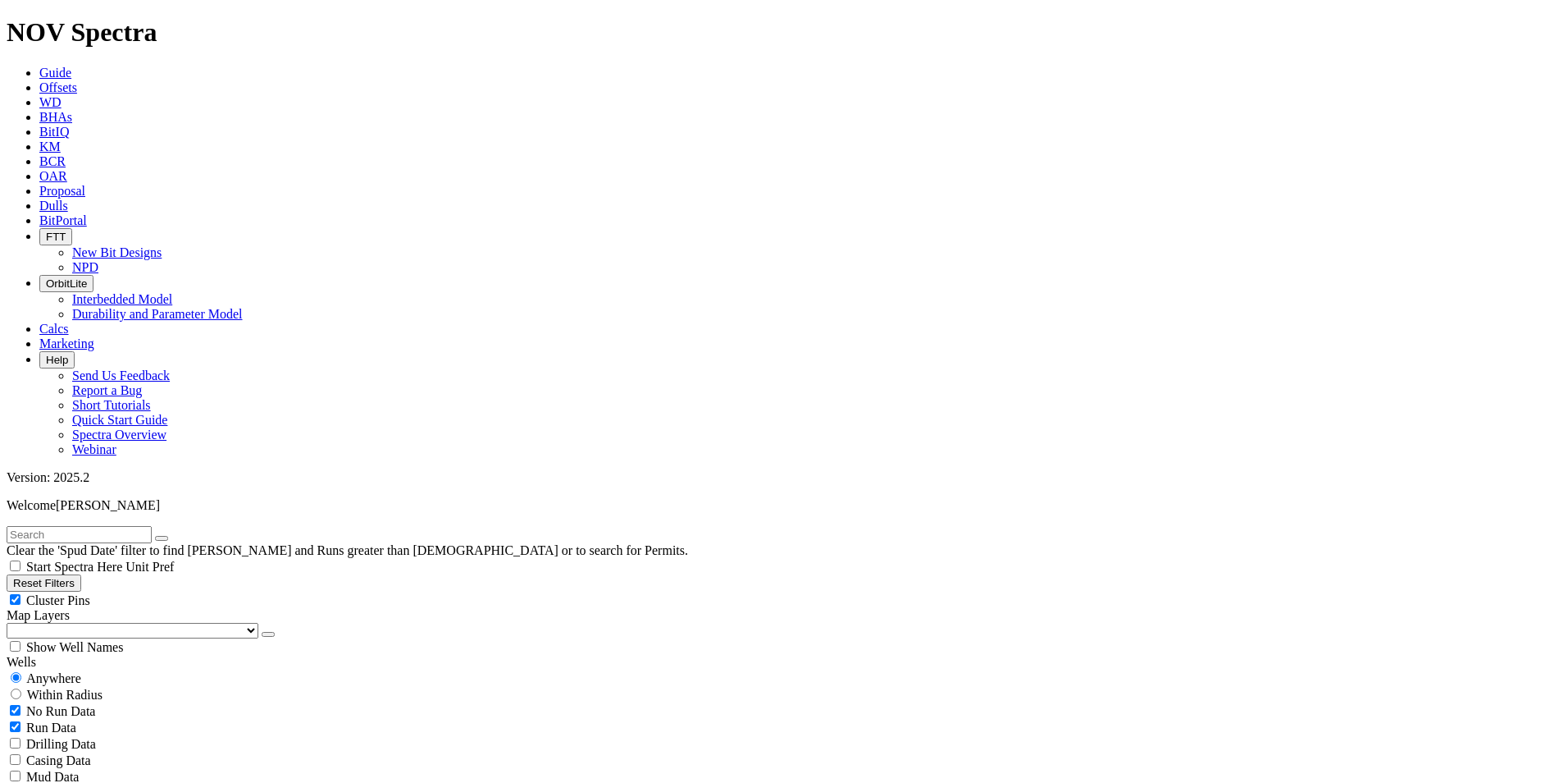
click at [93, 526] on input "text" at bounding box center [78, 534] width 145 height 17
paste input "[PERSON_NAME] 11-2 3H"
type input "[PERSON_NAME] 11-2 3H"
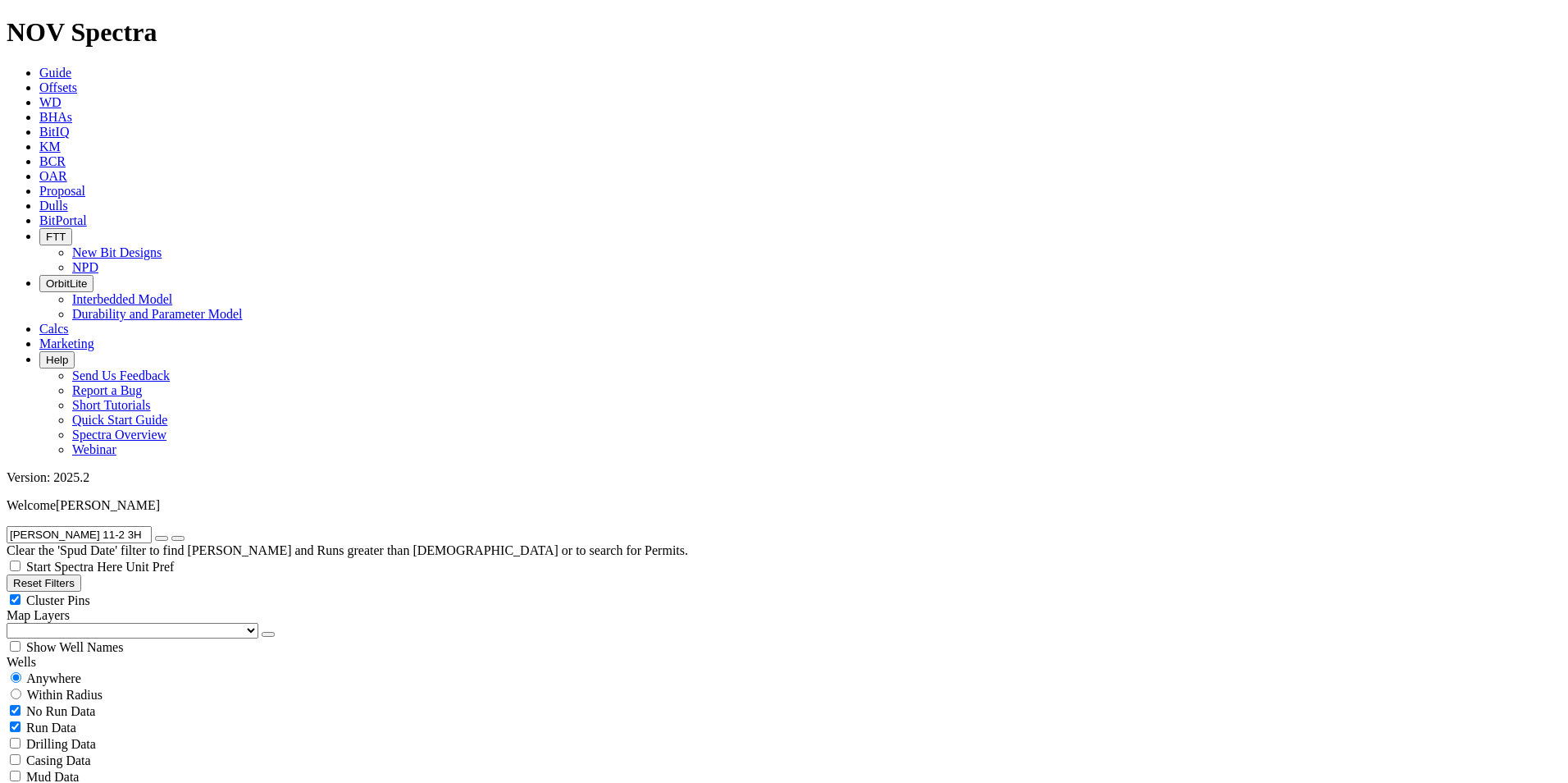
click at [13, 577] on icon "button" at bounding box center [13, 582] width 0 height 12
radio input "false"
radio input "true"
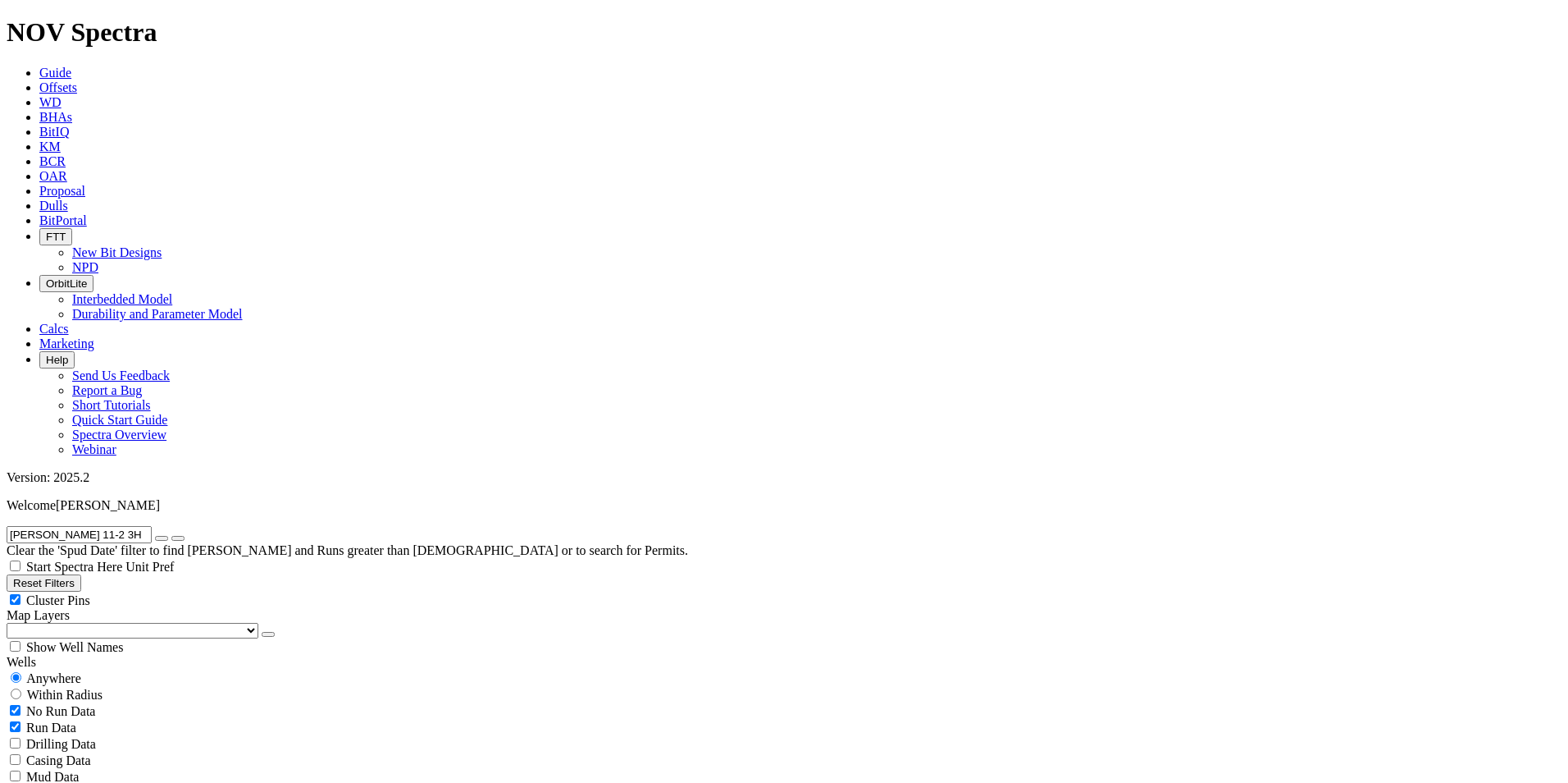
type input "[DATE]"
click at [57, 671] on span "Anywhere" at bounding box center [53, 677] width 55 height 14
radio input "true"
radio input "false"
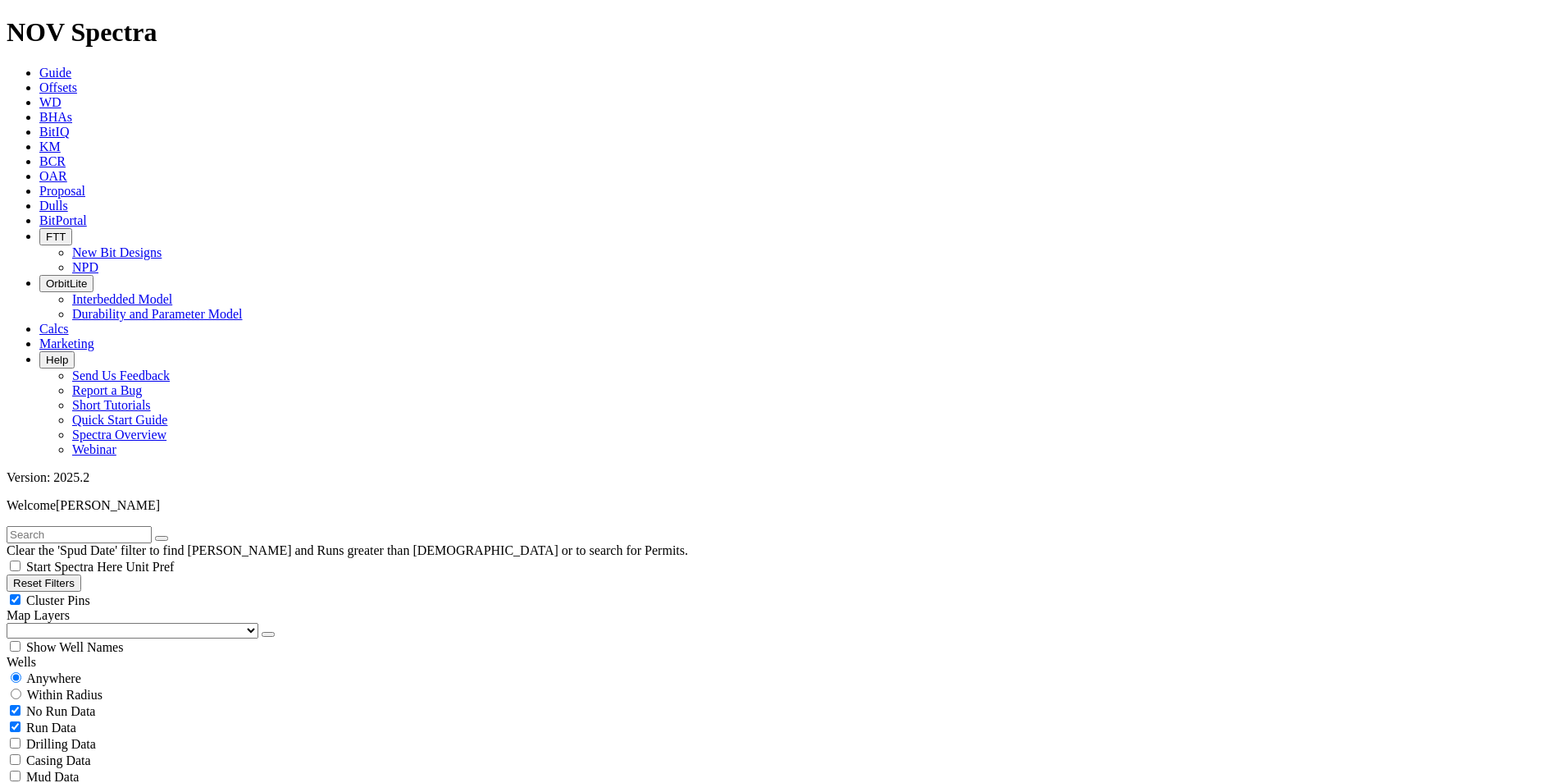
click at [104, 526] on input "text" at bounding box center [78, 534] width 145 height 17
paste input "[PERSON_NAME] 29-20-17 4H"
type input "[PERSON_NAME] 29-20-17 4H"
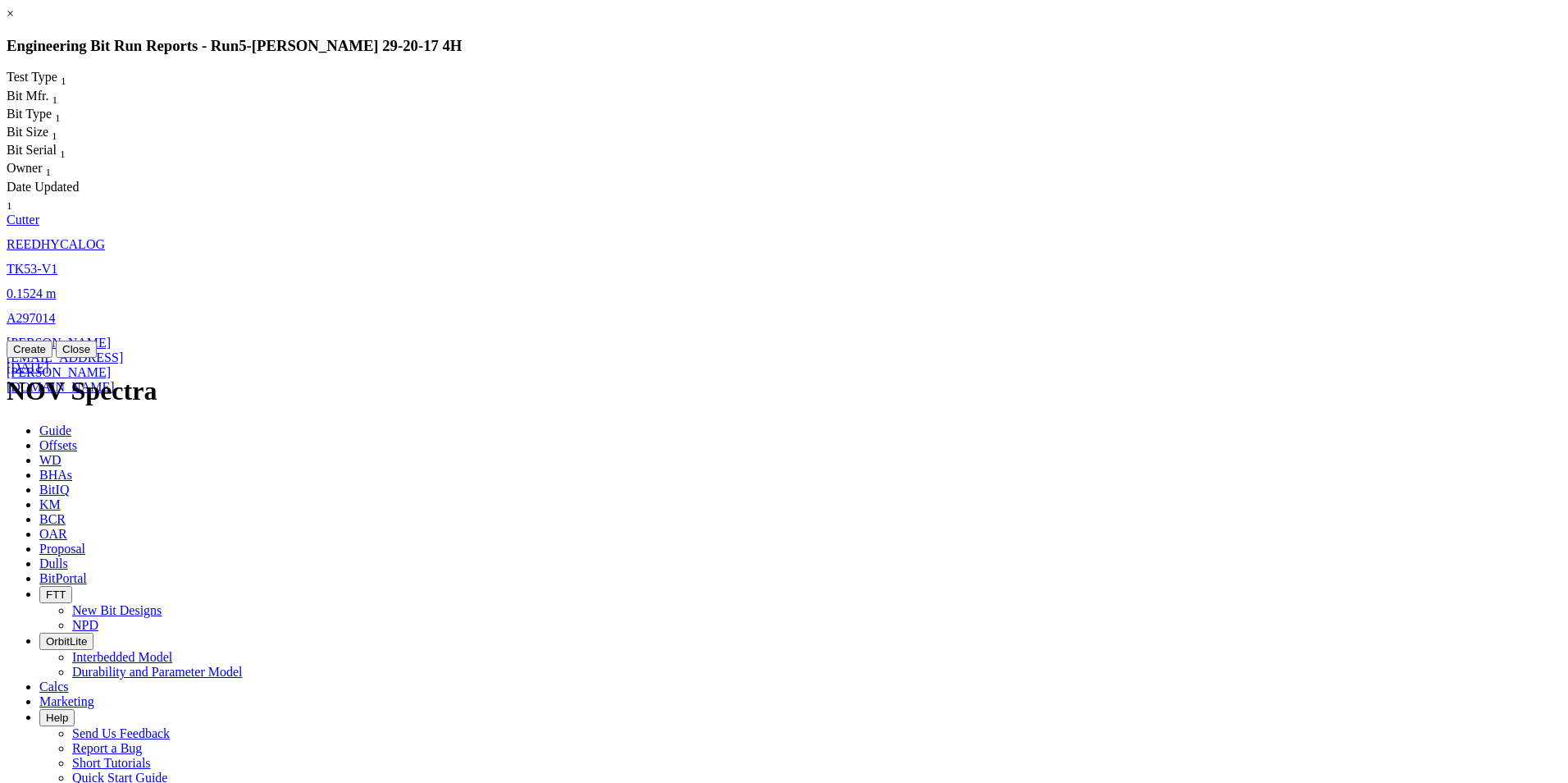
click at [43, 286] on span "0.1524" at bounding box center [24, 292] width 36 height 14
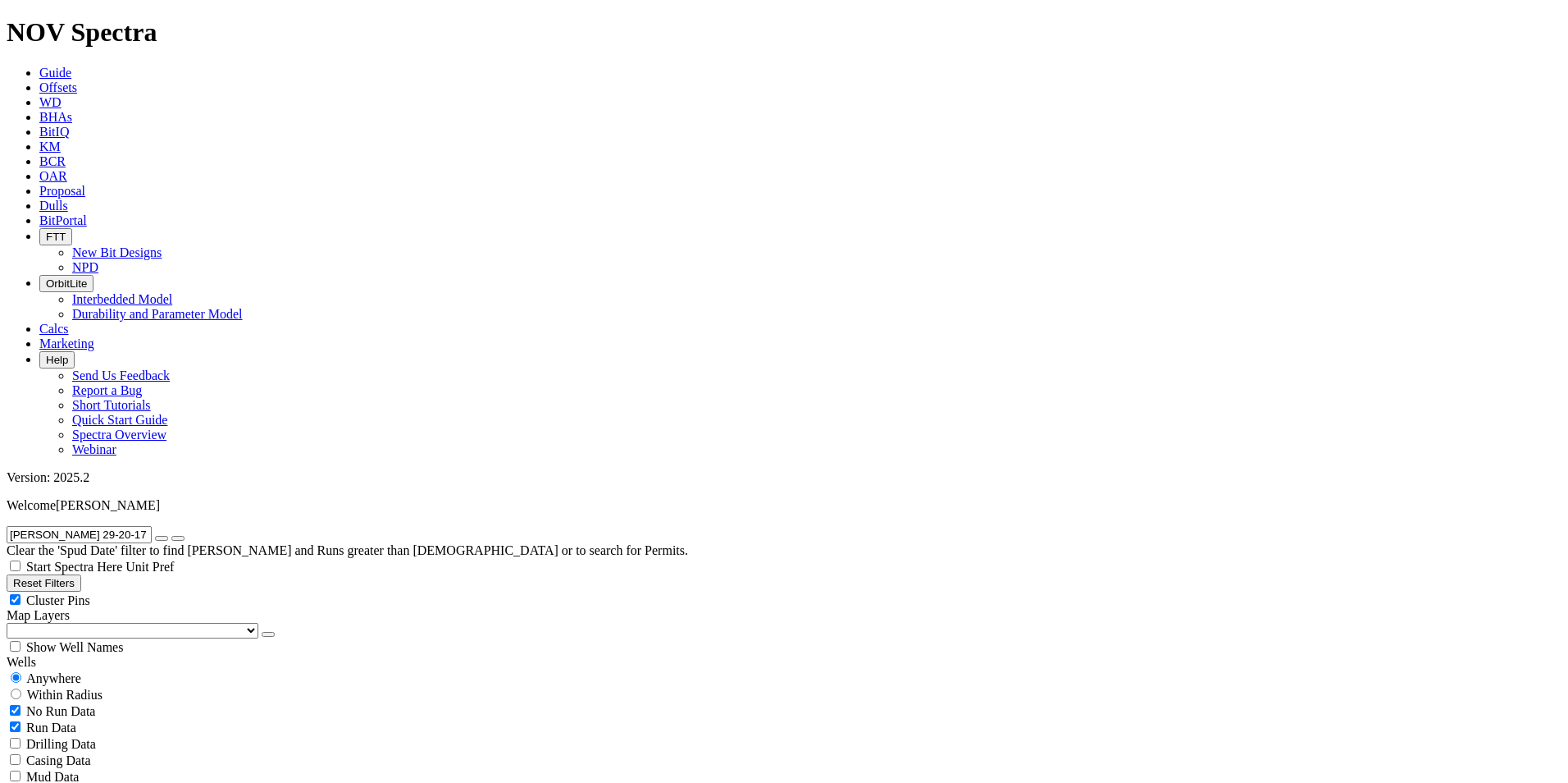
select select "Cutter"
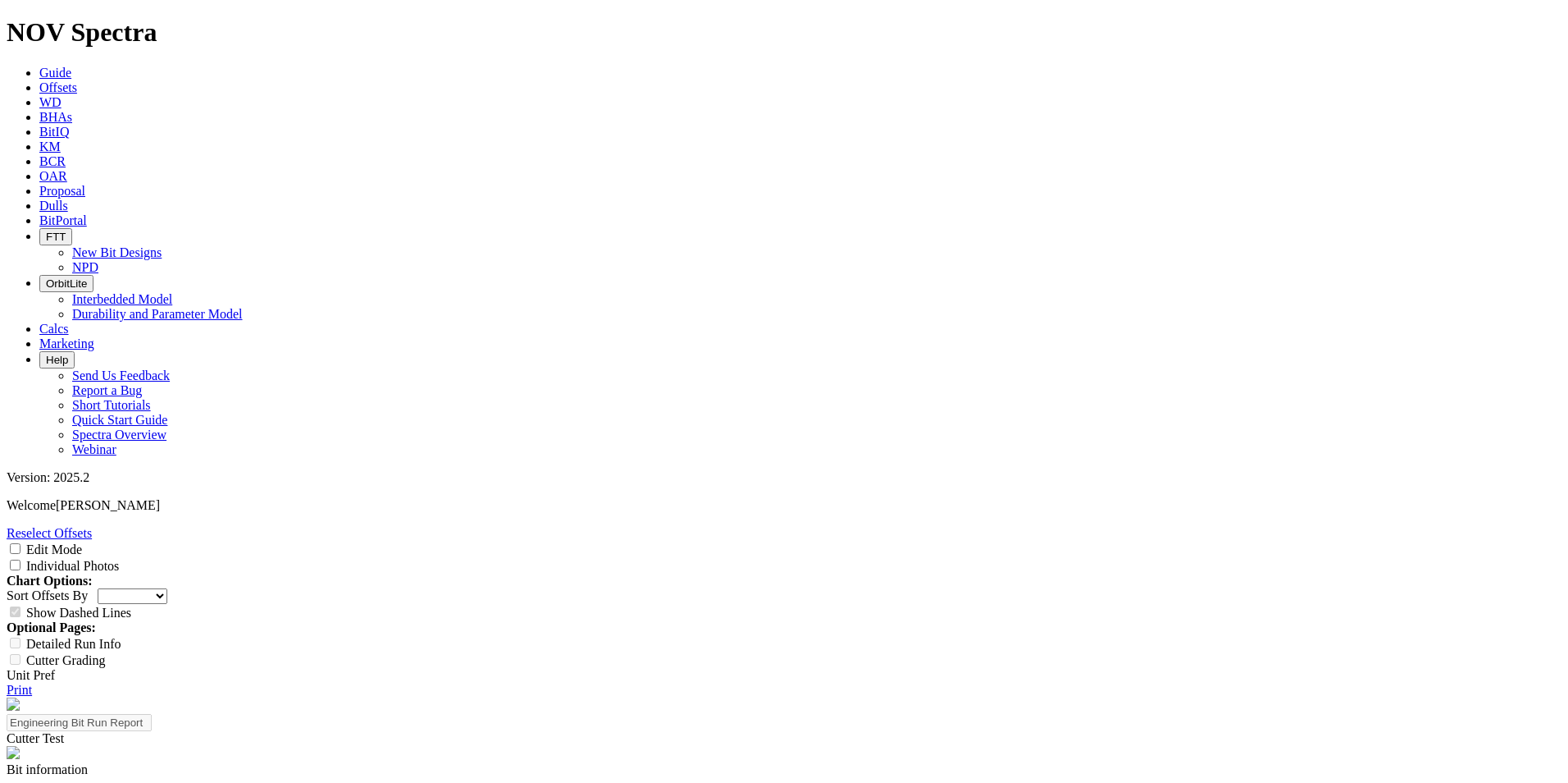
copy div "A297014"
click at [32, 682] on link "Print" at bounding box center [19, 689] width 25 height 14
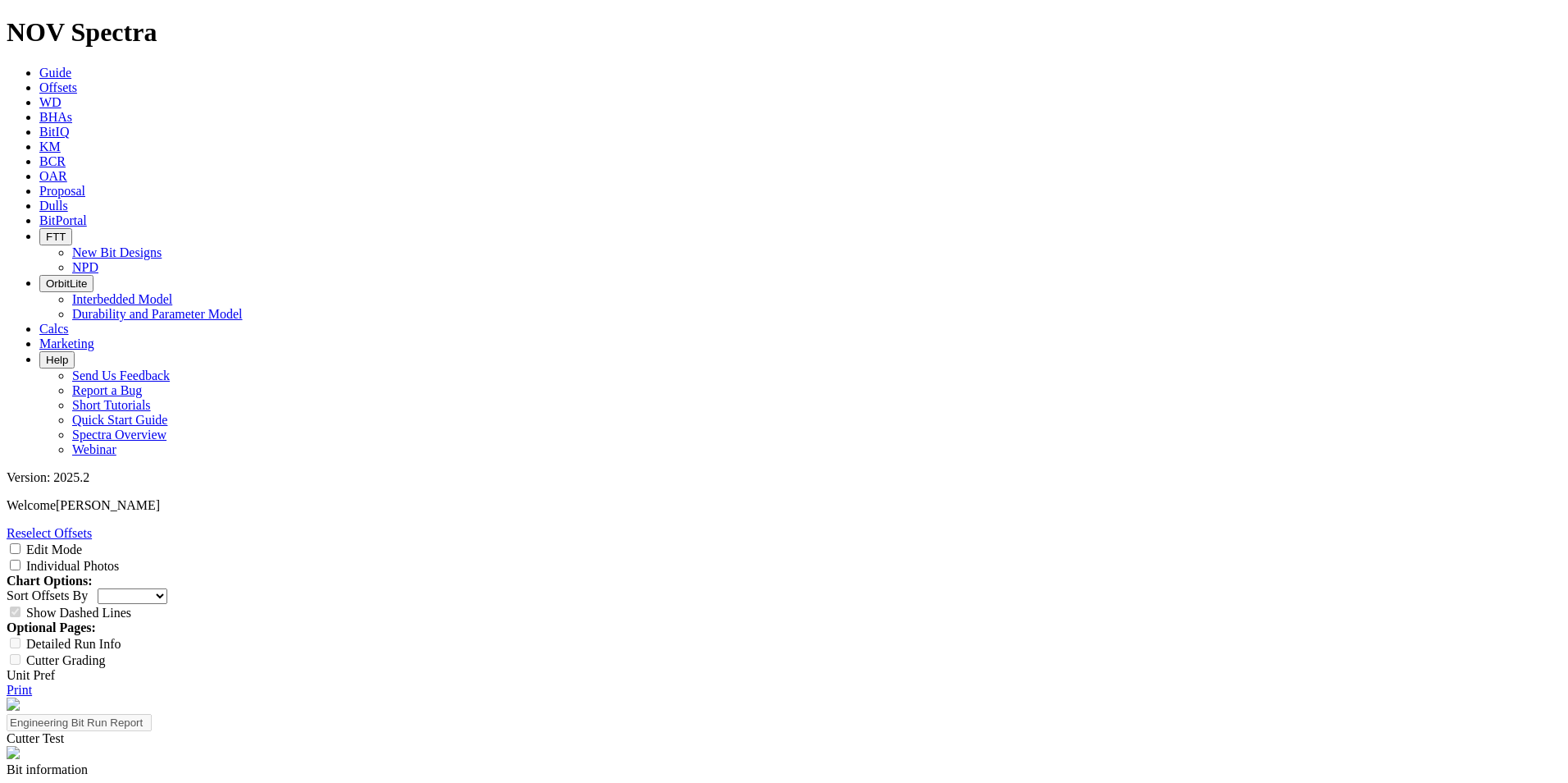
scroll to position [2252, 0]
copy td "A295677"
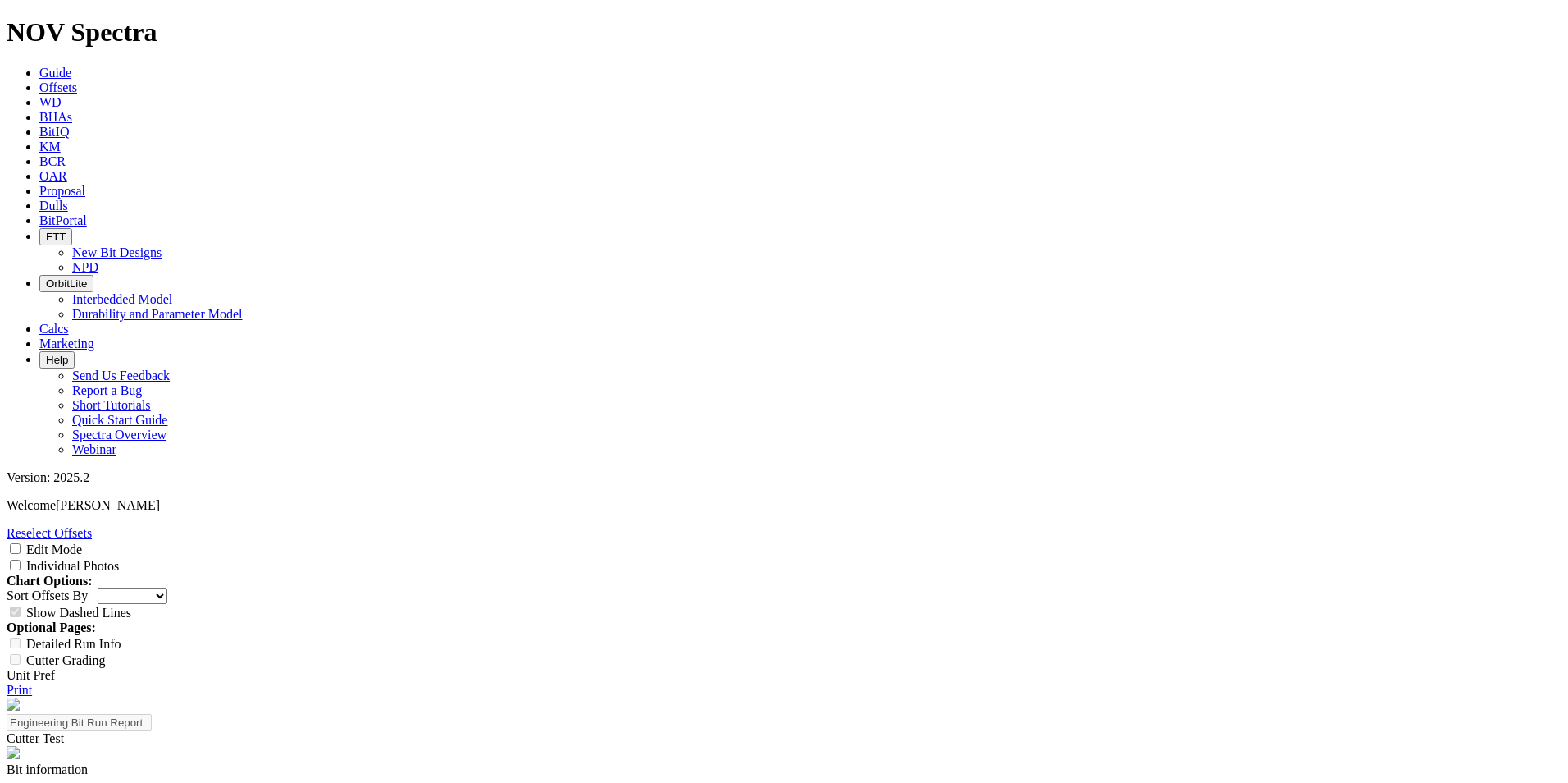
copy td "A295676"
